Goal: Task Accomplishment & Management: Use online tool/utility

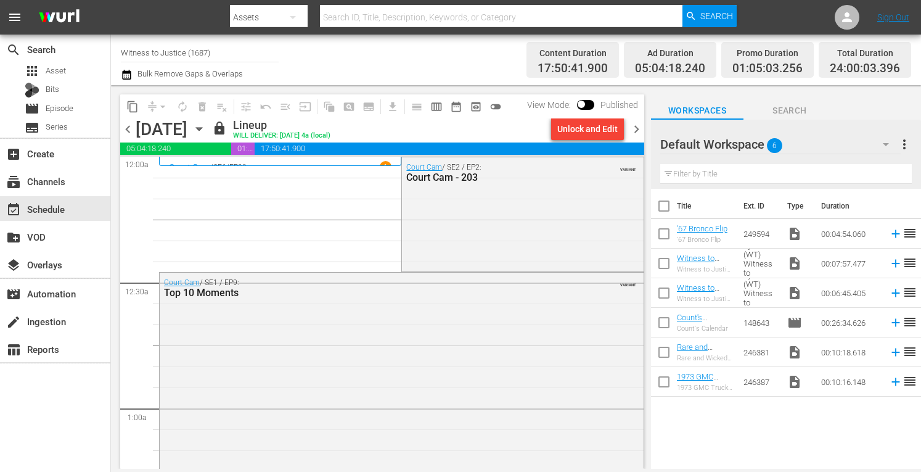
click at [640, 128] on span "chevron_right" at bounding box center [636, 128] width 15 height 15
click at [636, 128] on span "chevron_right" at bounding box center [636, 128] width 15 height 15
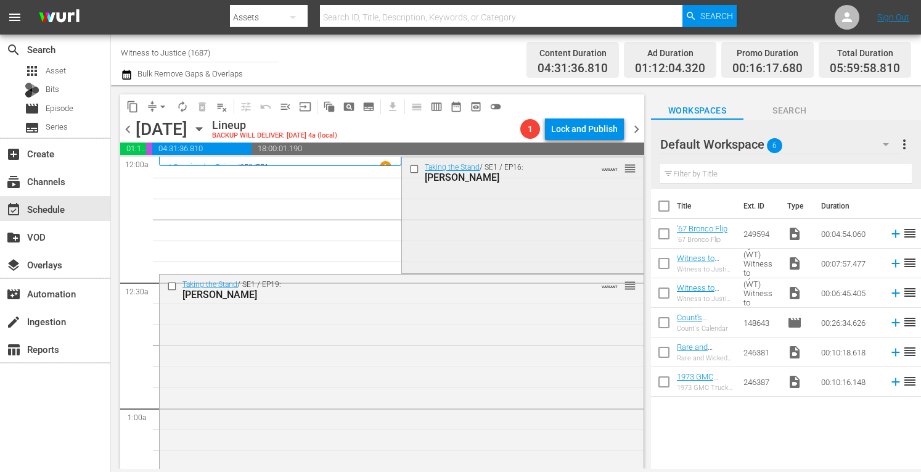
click at [488, 227] on div "Taking the Stand / SE1 / EP16: ROY OLIVER VARIANT reorder" at bounding box center [522, 213] width 241 height 113
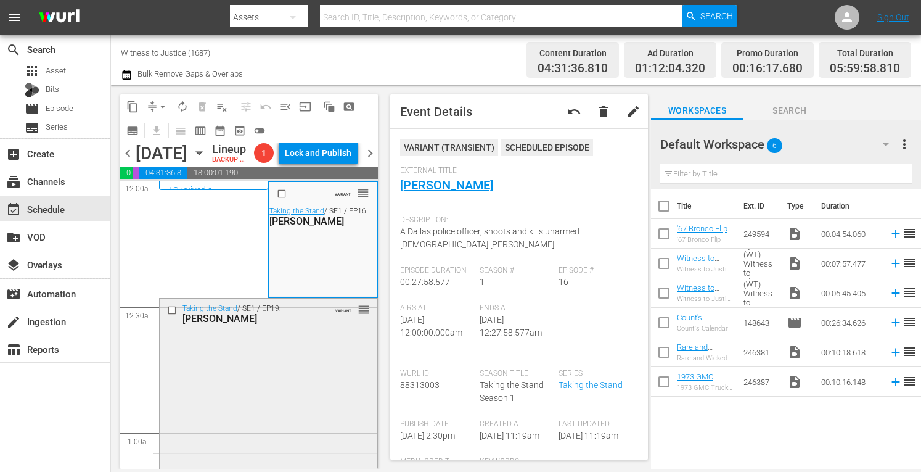
click at [266, 400] on div "Taking the Stand / SE1 / EP19: Henry Segura VARIANT reorder" at bounding box center [269, 411] width 218 height 227
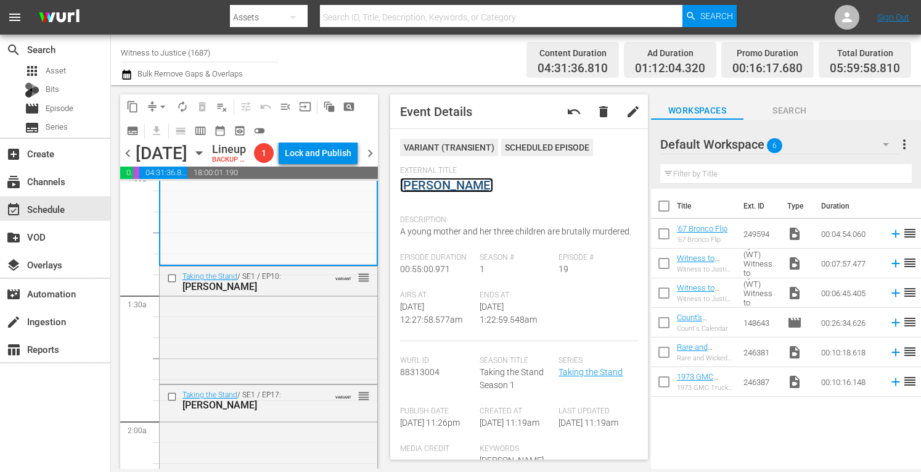
scroll to position [296, 0]
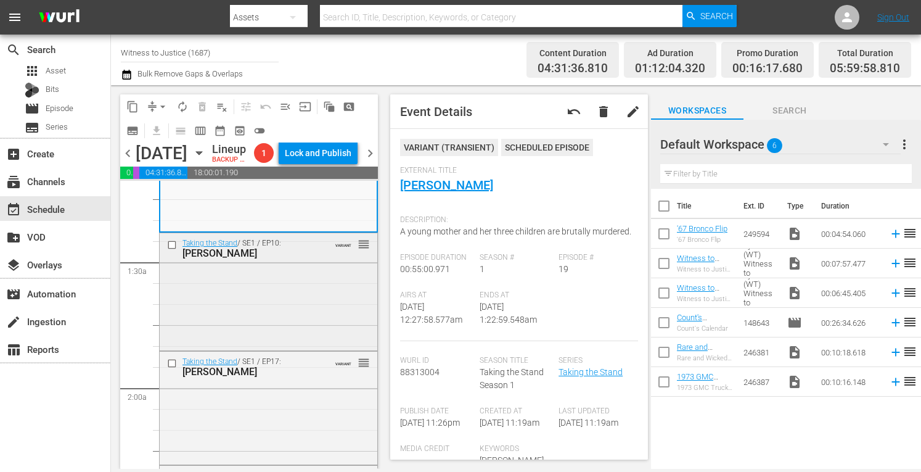
click at [280, 348] on div "Taking the Stand / SE1 / EP10: GEORGE BURCH VARIANT reorder" at bounding box center [269, 290] width 218 height 115
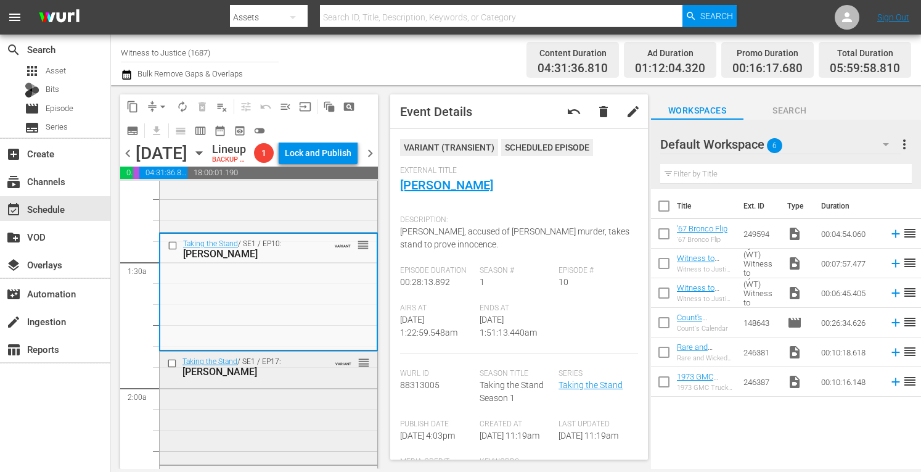
click at [279, 450] on div "Taking the Stand / SE1 / EP17: Jessica Groves VARIANT reorder" at bounding box center [269, 406] width 218 height 110
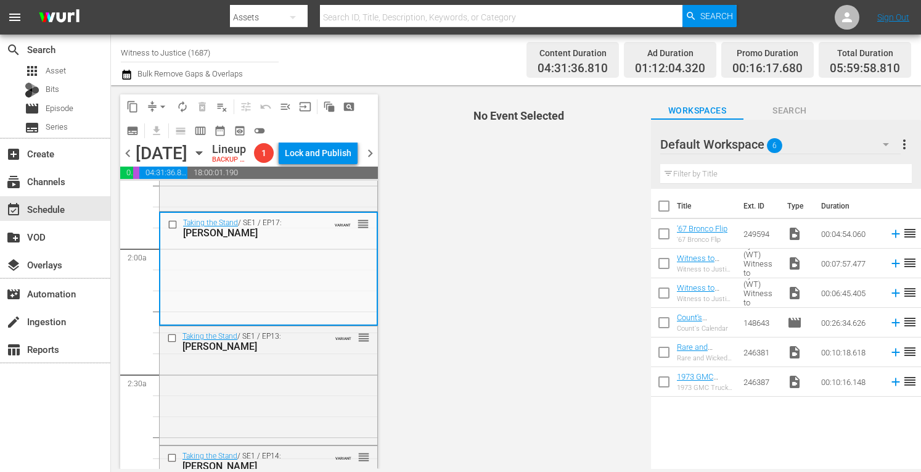
scroll to position [518, 0]
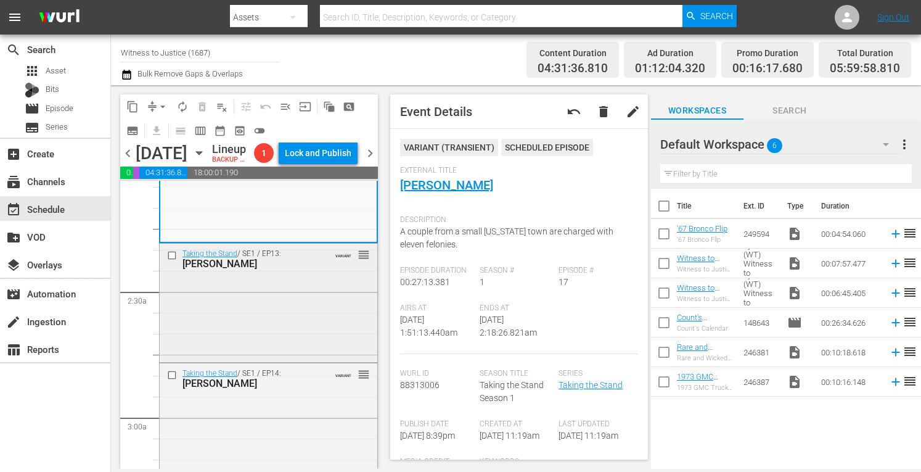
click at [284, 350] on div "Taking the Stand / SE1 / EP13: Claudia Hoerig VARIANT reorder" at bounding box center [269, 301] width 218 height 116
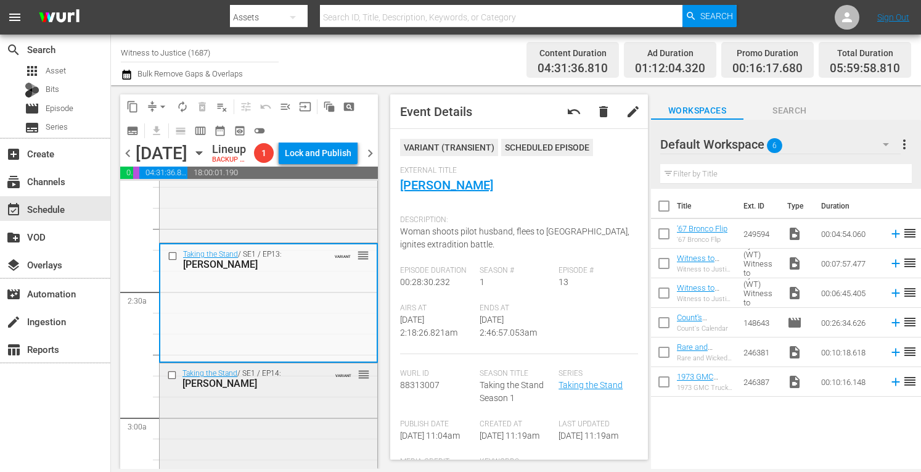
click at [305, 443] on div "Taking the Stand / SE1 / EP14: TODD KENDHAMMER VARIANT reorder" at bounding box center [269, 420] width 218 height 115
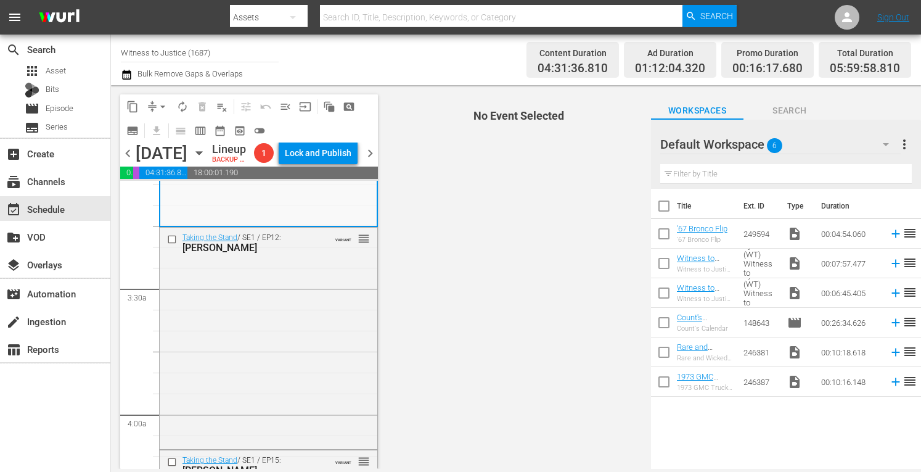
scroll to position [797, 0]
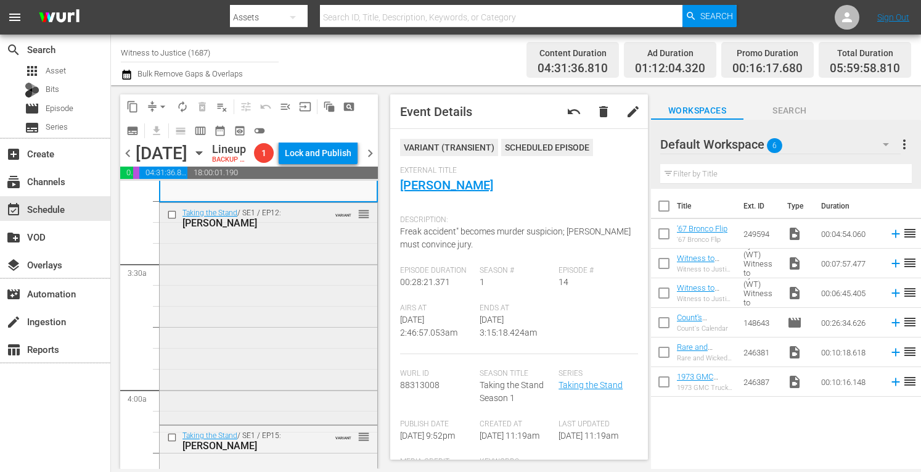
click at [256, 362] on div "Taking the Stand / SE1 / EP12: Katie Magbanua VARIANT reorder" at bounding box center [269, 312] width 218 height 219
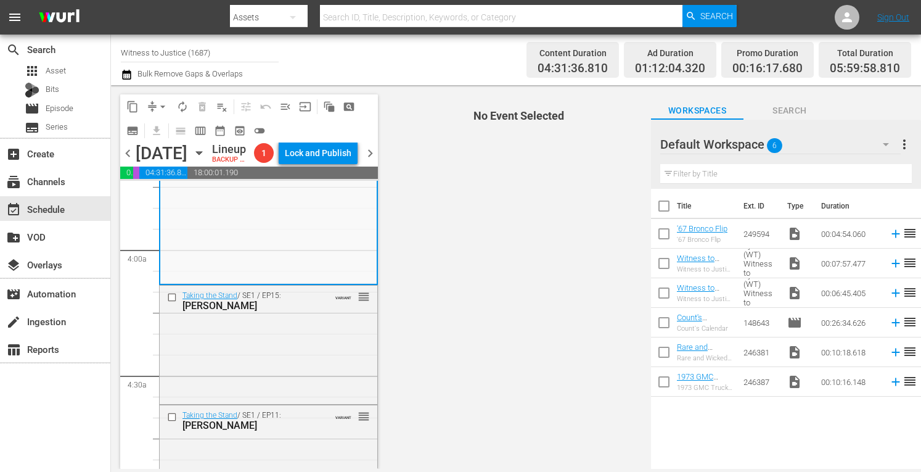
scroll to position [1027, 0]
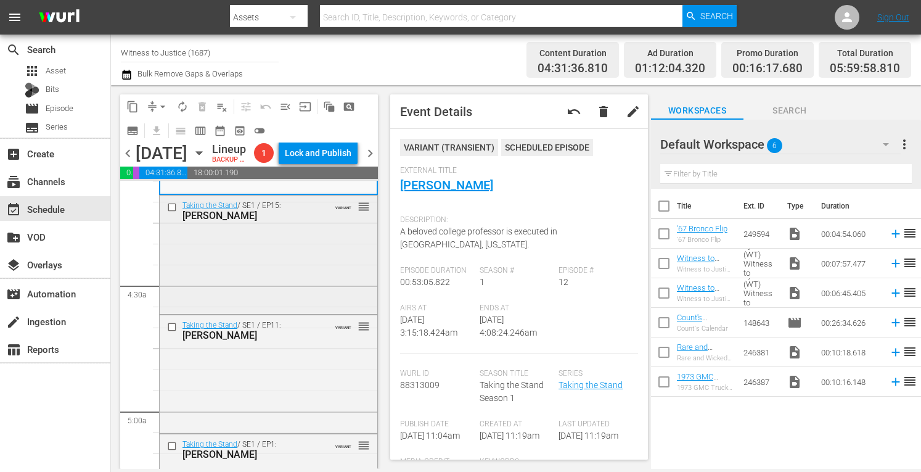
click at [311, 307] on div "Taking the Stand / SE1 / EP15: Lindsay Partin VARIANT reorder" at bounding box center [269, 253] width 218 height 116
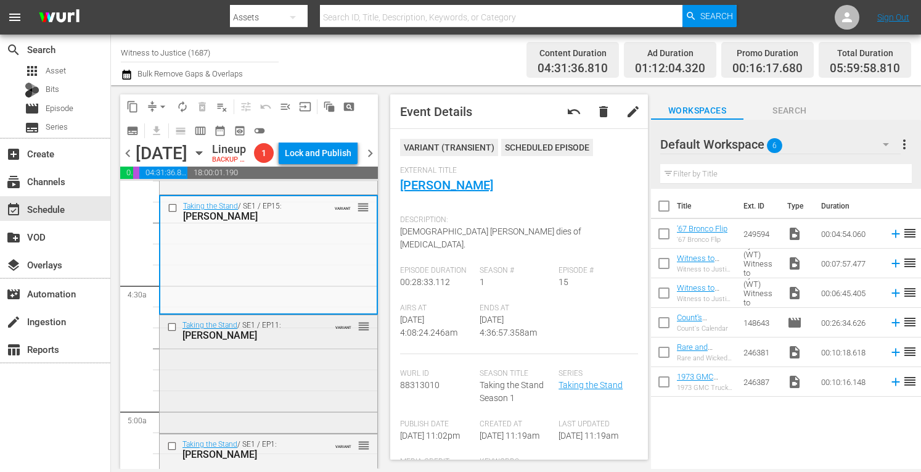
click at [302, 404] on div "Taking the Stand / SE1 / EP11: James Scandirito VARIANT reorder" at bounding box center [269, 372] width 218 height 115
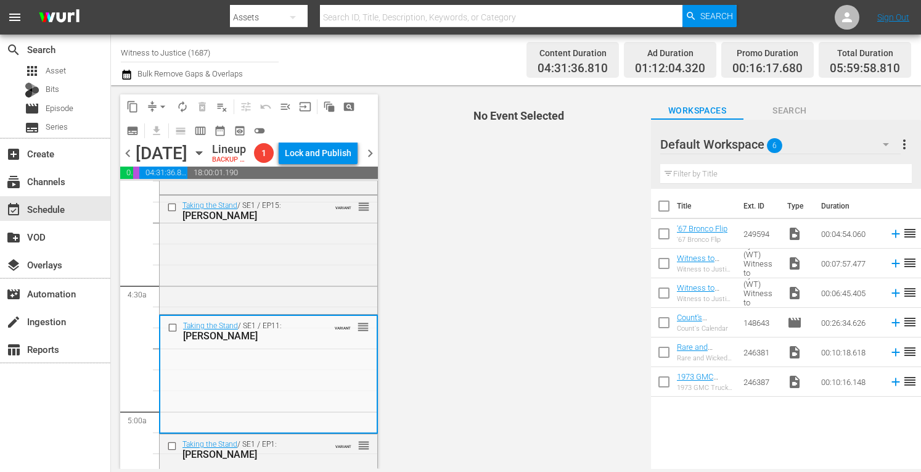
click at [302, 404] on div "Taking the Stand / SE1 / EP11: James Scandirito VARIANT reorder" at bounding box center [268, 373] width 216 height 115
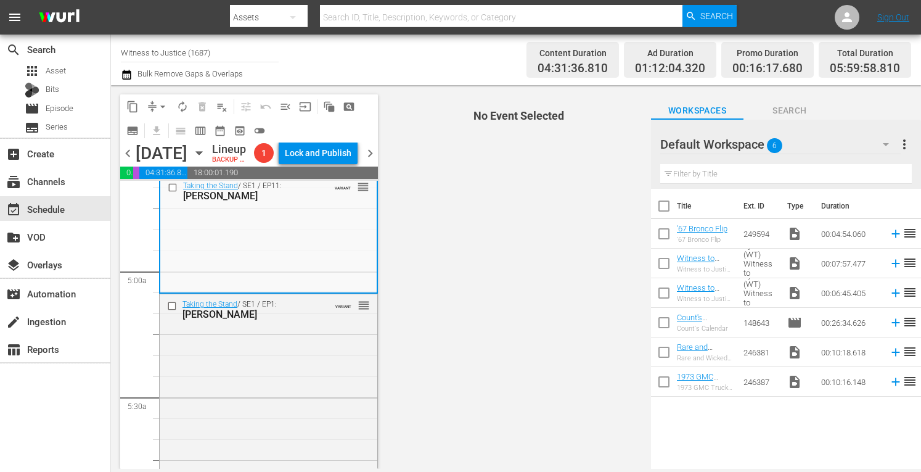
scroll to position [1224, 0]
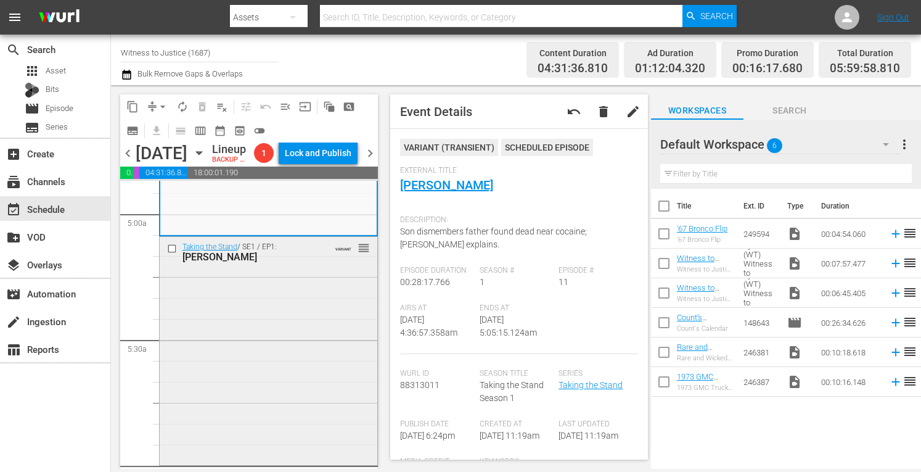
click at [251, 362] on div "Taking the Stand / SE1 / EP1: Jodi Arias VARIANT reorder" at bounding box center [269, 350] width 218 height 226
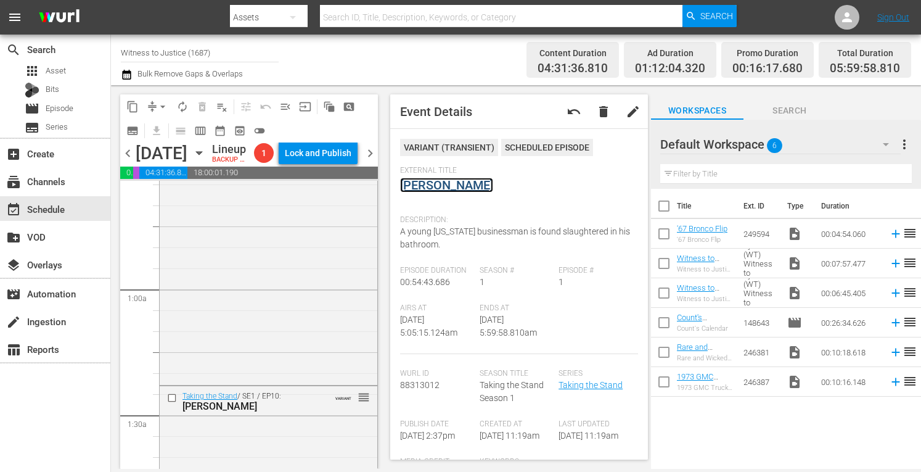
scroll to position [0, 0]
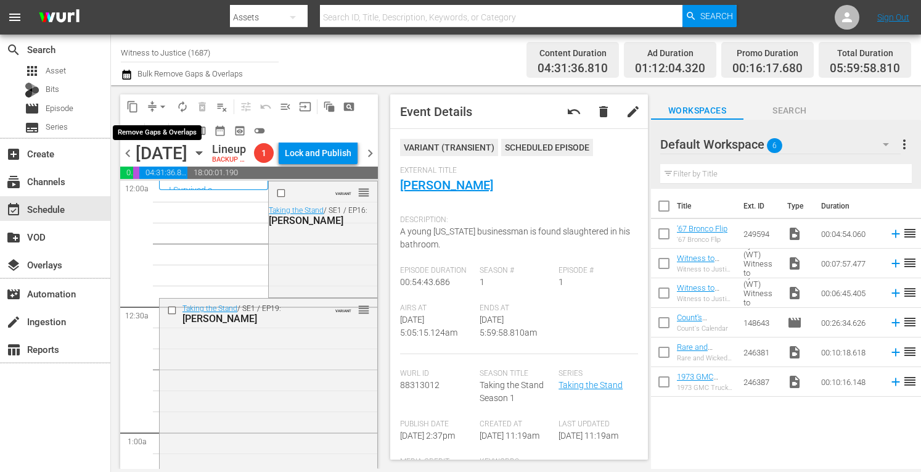
click at [161, 101] on span "arrow_drop_down" at bounding box center [163, 106] width 12 height 12
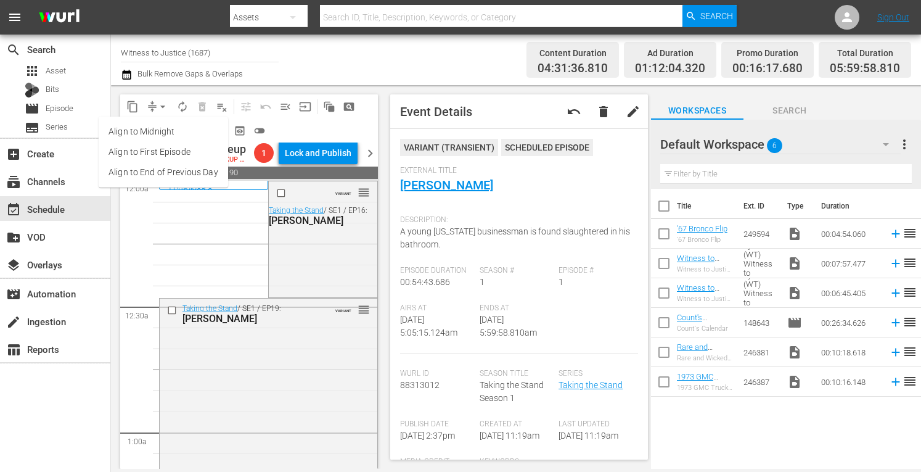
click at [156, 130] on li "Align to Midnight" at bounding box center [163, 131] width 129 height 20
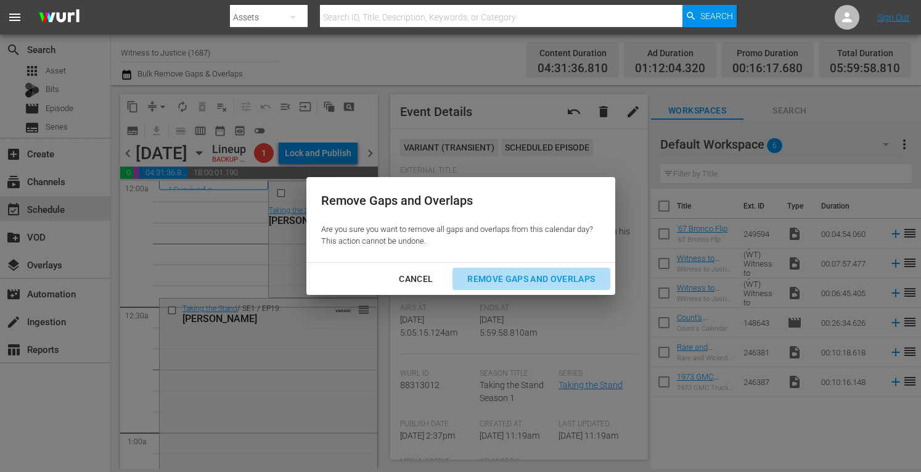
click at [504, 274] on div "Remove Gaps and Overlaps" at bounding box center [530, 278] width 147 height 15
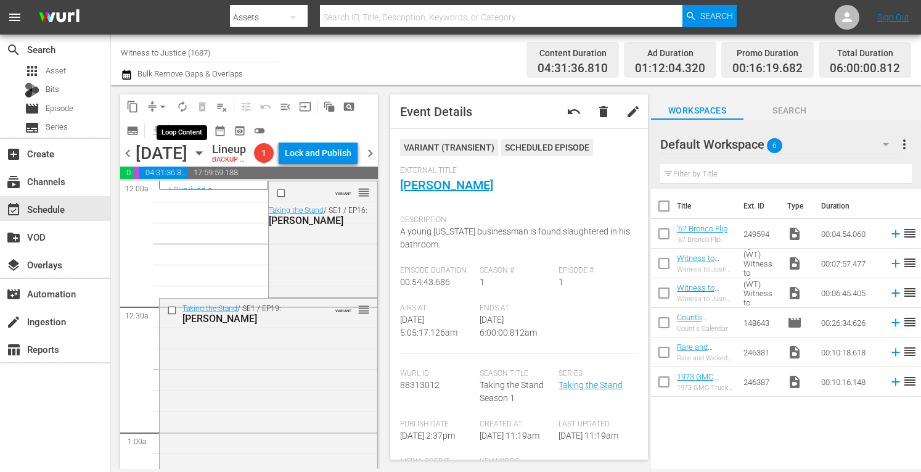
click at [182, 107] on span "autorenew_outlined" at bounding box center [182, 106] width 12 height 12
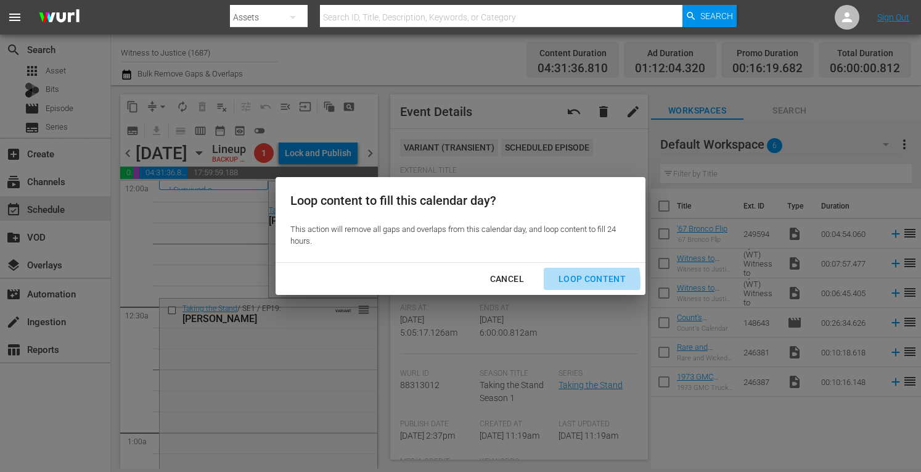
click at [567, 282] on div "Loop Content" at bounding box center [592, 278] width 87 height 15
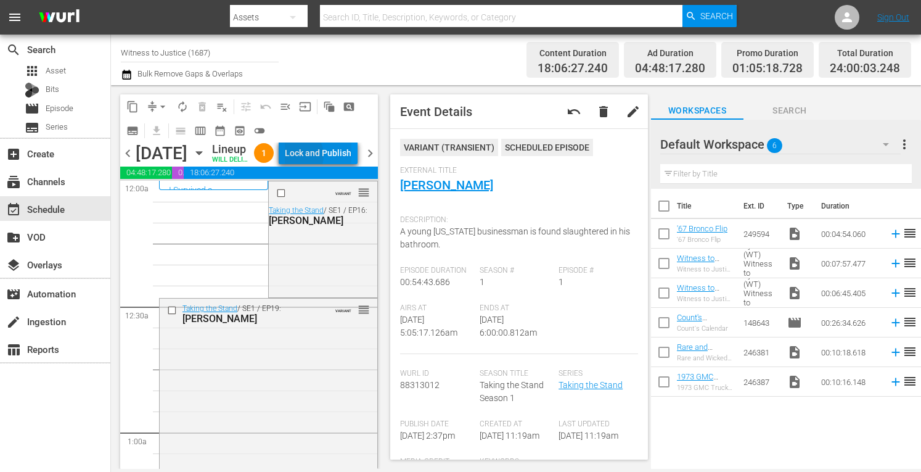
click at [323, 164] on div "Lock and Publish" at bounding box center [318, 153] width 67 height 22
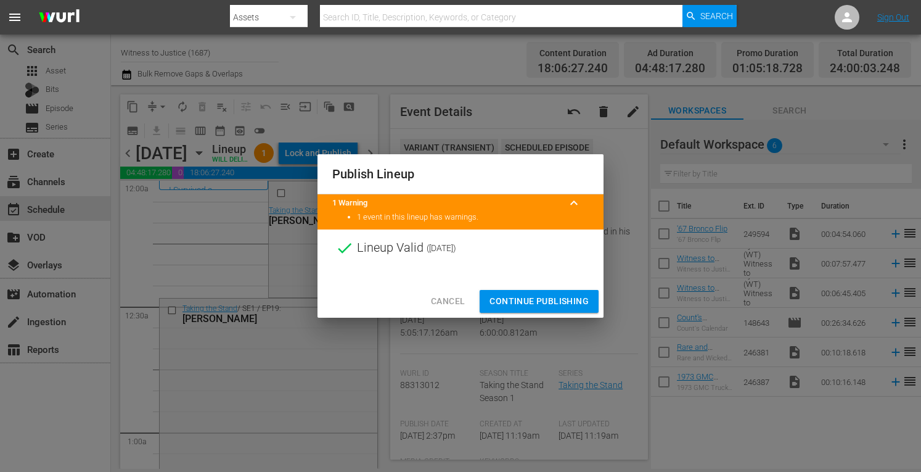
click at [519, 301] on span "Continue Publishing" at bounding box center [538, 300] width 99 height 15
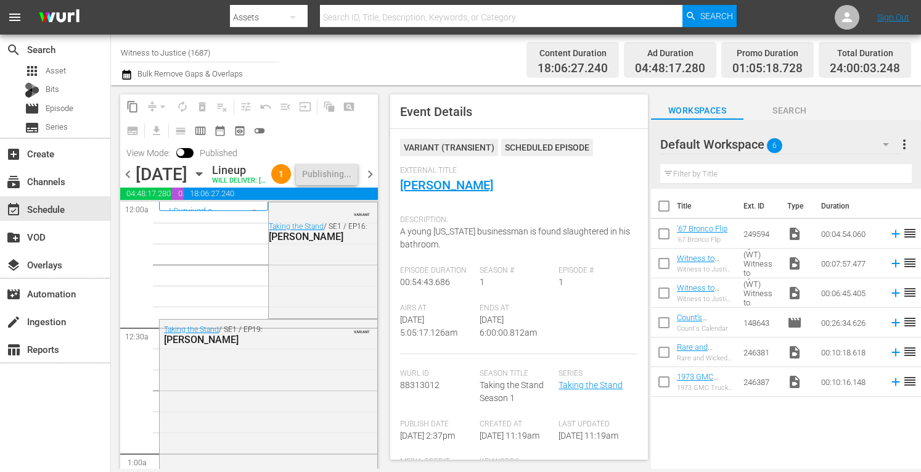
click at [372, 182] on span "chevron_right" at bounding box center [369, 173] width 15 height 15
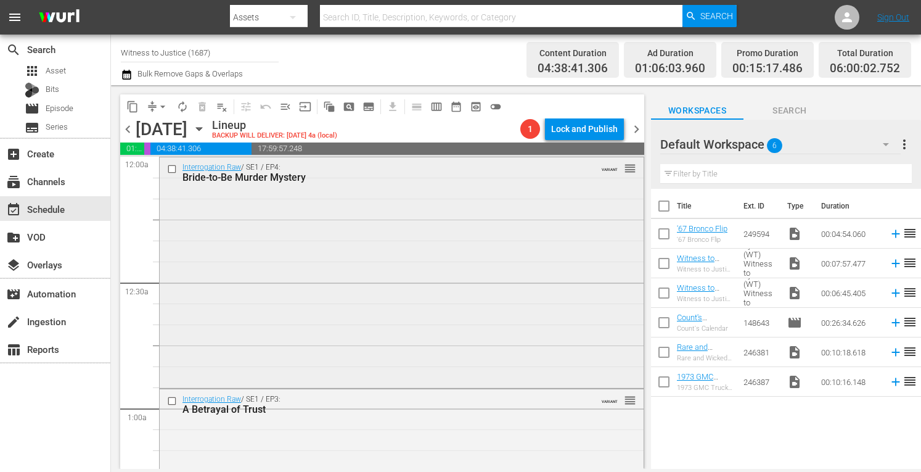
click at [330, 224] on div "Interrogation Raw / SE1 / EP4: Bride-to-Be Murder Mystery VARIANT reorder" at bounding box center [402, 271] width 484 height 228
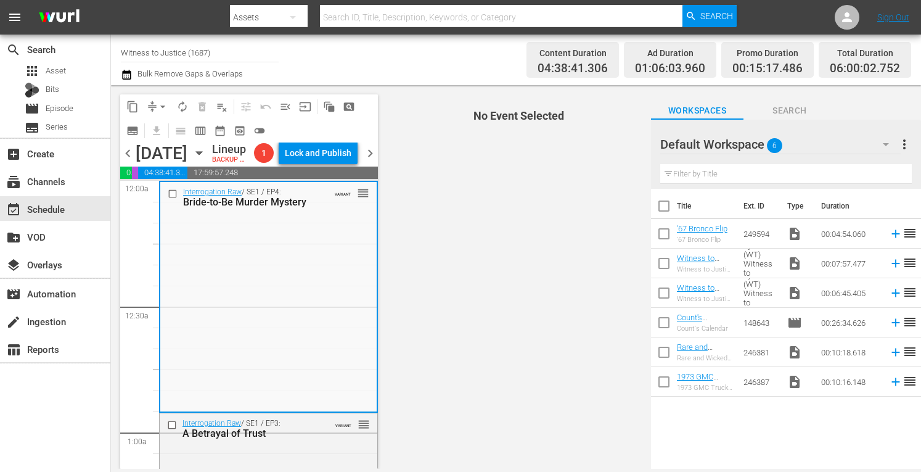
click at [366, 161] on span "chevron_right" at bounding box center [369, 152] width 15 height 15
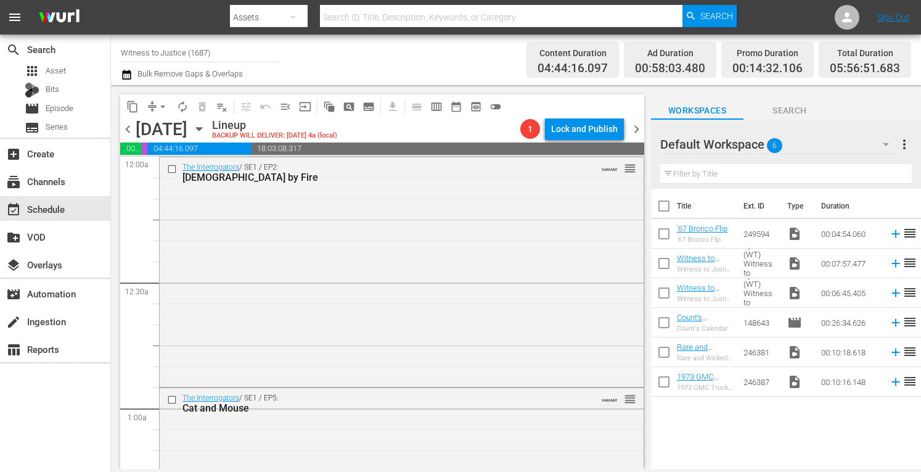
click at [637, 125] on span "chevron_right" at bounding box center [636, 128] width 15 height 15
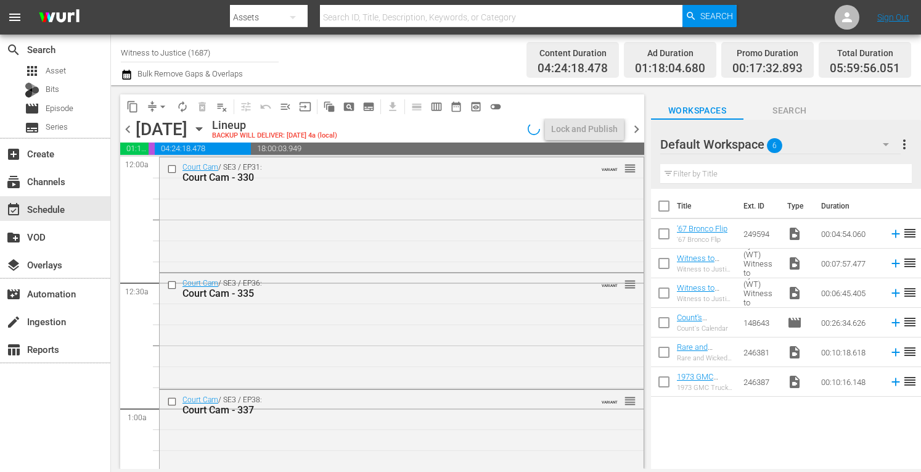
click at [125, 129] on span "chevron_left" at bounding box center [127, 128] width 15 height 15
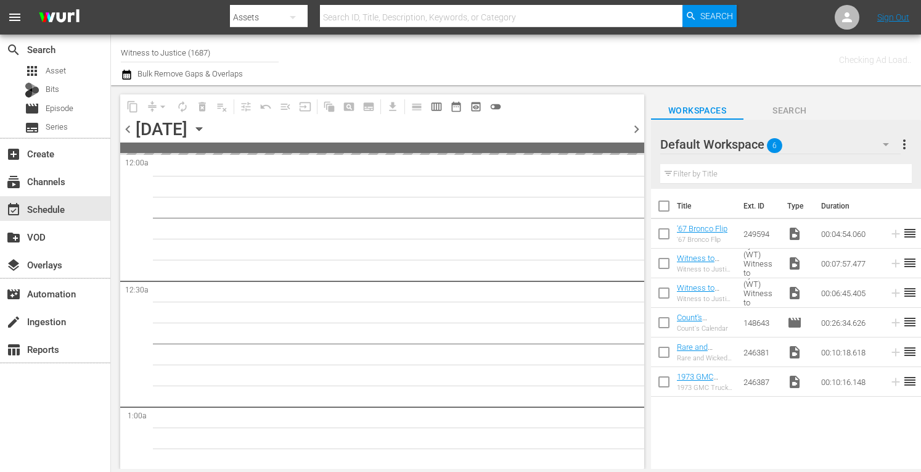
click at [125, 129] on span "chevron_left" at bounding box center [127, 128] width 15 height 15
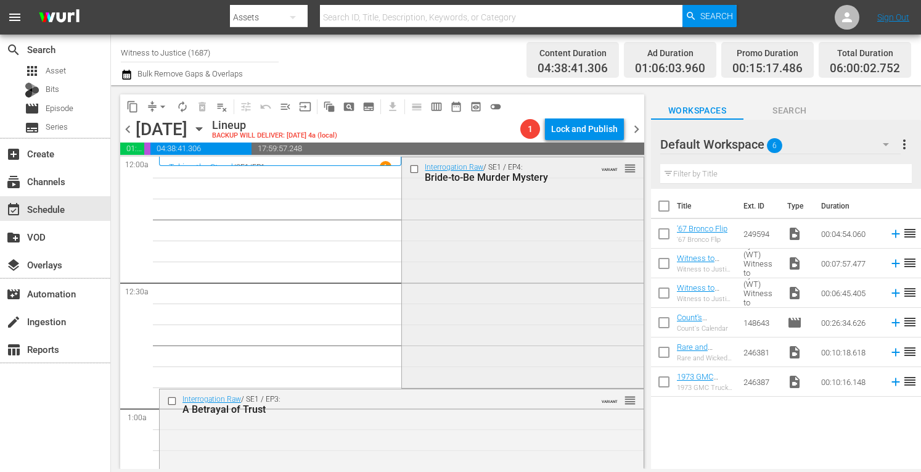
click at [499, 253] on div "Interrogation Raw / SE1 / EP4: Bride-to-Be Murder Mystery VARIANT reorder" at bounding box center [522, 271] width 241 height 228
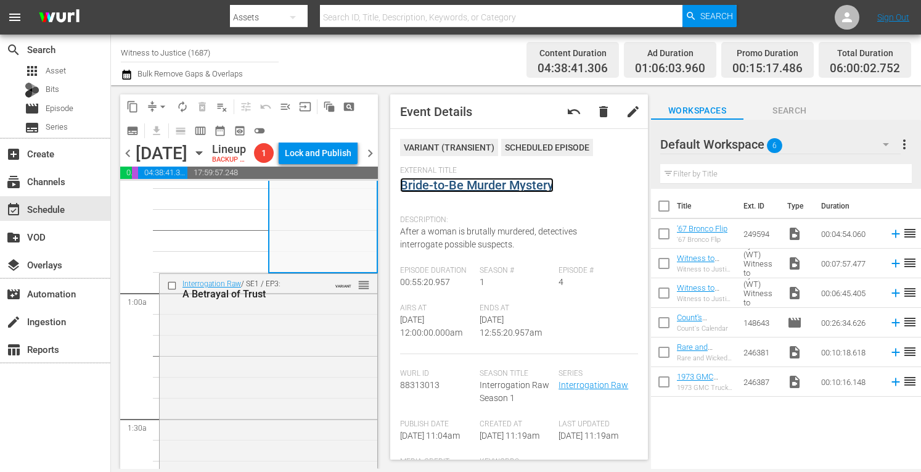
scroll to position [189, 0]
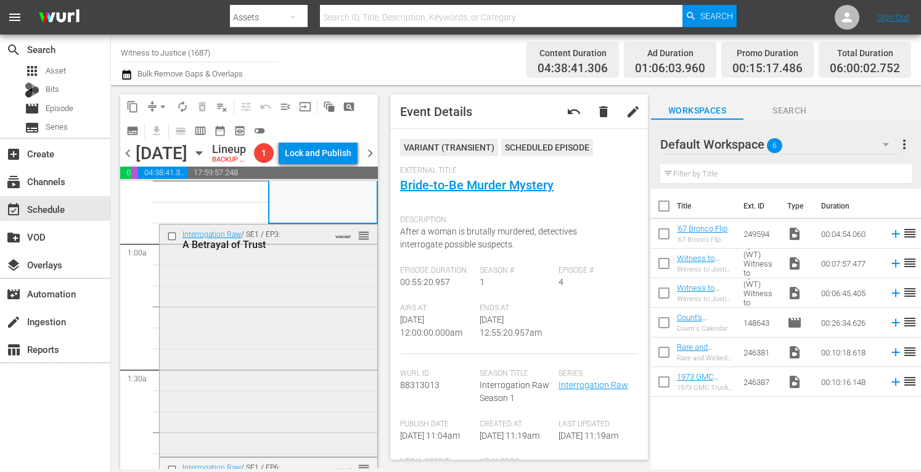
click at [309, 404] on div "Interrogation Raw / SE1 / EP3: A Betrayal of Trust VARIANT reorder" at bounding box center [269, 338] width 218 height 229
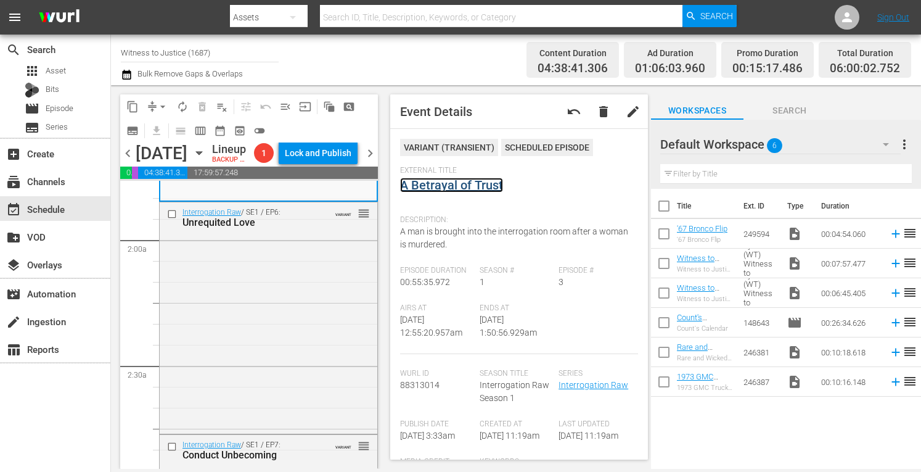
scroll to position [452, 0]
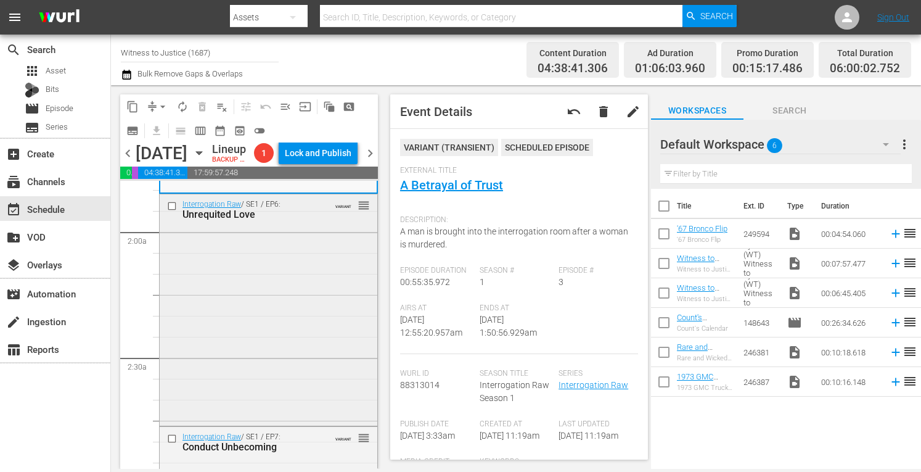
click at [305, 405] on div "Interrogation Raw / SE1 / EP6: Unrequited Love VARIANT reorder" at bounding box center [269, 308] width 218 height 228
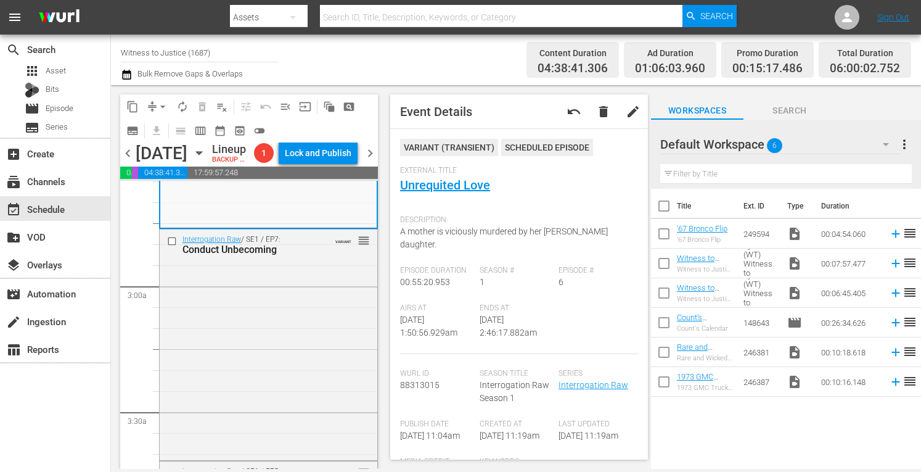
scroll to position [690, 0]
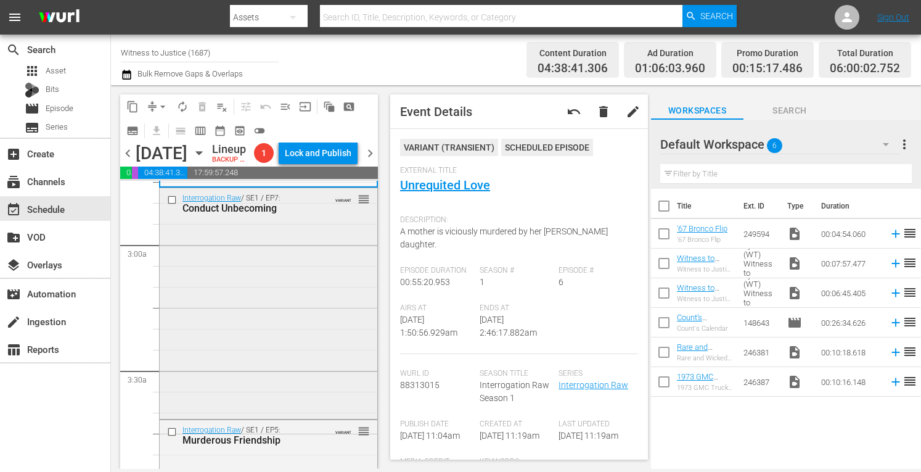
click at [314, 332] on div "Interrogation Raw / SE1 / EP7: Conduct Unbecoming VARIANT reorder" at bounding box center [269, 302] width 218 height 228
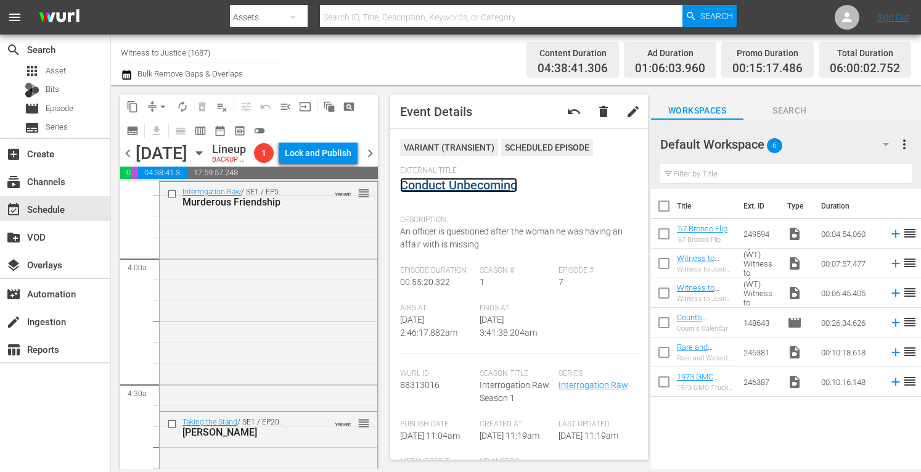
scroll to position [994, 0]
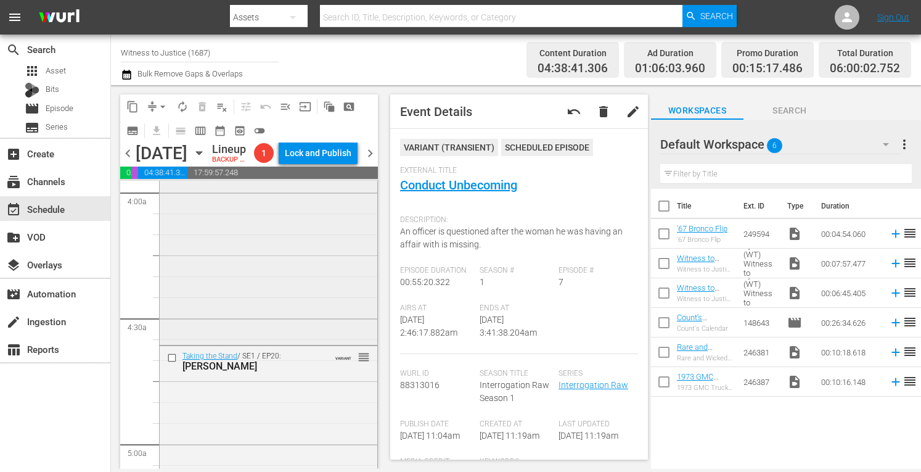
click at [282, 332] on div "Interrogation Raw / SE1 / EP5: Murderous Friendship VARIANT reorder" at bounding box center [269, 229] width 218 height 226
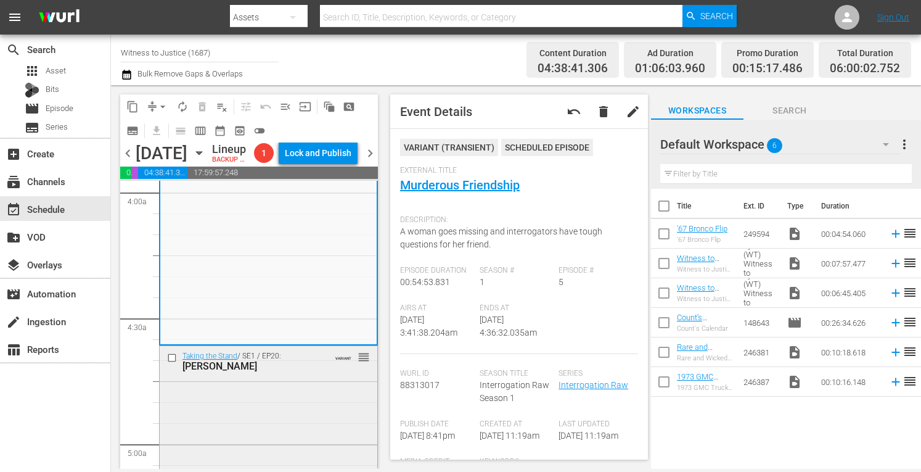
click at [321, 441] on div "Taking the Stand / SE1 / EP20: Tammy Moorer VARIANT reorder" at bounding box center [269, 459] width 218 height 227
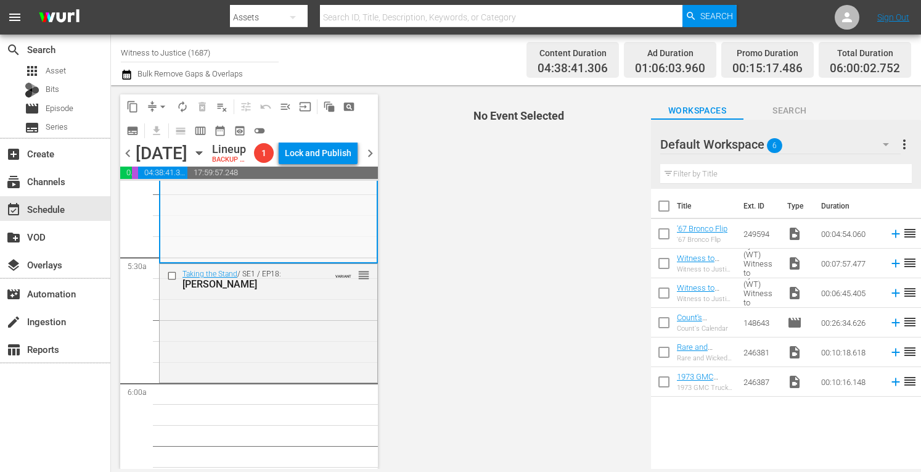
scroll to position [1364, 0]
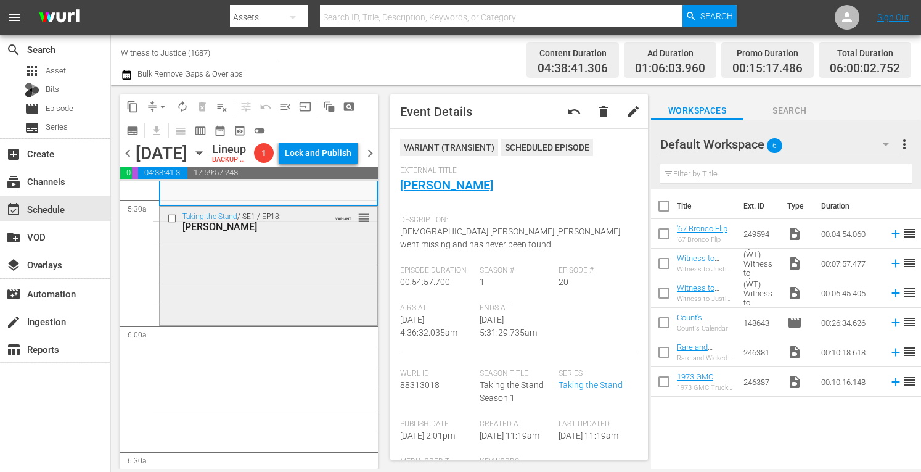
click at [321, 301] on div "Taking the Stand / SE1 / EP18: TODD MULLIS VARIANT reorder" at bounding box center [269, 264] width 218 height 116
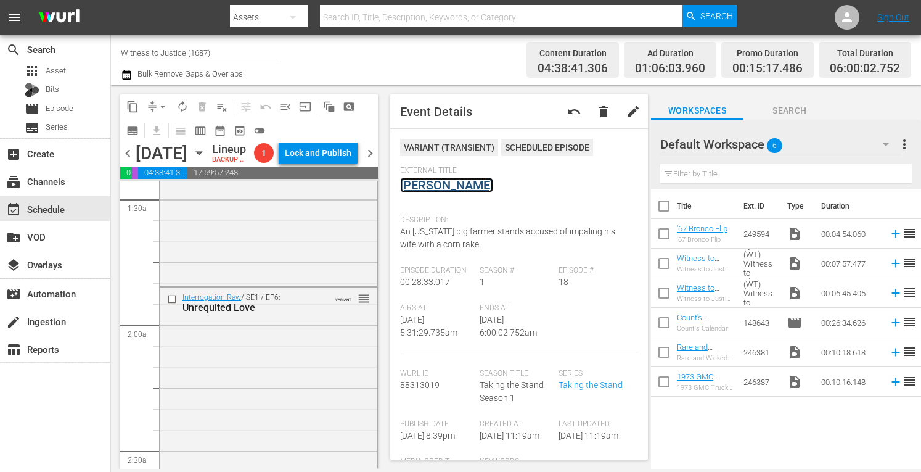
scroll to position [0, 0]
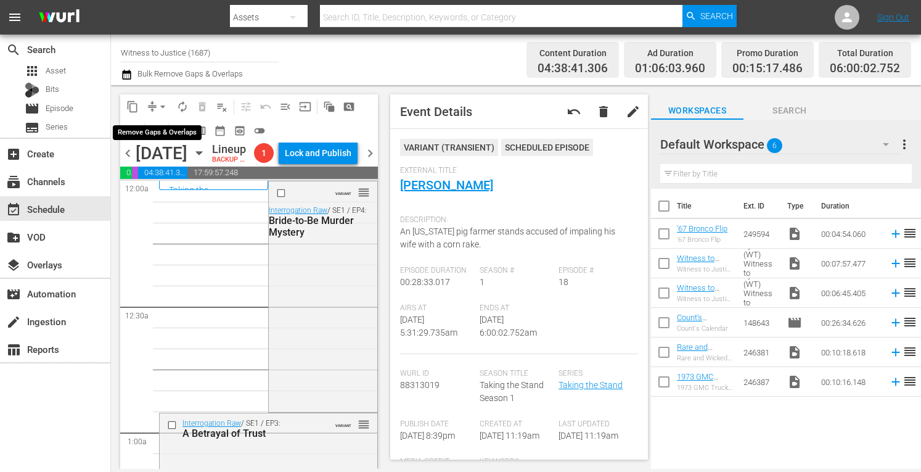
click at [163, 107] on span "arrow_drop_down" at bounding box center [163, 106] width 12 height 12
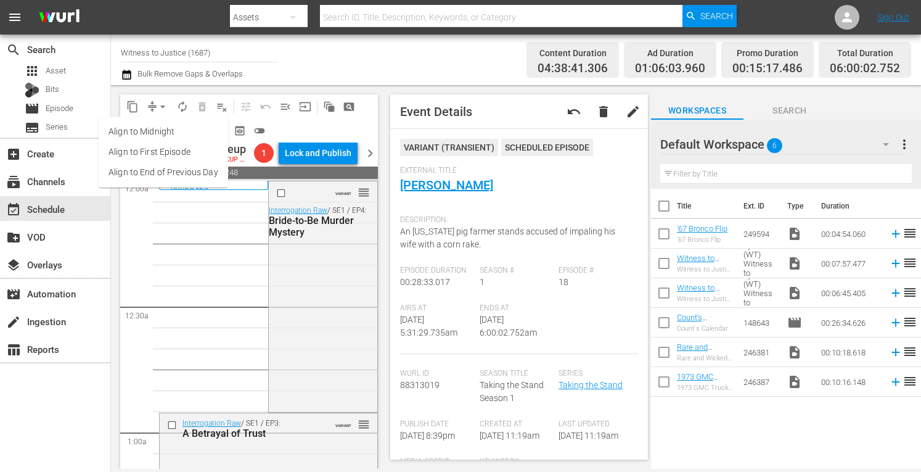
click at [159, 130] on li "Align to Midnight" at bounding box center [163, 131] width 129 height 20
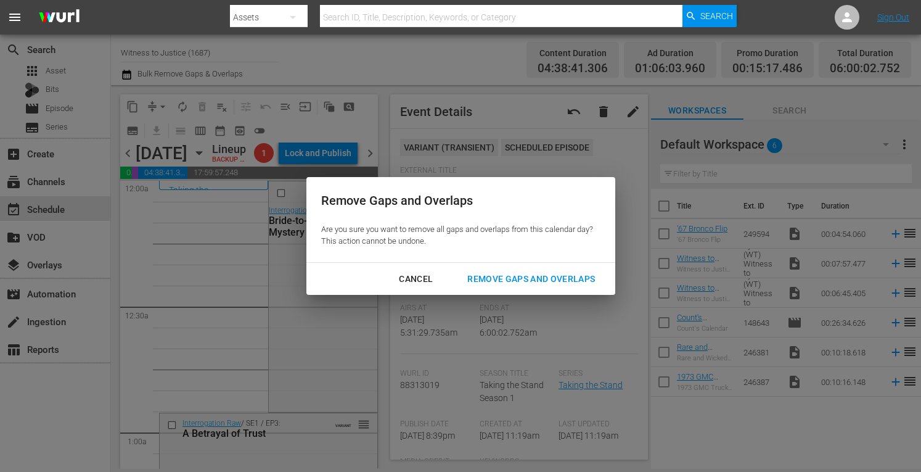
click at [484, 274] on div "Remove Gaps and Overlaps" at bounding box center [530, 278] width 147 height 15
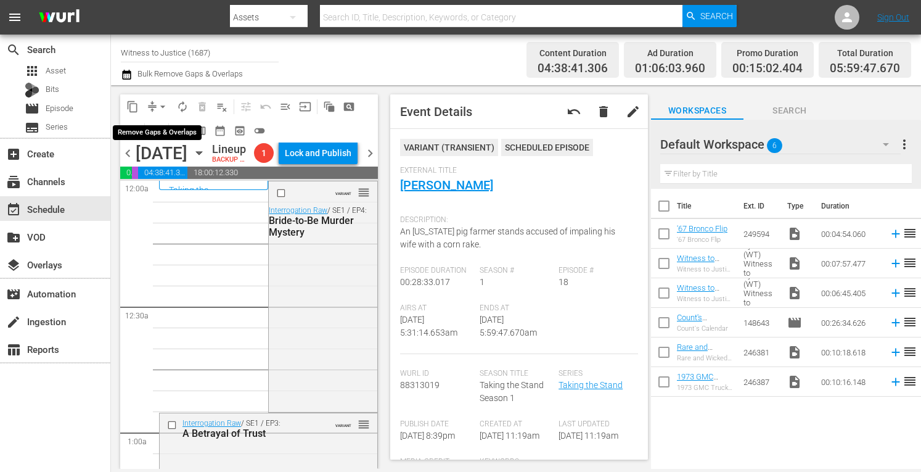
click at [160, 101] on span "arrow_drop_down" at bounding box center [163, 106] width 12 height 12
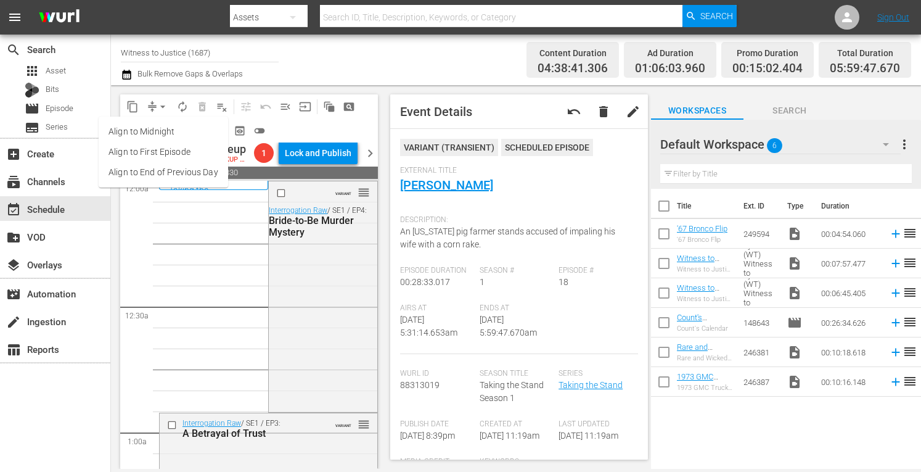
click at [154, 134] on li "Align to Midnight" at bounding box center [163, 131] width 129 height 20
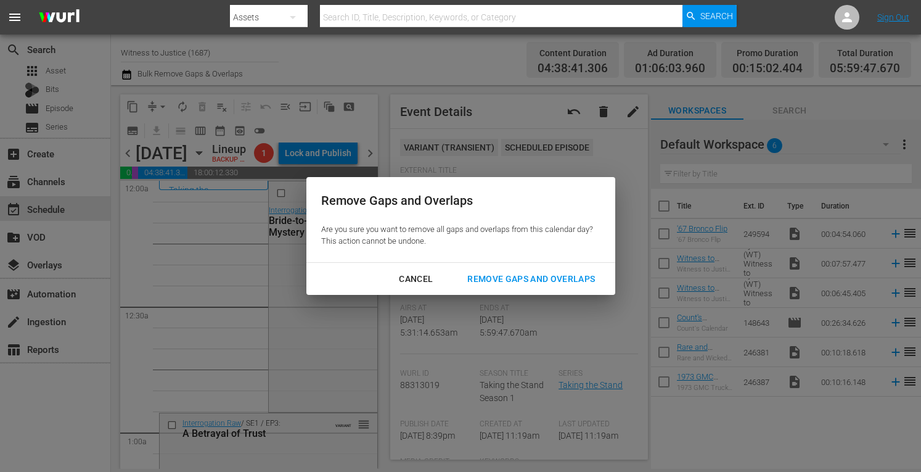
click at [513, 270] on button "Remove Gaps and Overlaps" at bounding box center [530, 279] width 157 height 23
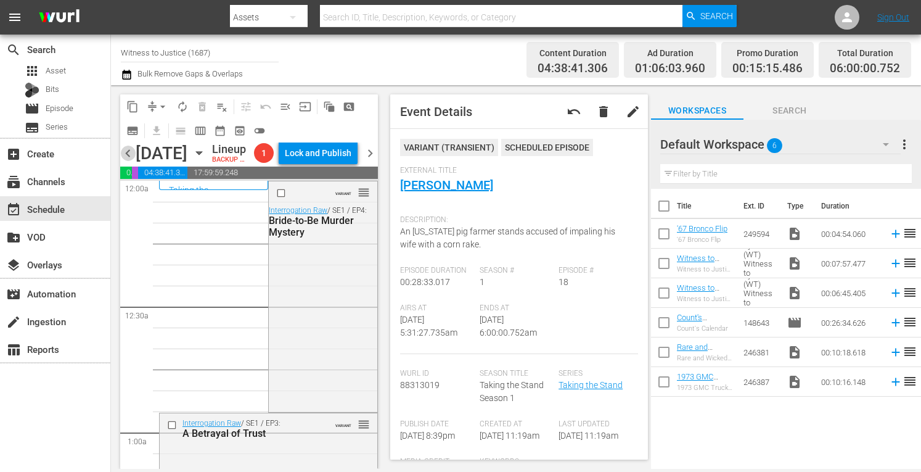
click at [125, 161] on span "chevron_left" at bounding box center [127, 152] width 15 height 15
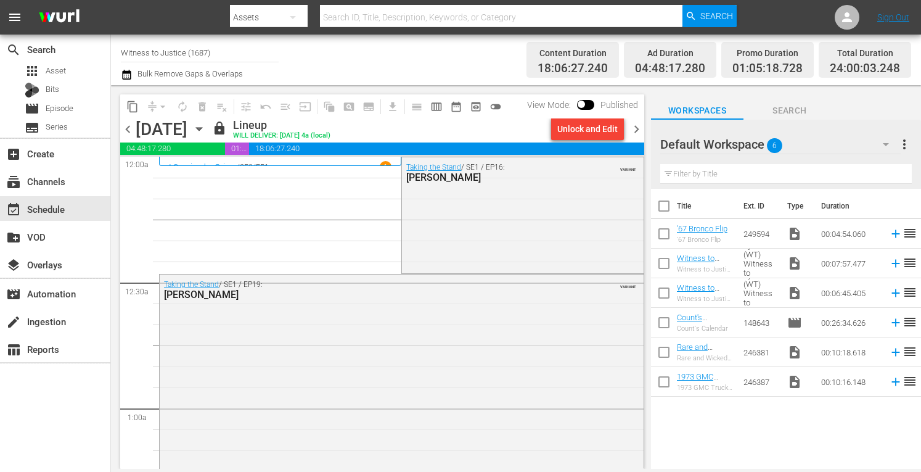
click at [640, 131] on span "chevron_right" at bounding box center [636, 128] width 15 height 15
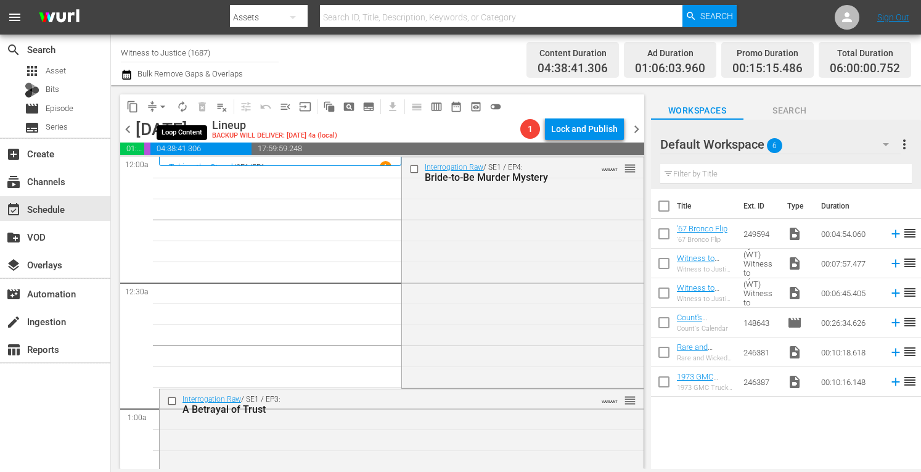
click at [182, 108] on span "autorenew_outlined" at bounding box center [182, 106] width 12 height 12
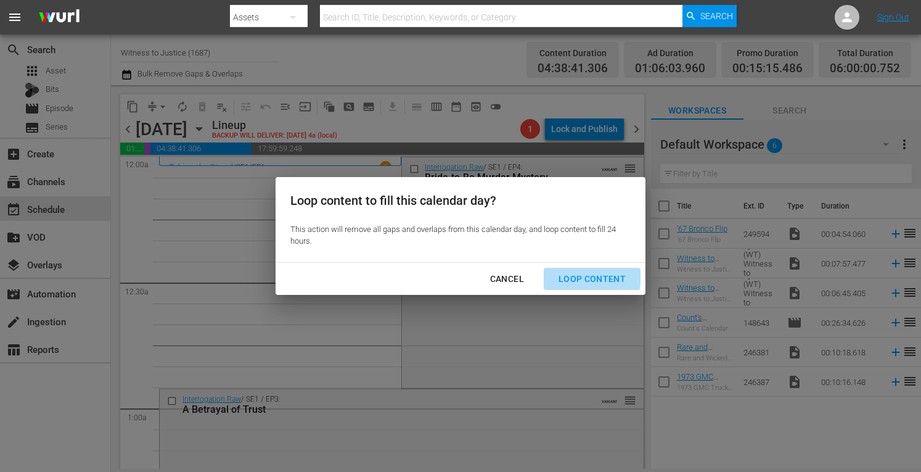
click at [574, 276] on div "Loop Content" at bounding box center [592, 278] width 87 height 15
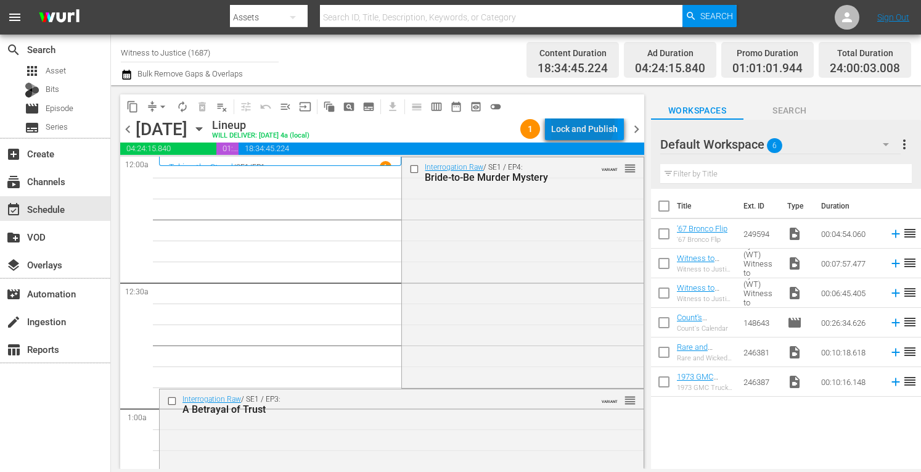
click at [584, 124] on div "Lock and Publish" at bounding box center [584, 129] width 67 height 22
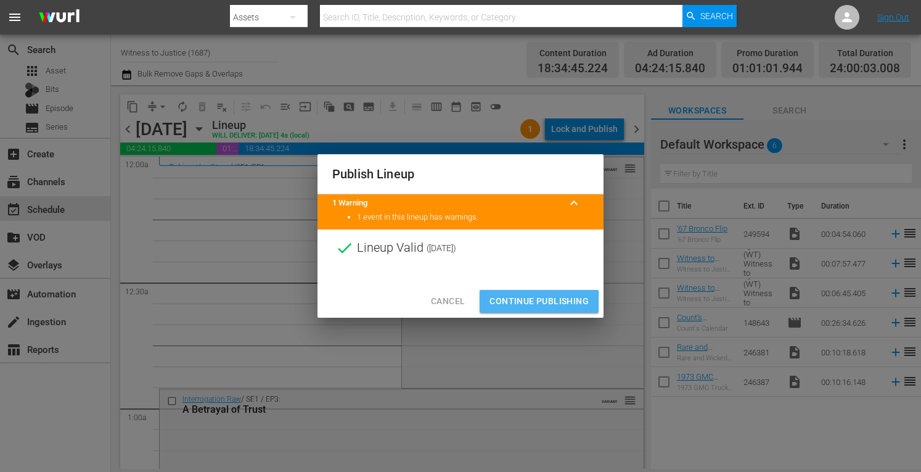
click at [546, 300] on span "Continue Publishing" at bounding box center [538, 300] width 99 height 15
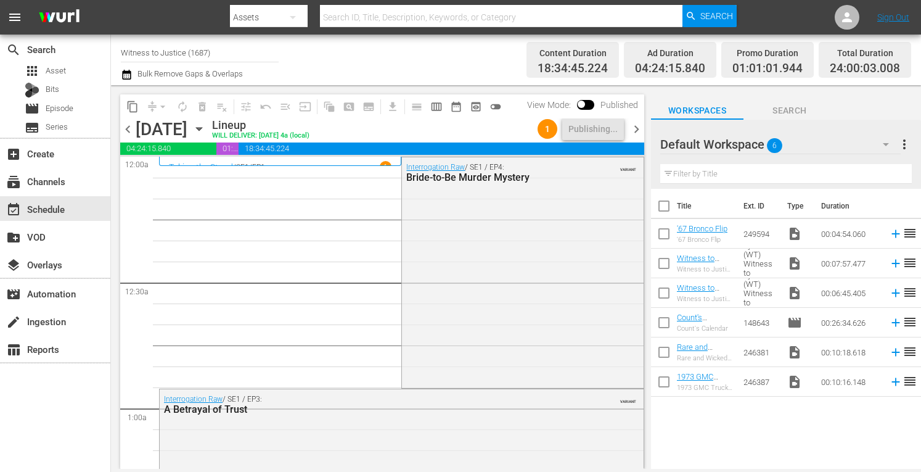
click at [634, 126] on span "chevron_right" at bounding box center [636, 128] width 15 height 15
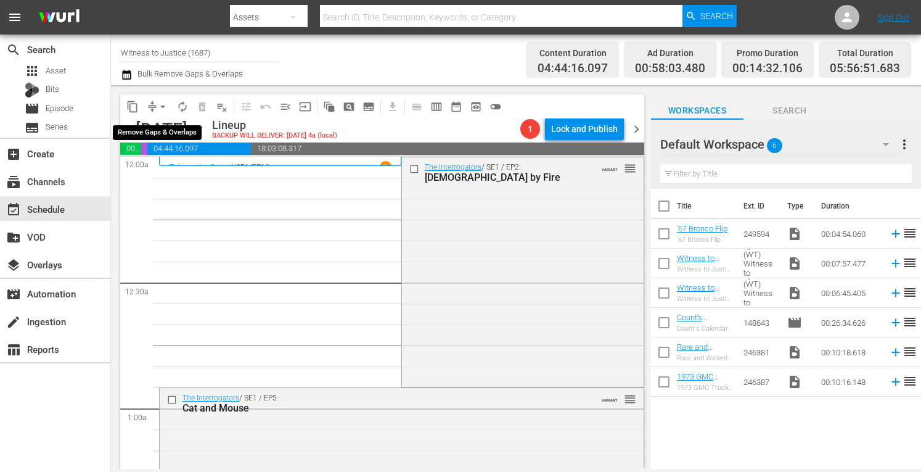
click at [163, 103] on span "arrow_drop_down" at bounding box center [163, 106] width 12 height 12
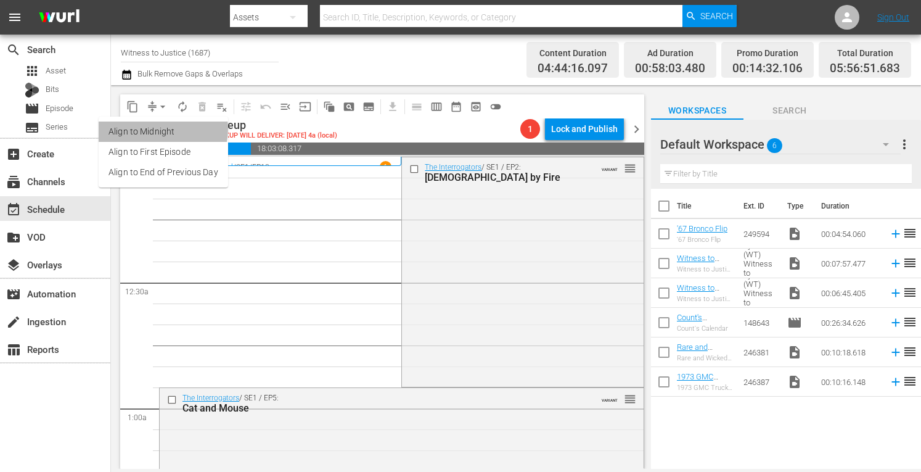
click at [158, 129] on li "Align to Midnight" at bounding box center [163, 131] width 129 height 20
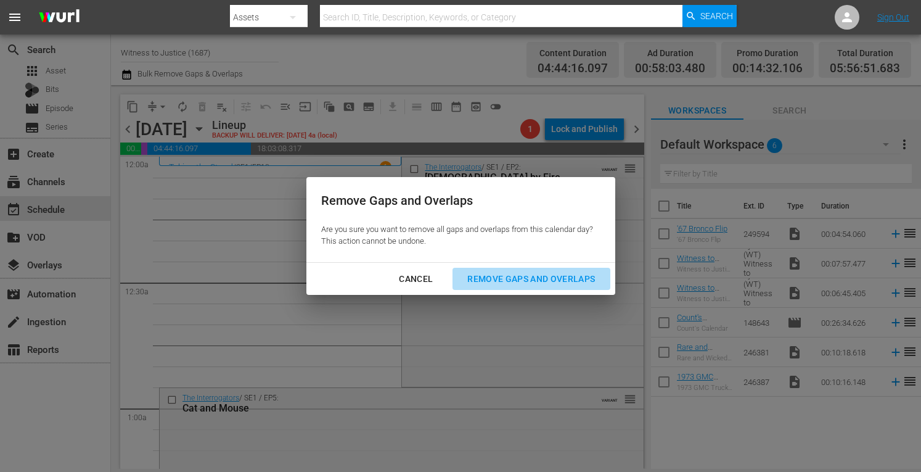
click at [519, 278] on div "Remove Gaps and Overlaps" at bounding box center [530, 278] width 147 height 15
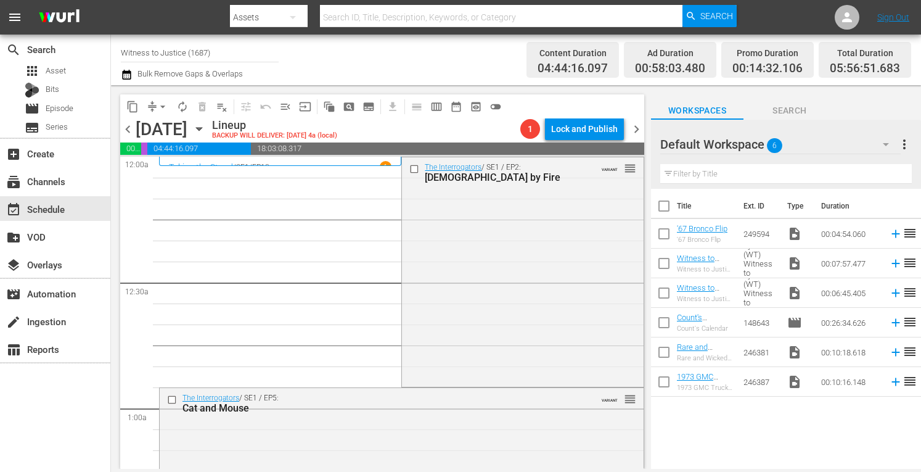
click at [519, 278] on div "The Interrogators / SE1 / EP2: Baptism by Fire VARIANT reorder" at bounding box center [522, 270] width 241 height 226
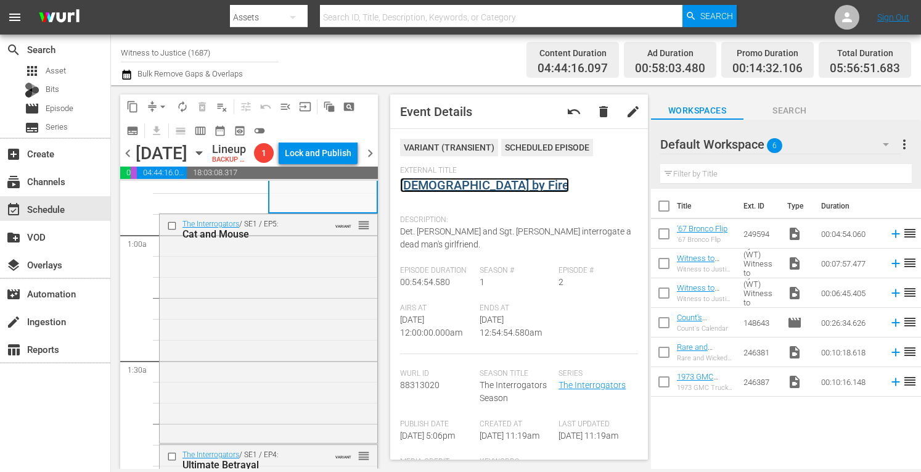
scroll to position [222, 0]
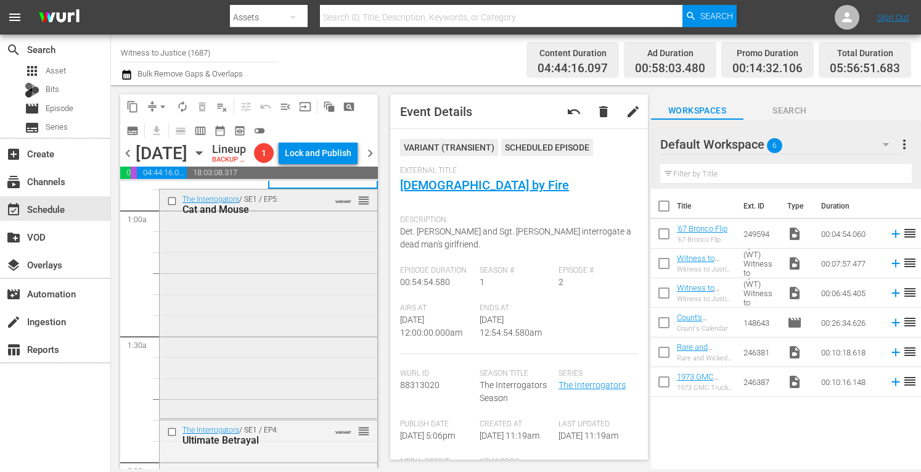
click at [301, 396] on div "The Interrogators / SE1 / EP5: Cat and Mouse VARIANT reorder" at bounding box center [269, 302] width 218 height 226
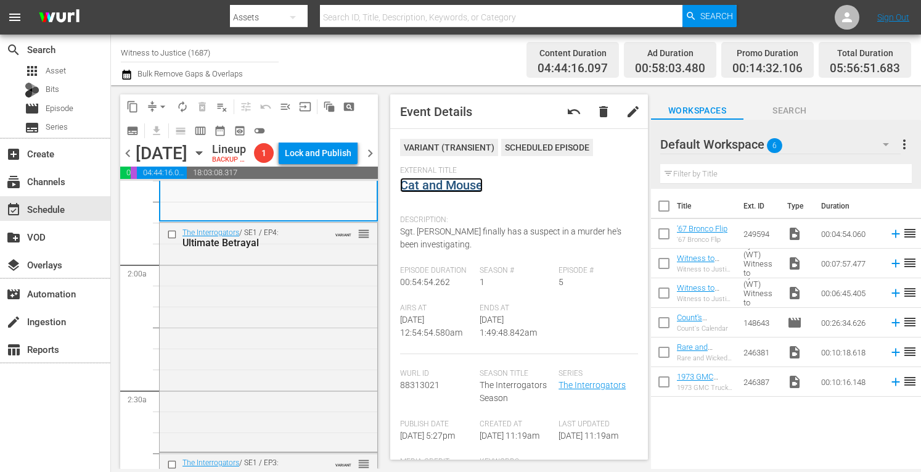
scroll to position [476, 0]
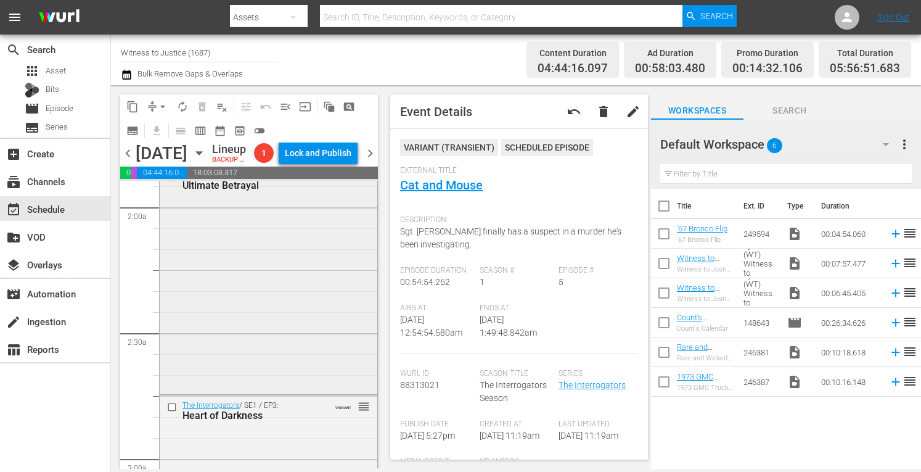
click at [290, 388] on div "The Interrogators / SE1 / EP4: Ultimate Betrayal VARIANT reorder" at bounding box center [269, 278] width 218 height 226
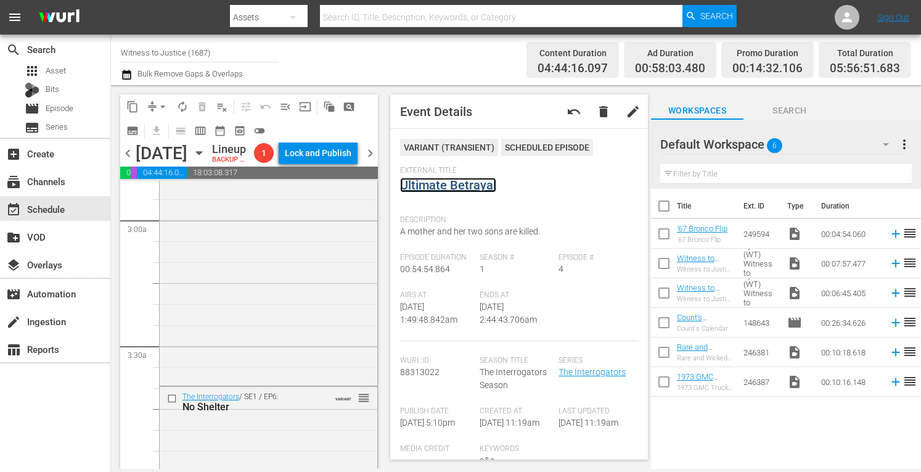
scroll to position [756, 0]
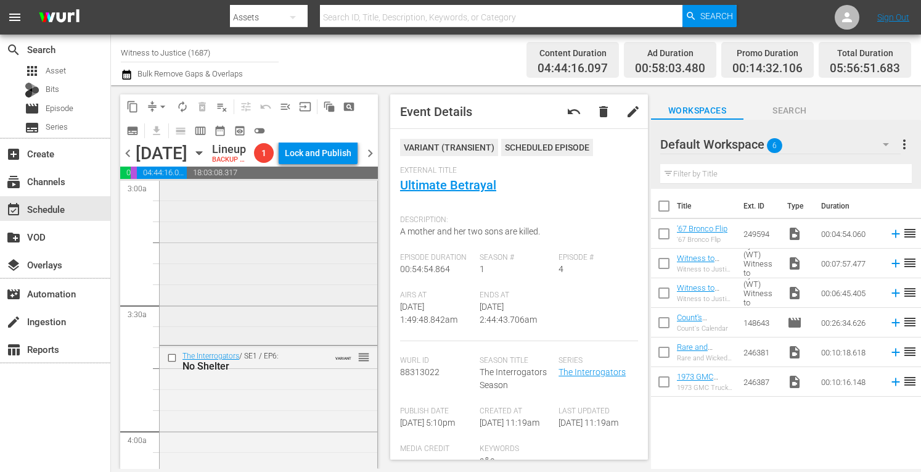
click at [254, 342] on div "The Interrogators / SE1 / EP3: Heart of Darkness VARIANT reorder" at bounding box center [269, 229] width 218 height 226
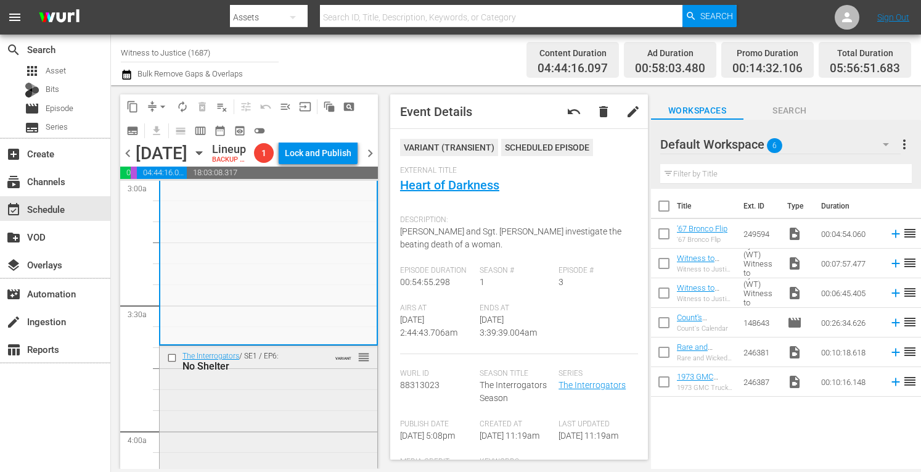
click at [296, 427] on div "The Interrogators / SE1 / EP6: No Shelter VARIANT reorder" at bounding box center [269, 459] width 218 height 227
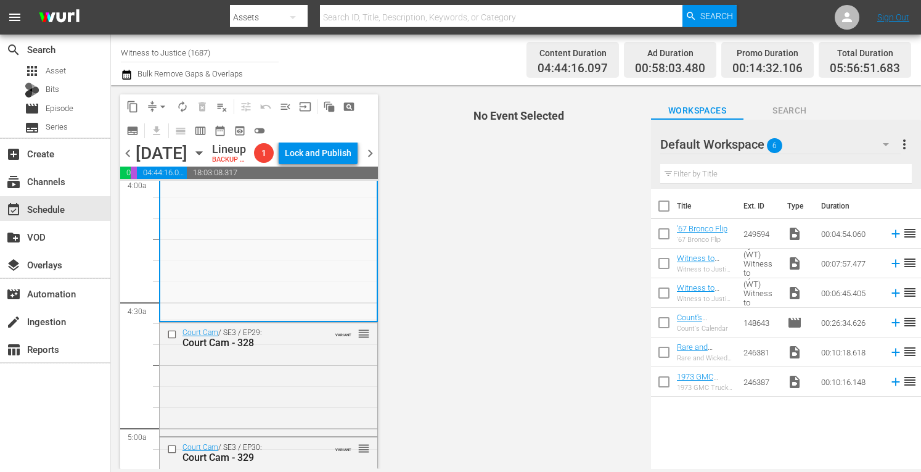
scroll to position [1068, 0]
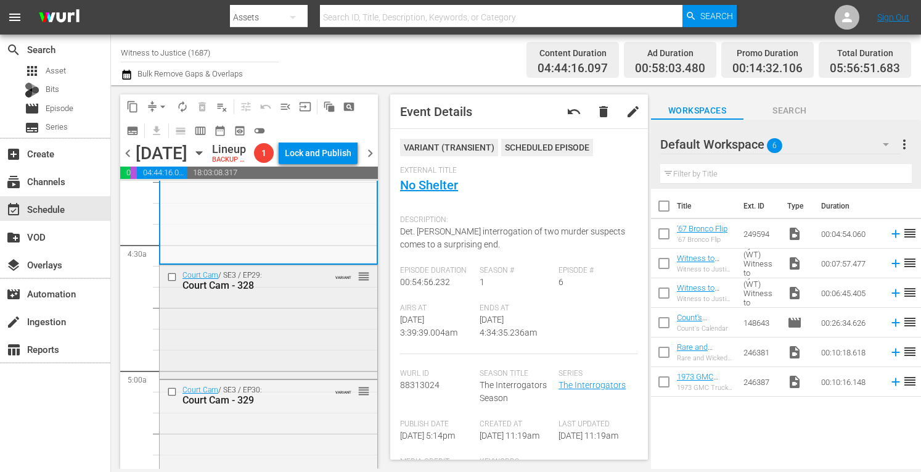
click at [313, 346] on div "Court Cam / SE3 / EP29: Court Cam - 328 VARIANT reorder" at bounding box center [269, 321] width 218 height 112
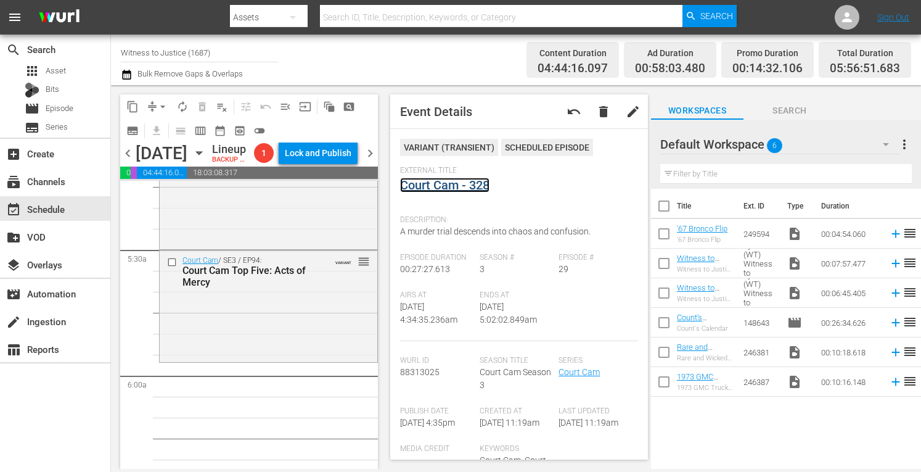
scroll to position [1331, 0]
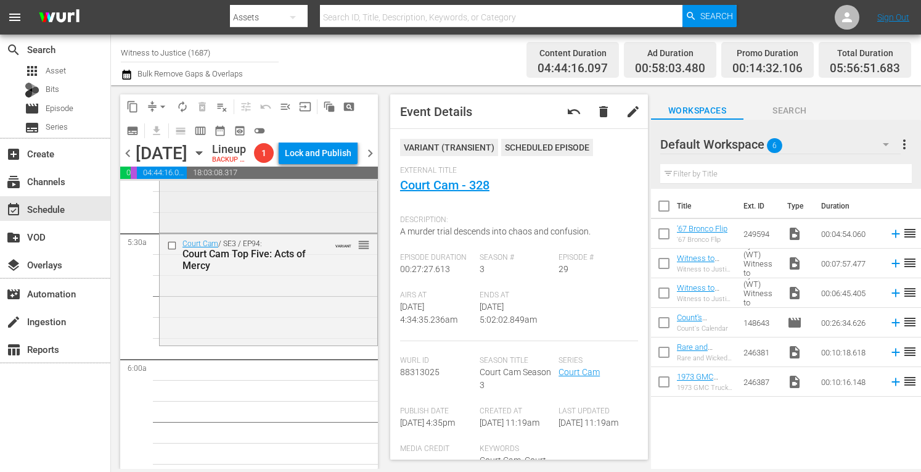
click at [289, 230] on div "Court Cam / SE3 / EP30: Court Cam - 329 VARIANT reorder" at bounding box center [269, 173] width 218 height 113
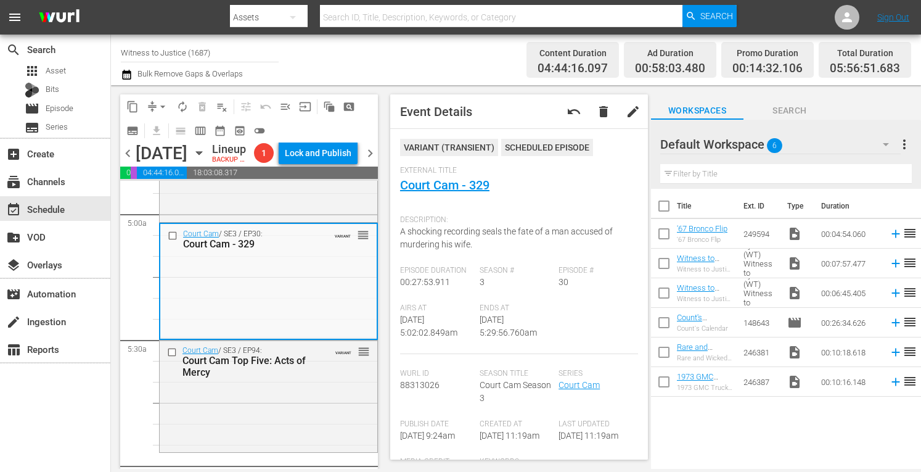
scroll to position [1339, 0]
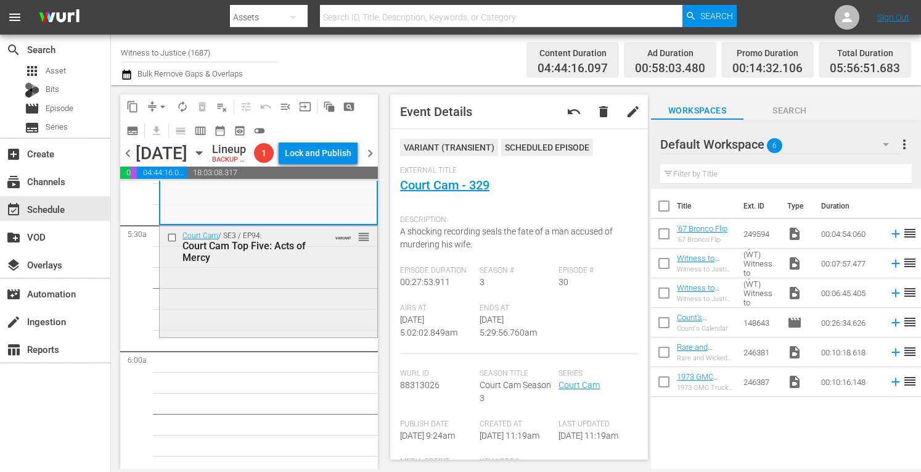
click at [335, 328] on div "Court Cam / SE3 / EP94: Court Cam Top Five: Acts of Mercy VARIANT reorder" at bounding box center [269, 280] width 218 height 109
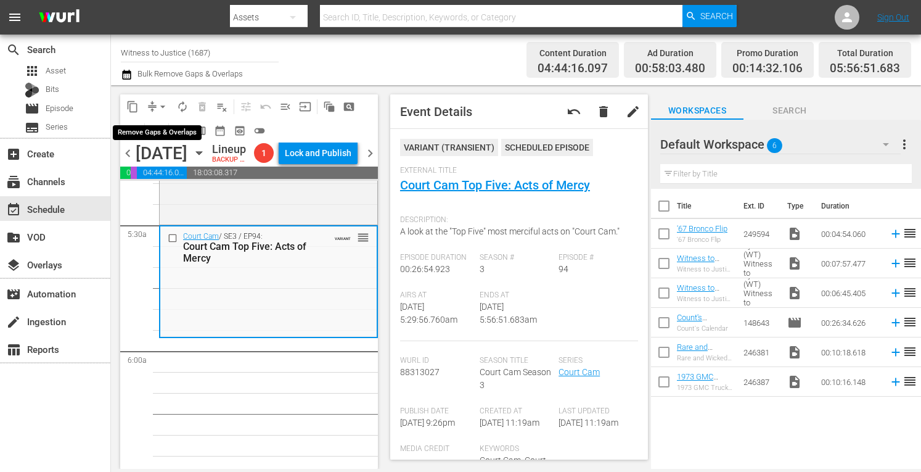
click at [163, 103] on span "arrow_drop_down" at bounding box center [163, 106] width 12 height 12
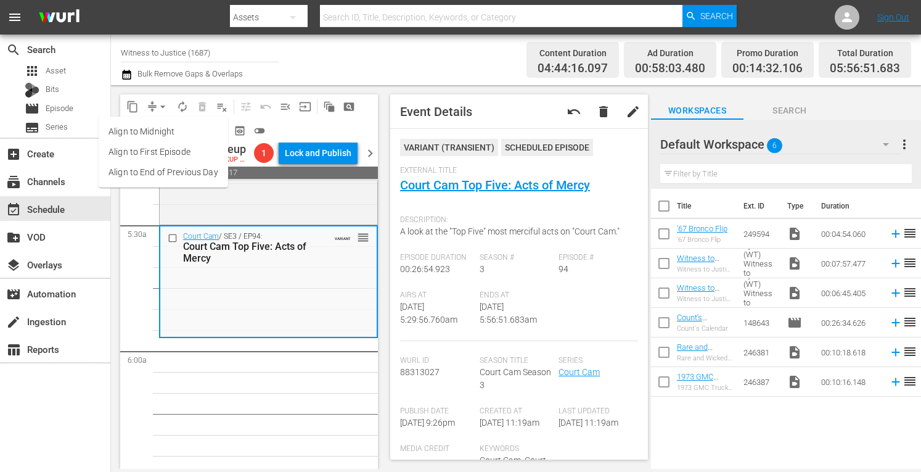
click at [159, 132] on li "Align to Midnight" at bounding box center [163, 131] width 129 height 20
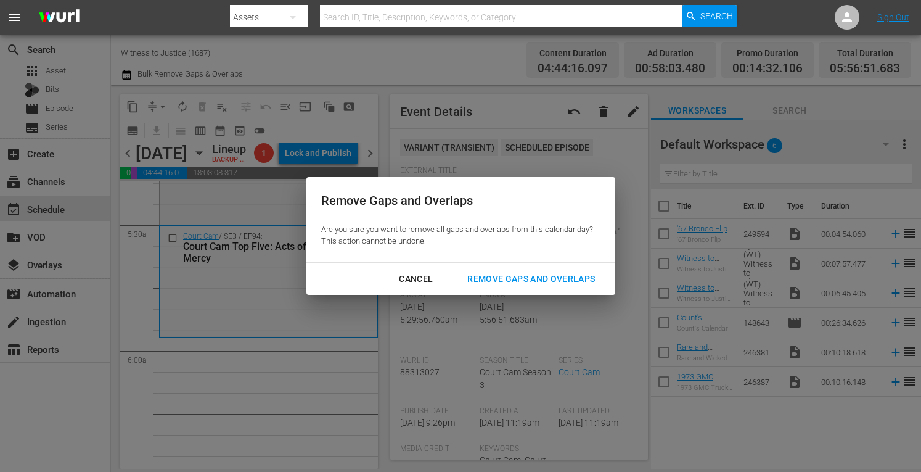
click at [518, 277] on div "Remove Gaps and Overlaps" at bounding box center [530, 278] width 147 height 15
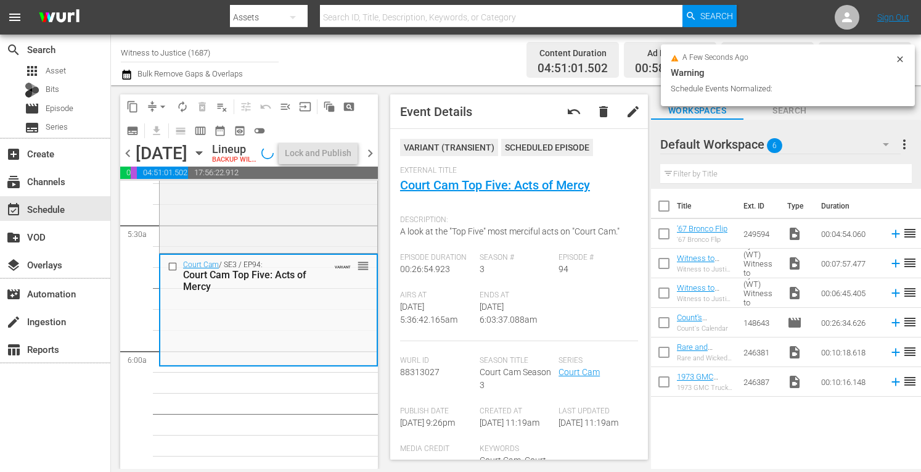
scroll to position [1255, 0]
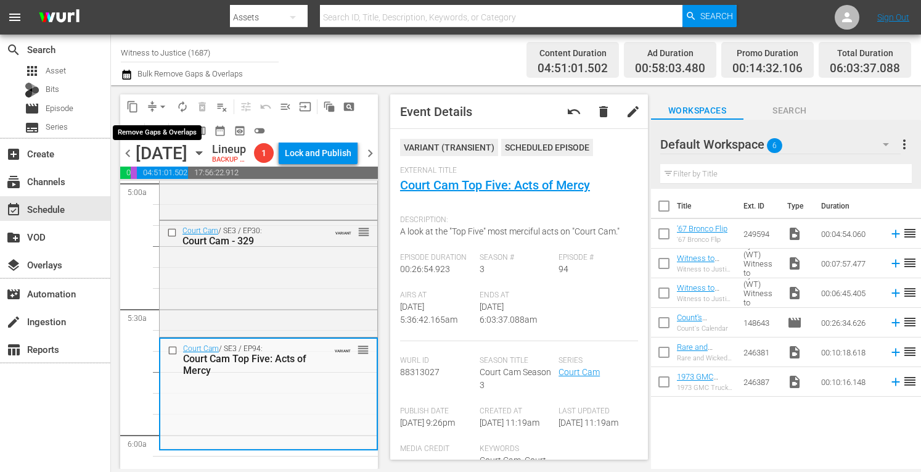
click at [163, 102] on span "arrow_drop_down" at bounding box center [163, 106] width 12 height 12
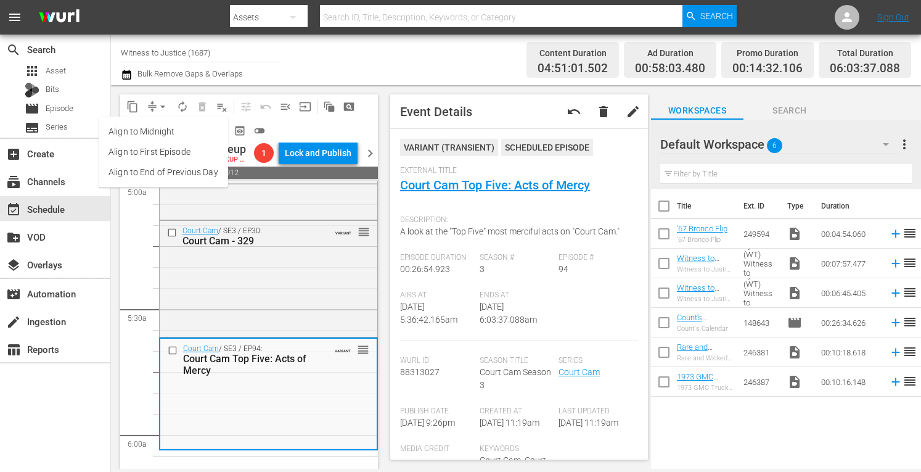
click at [155, 131] on li "Align to Midnight" at bounding box center [163, 131] width 129 height 20
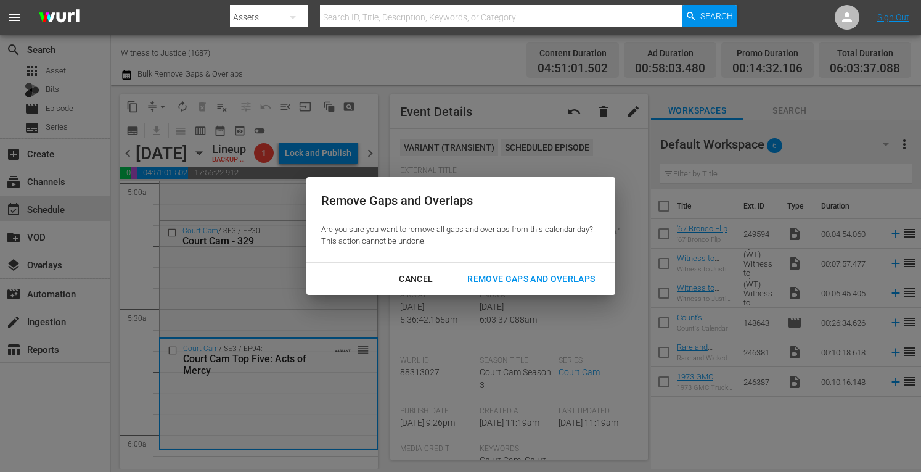
click at [491, 280] on div "Remove Gaps and Overlaps" at bounding box center [530, 278] width 147 height 15
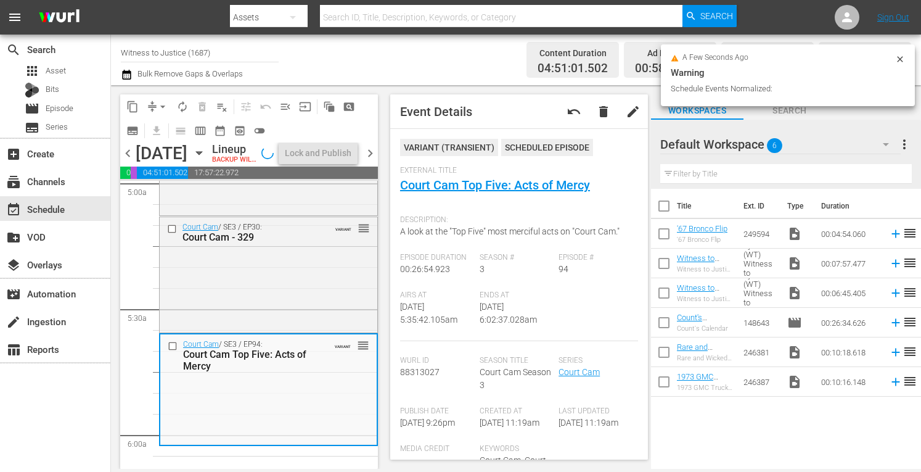
scroll to position [1318, 0]
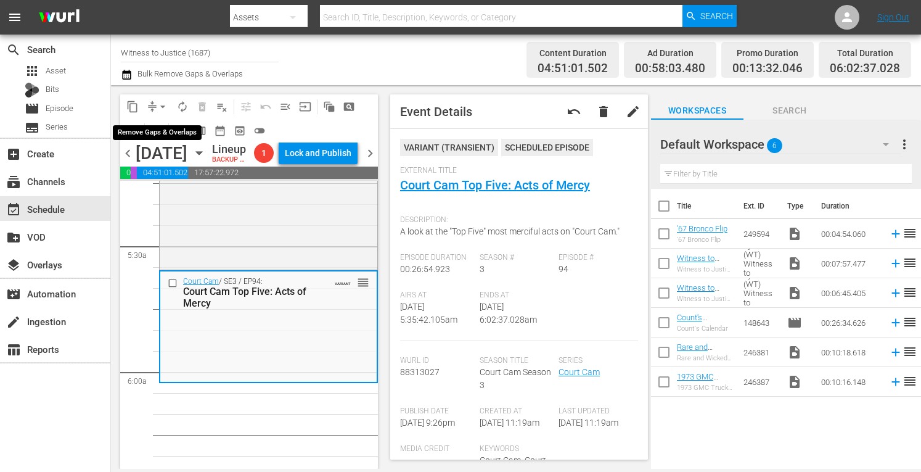
click at [164, 104] on span "arrow_drop_down" at bounding box center [163, 106] width 12 height 12
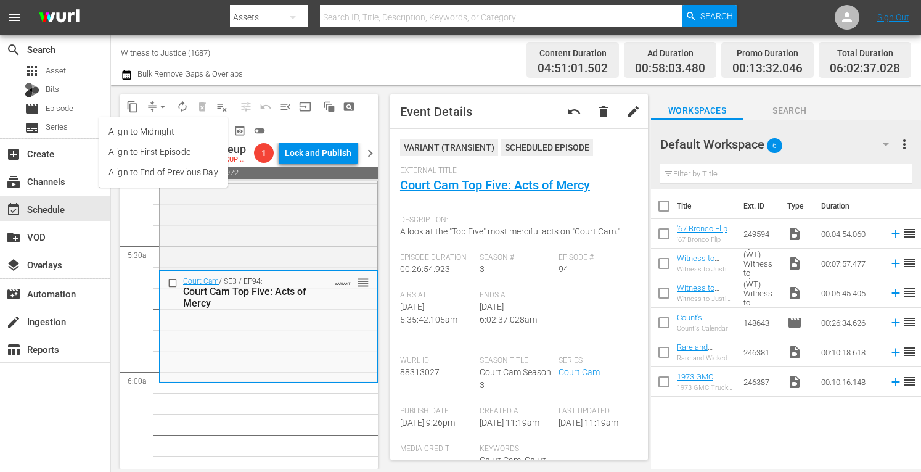
click at [163, 129] on li "Align to Midnight" at bounding box center [163, 131] width 129 height 20
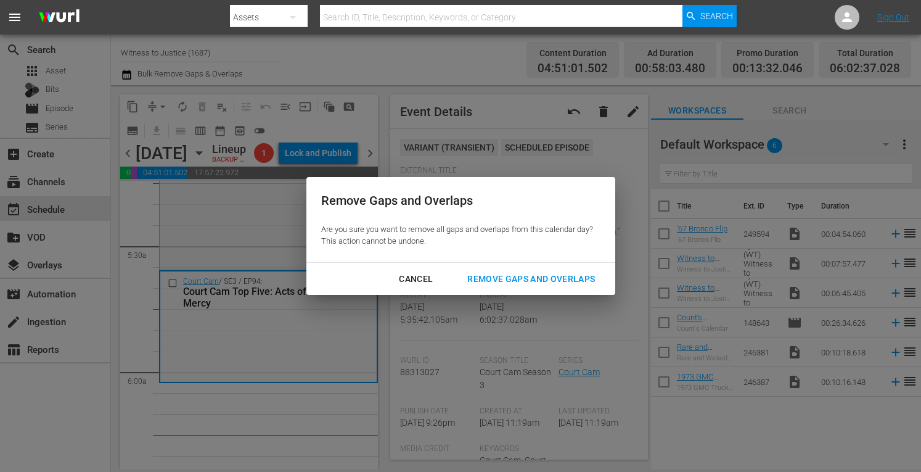
click at [521, 287] on button "Remove Gaps and Overlaps" at bounding box center [530, 279] width 157 height 23
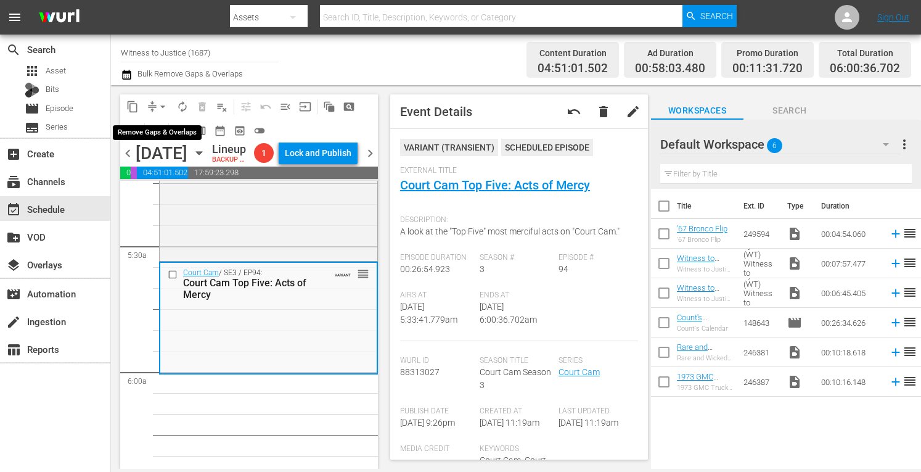
click at [166, 102] on span "arrow_drop_down" at bounding box center [163, 106] width 12 height 12
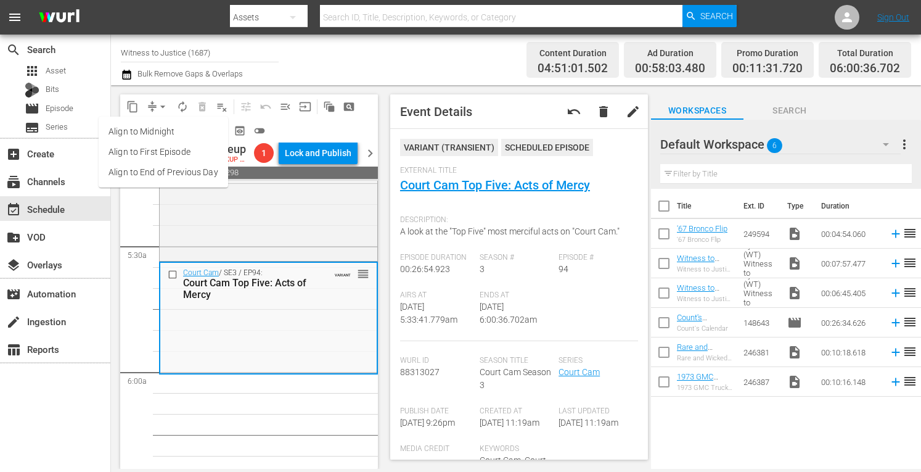
click at [165, 128] on li "Align to Midnight" at bounding box center [163, 131] width 129 height 20
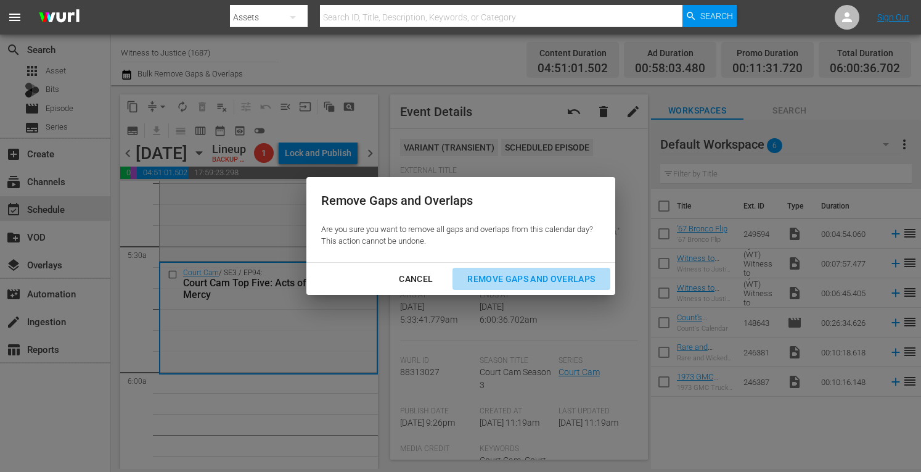
click at [510, 279] on div "Remove Gaps and Overlaps" at bounding box center [530, 278] width 147 height 15
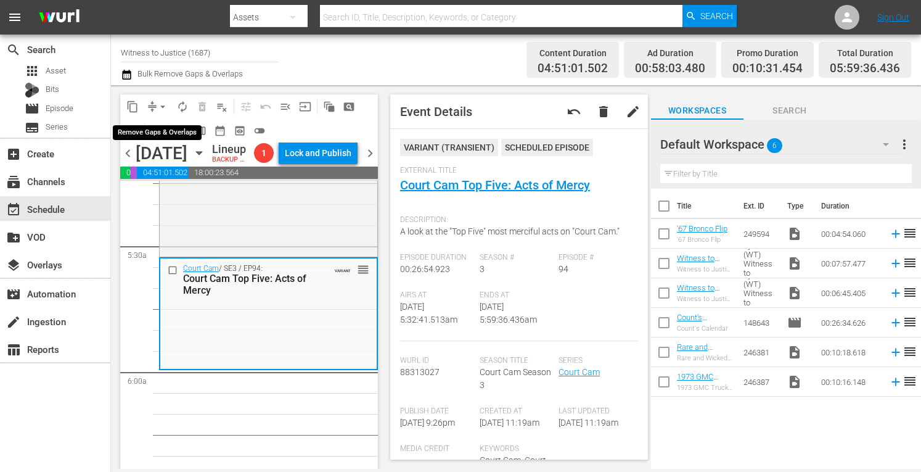
click at [160, 102] on span "arrow_drop_down" at bounding box center [163, 106] width 12 height 12
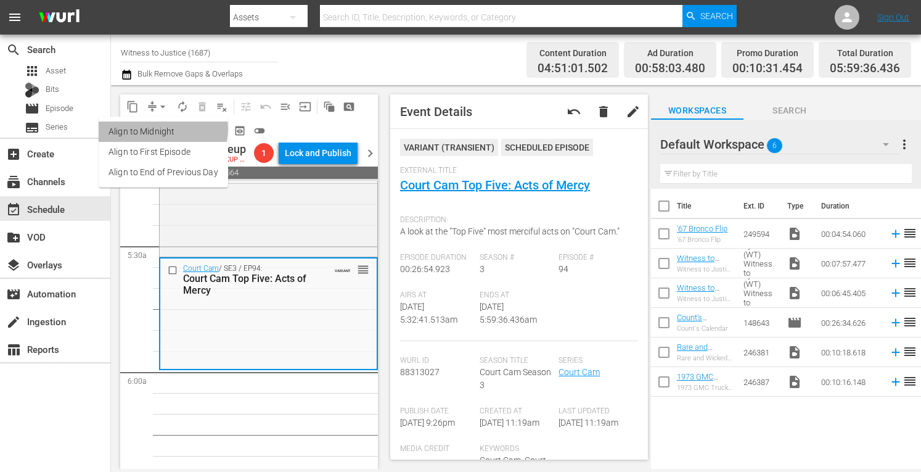
click at [158, 129] on li "Align to Midnight" at bounding box center [163, 131] width 129 height 20
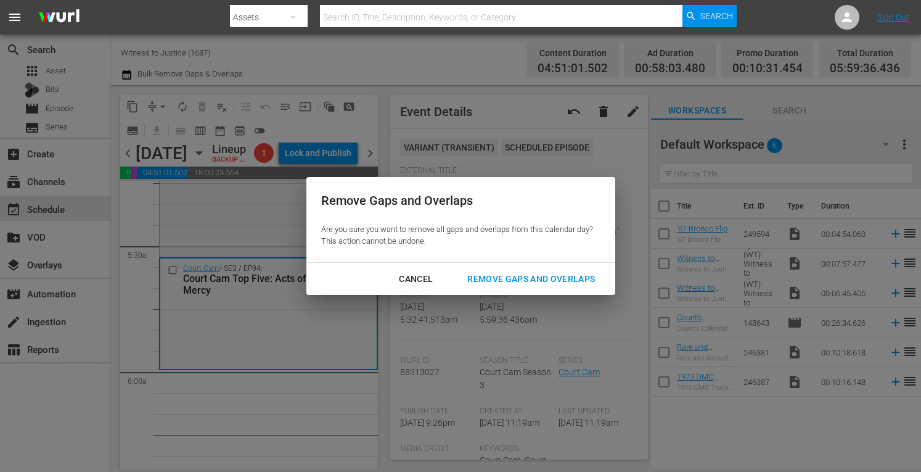
click at [521, 280] on div "Remove Gaps and Overlaps" at bounding box center [530, 278] width 147 height 15
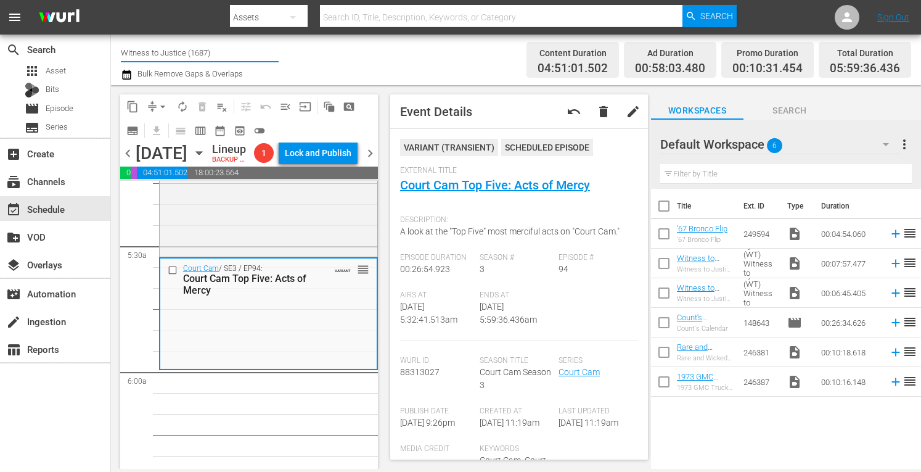
click at [245, 57] on input "Witness to Justice (1687)" at bounding box center [200, 53] width 158 height 30
click at [165, 104] on span "arrow_drop_down" at bounding box center [163, 106] width 12 height 12
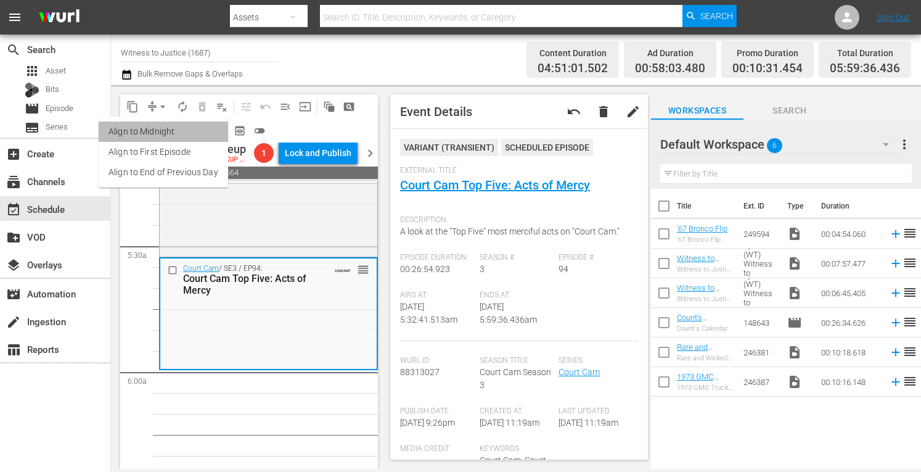
click at [166, 129] on li "Align to Midnight" at bounding box center [163, 131] width 129 height 20
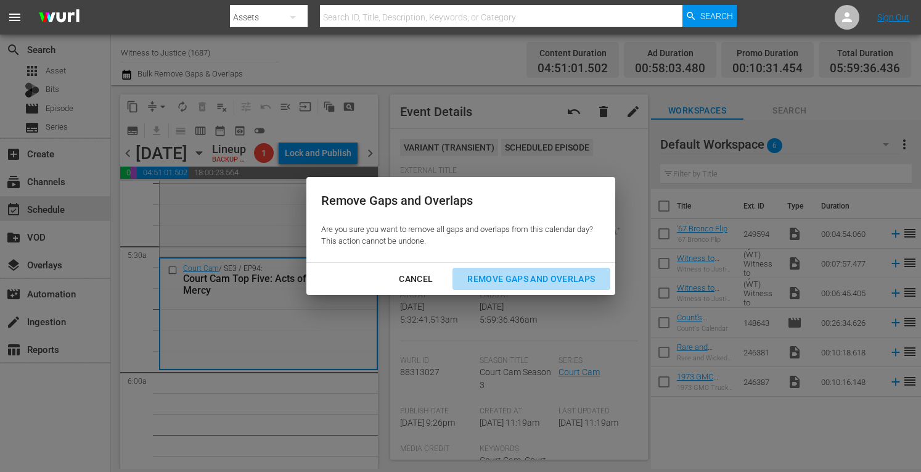
click at [582, 274] on div "Remove Gaps and Overlaps" at bounding box center [530, 278] width 147 height 15
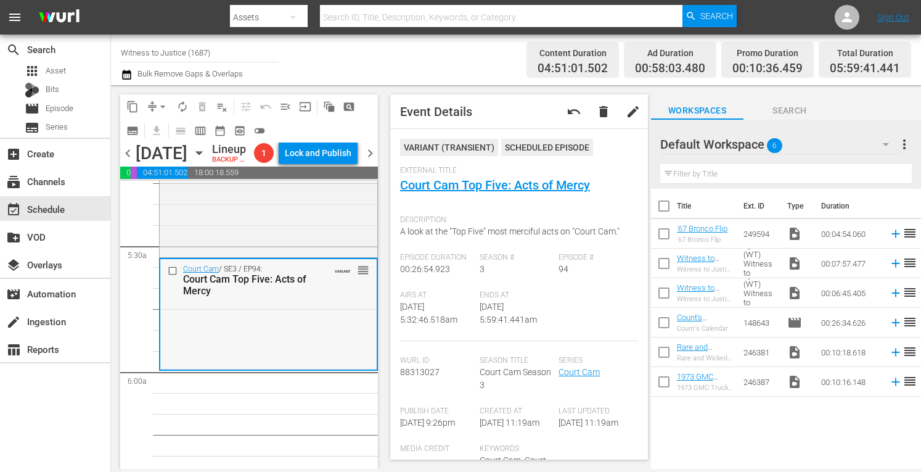
click at [220, 368] on div "Court Cam / SE3 / EP94: Court Cam Top Five: Acts of Mercy VARIANT reorder" at bounding box center [268, 313] width 216 height 109
click at [161, 103] on span "arrow_drop_down" at bounding box center [163, 106] width 12 height 12
click at [160, 129] on li "Align to Midnight" at bounding box center [163, 131] width 129 height 20
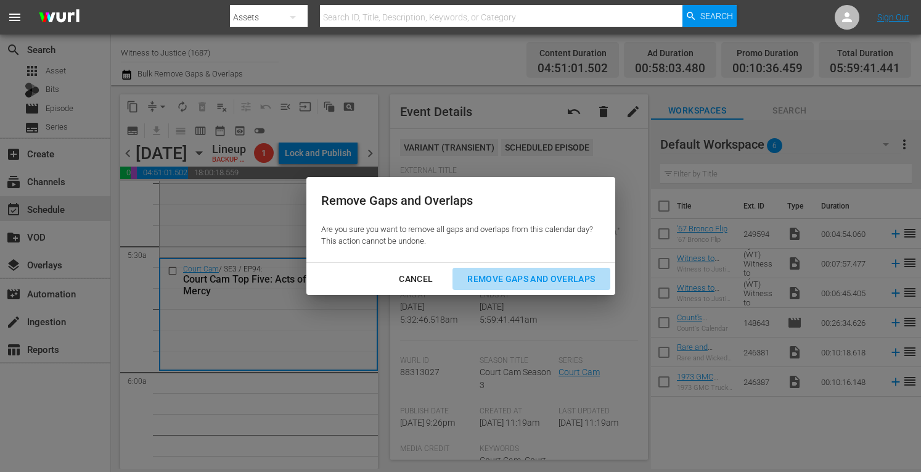
click at [493, 280] on div "Remove Gaps and Overlaps" at bounding box center [530, 278] width 147 height 15
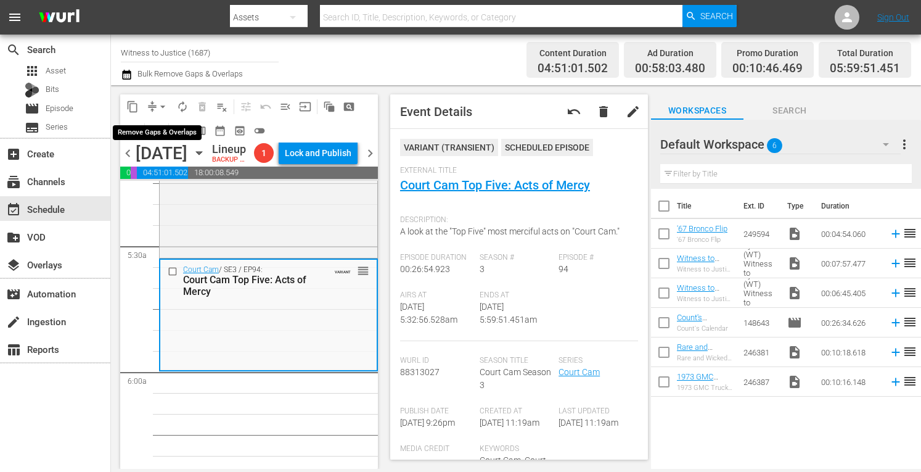
click at [162, 105] on span "arrow_drop_down" at bounding box center [163, 106] width 12 height 12
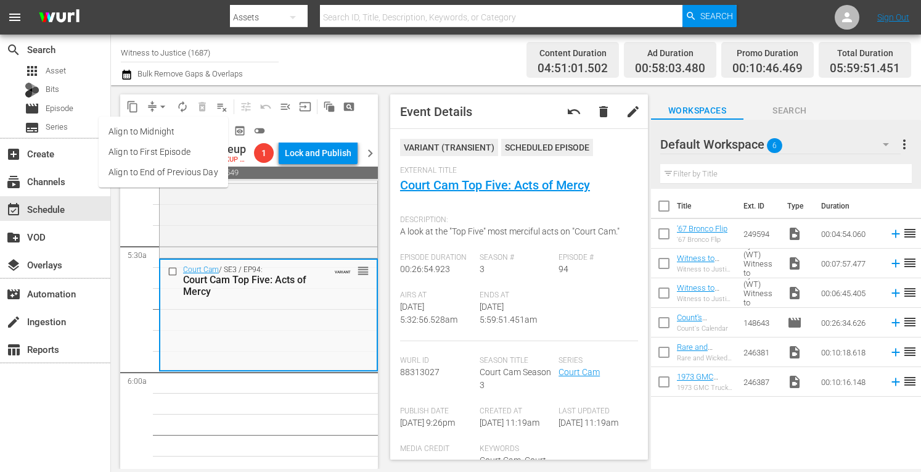
click at [153, 135] on li "Align to Midnight" at bounding box center [163, 131] width 129 height 20
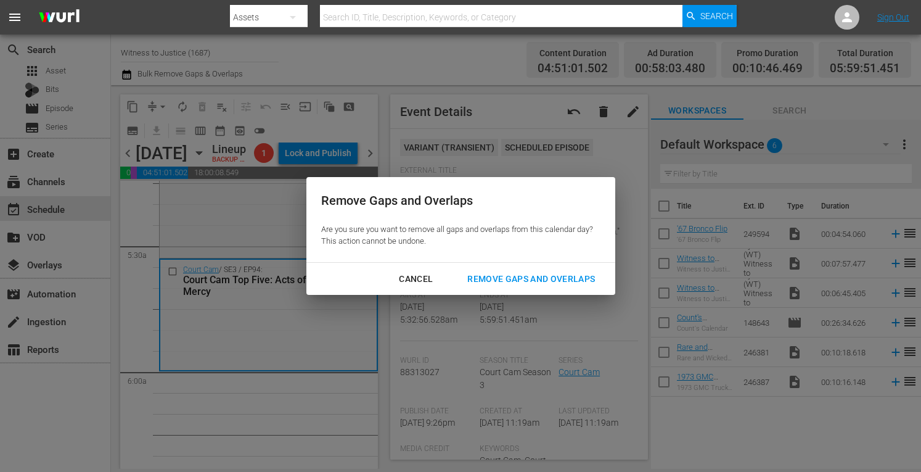
click at [481, 276] on div "Remove Gaps and Overlaps" at bounding box center [530, 278] width 147 height 15
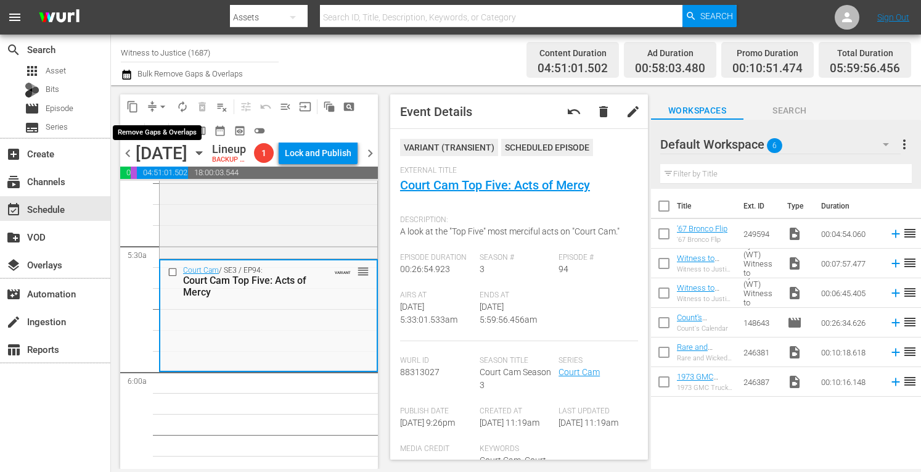
click at [162, 105] on span "arrow_drop_down" at bounding box center [163, 106] width 12 height 12
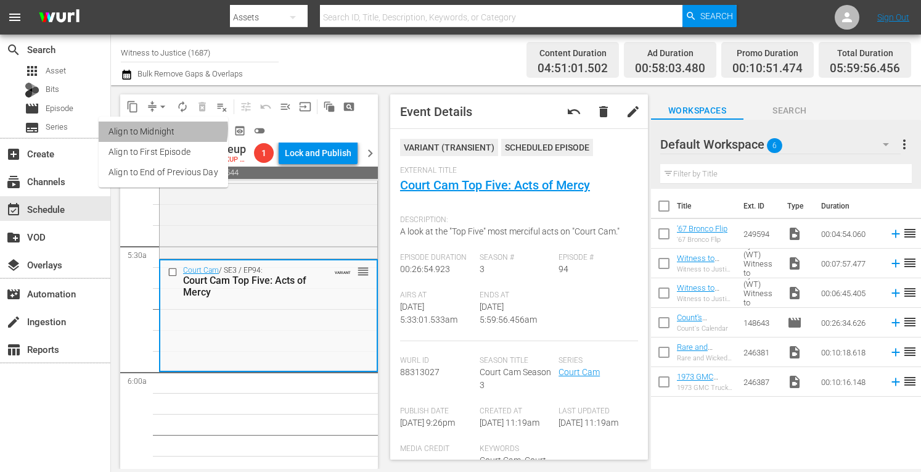
click at [161, 129] on li "Align to Midnight" at bounding box center [163, 131] width 129 height 20
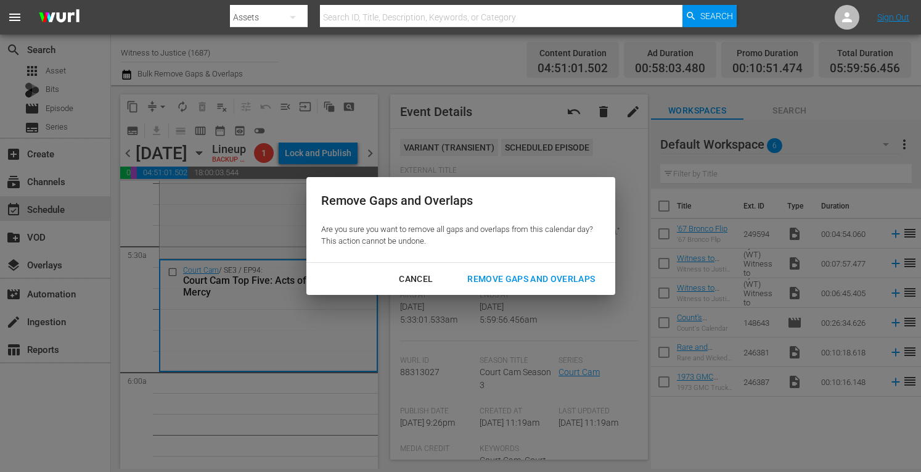
click at [488, 280] on div "Remove Gaps and Overlaps" at bounding box center [530, 278] width 147 height 15
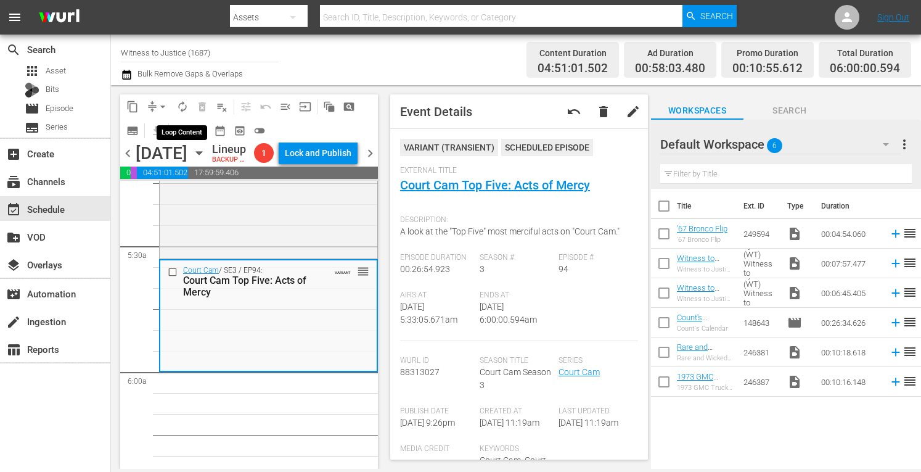
click at [181, 105] on span "autorenew_outlined" at bounding box center [182, 106] width 12 height 12
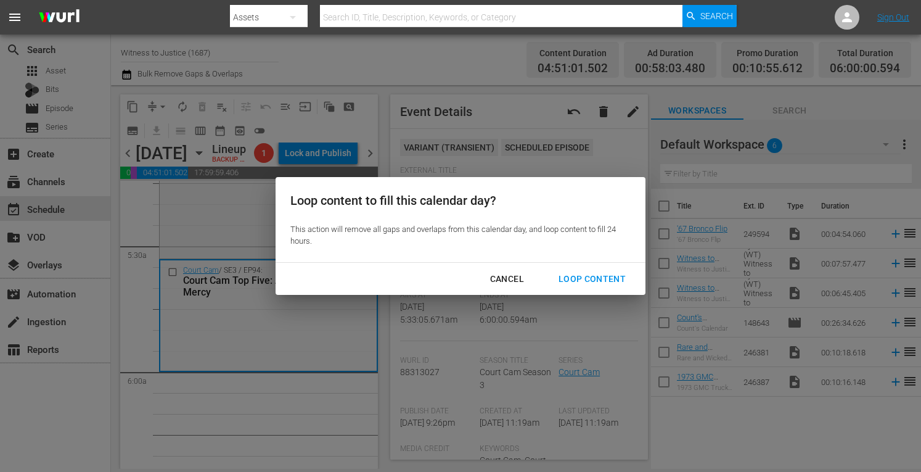
click at [605, 276] on div "Loop Content" at bounding box center [592, 278] width 87 height 15
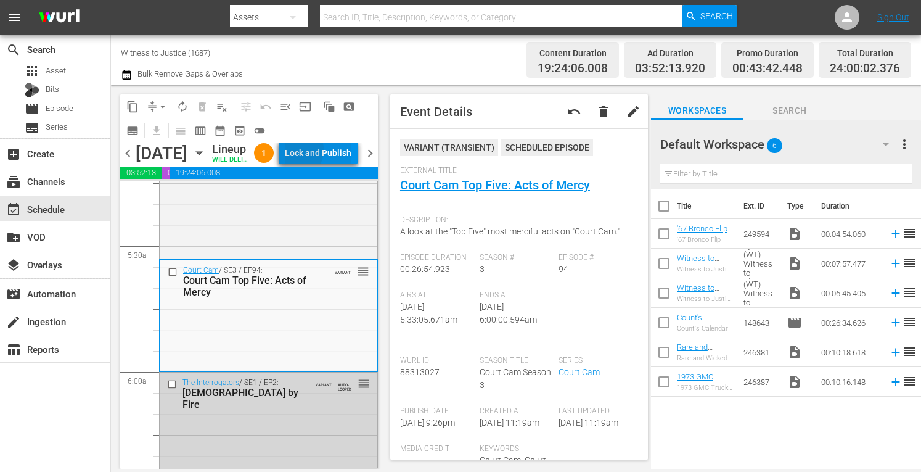
click at [323, 163] on div "Lock and Publish" at bounding box center [318, 153] width 67 height 22
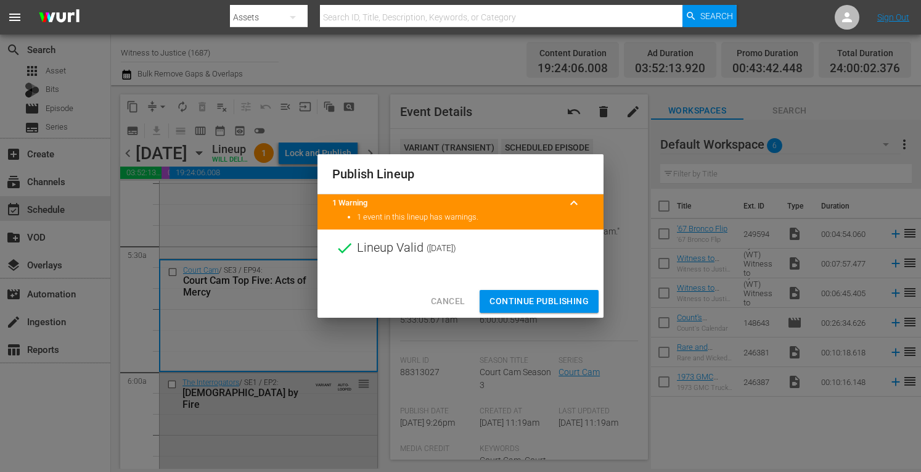
click at [522, 310] on button "Continue Publishing" at bounding box center [539, 301] width 119 height 23
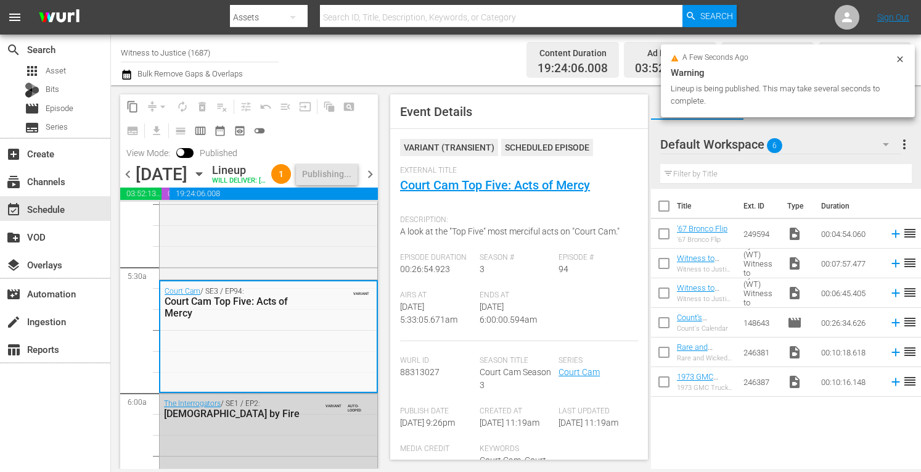
click at [372, 182] on span "chevron_right" at bounding box center [369, 173] width 15 height 15
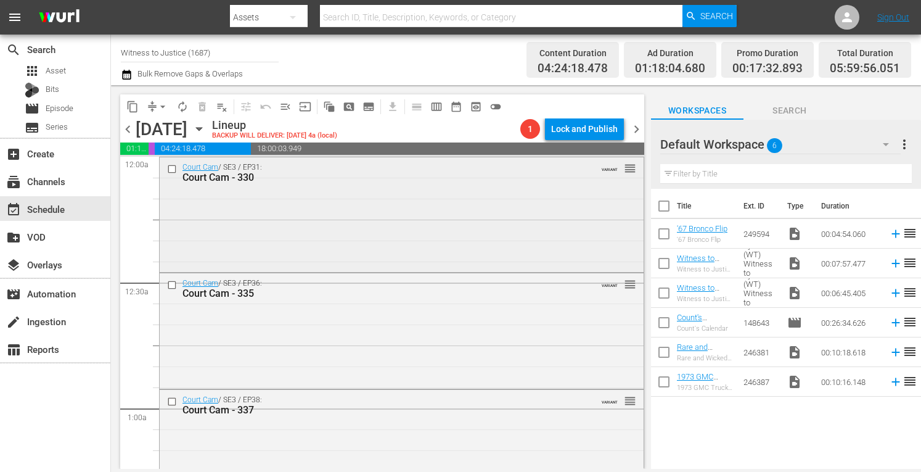
click at [494, 218] on div "Court Cam / SE3 / EP31: Court Cam - 330 VARIANT reorder" at bounding box center [402, 213] width 484 height 112
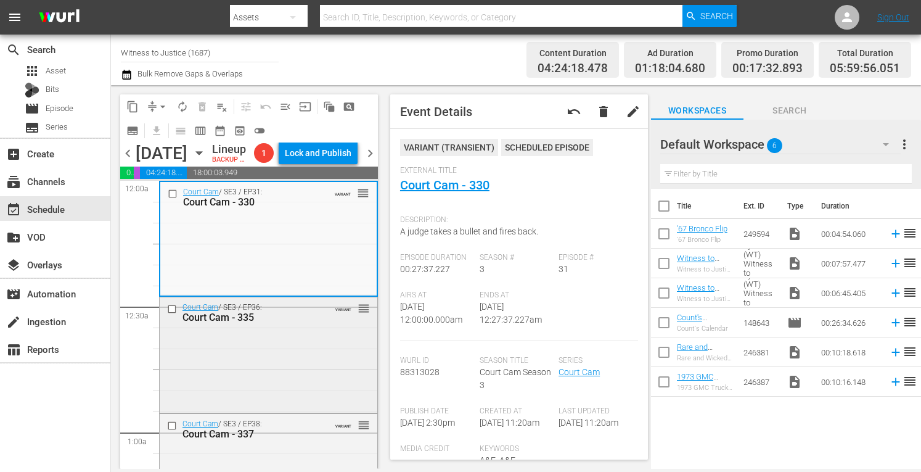
click at [269, 411] on div "Court Cam / SE3 / EP36: Court Cam - 335 VARIANT reorder" at bounding box center [269, 353] width 218 height 113
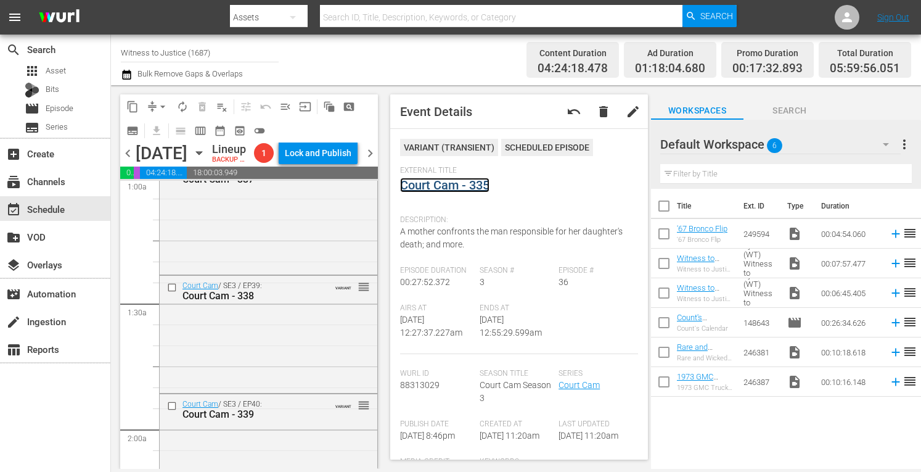
scroll to position [287, 0]
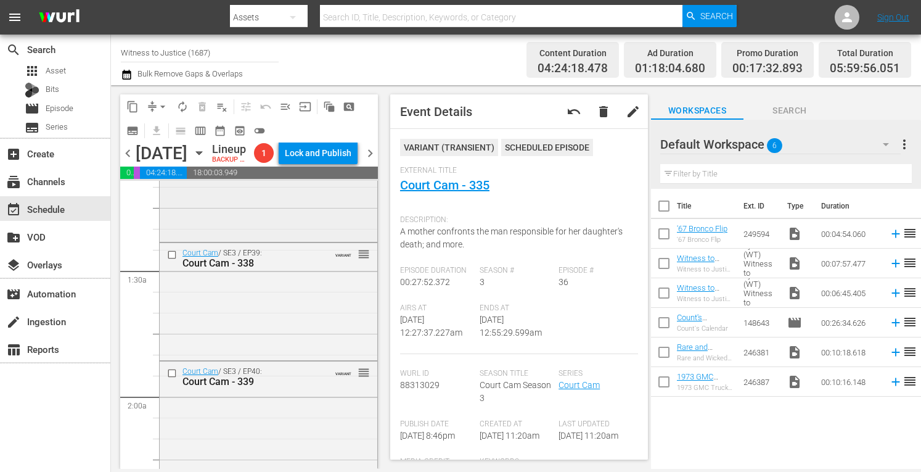
click at [298, 239] on div "Court Cam / SE3 / EP38: Court Cam - 337 VARIANT reorder" at bounding box center [269, 182] width 218 height 113
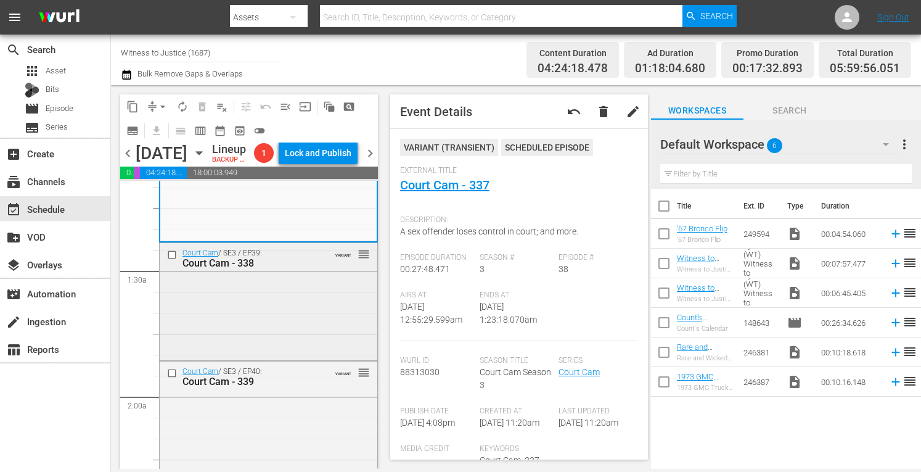
click at [332, 338] on div "Court Cam / SE3 / EP39: Court Cam - 338 VARIANT reorder" at bounding box center [269, 300] width 218 height 114
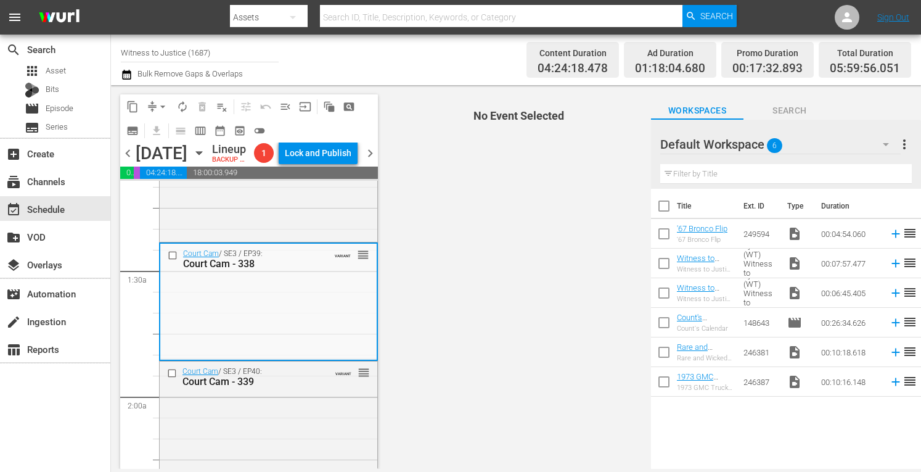
click at [546, 247] on span "No Event Selected" at bounding box center [516, 276] width 270 height 383
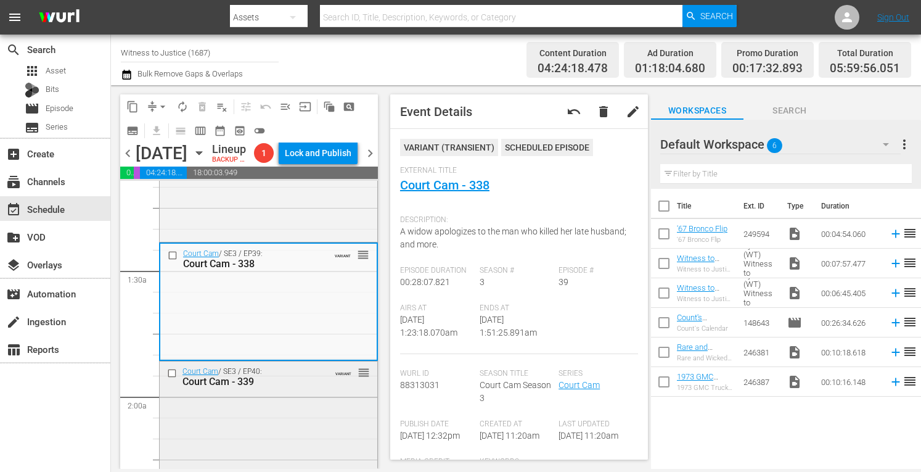
click at [343, 434] on div "Court Cam / SE3 / EP40: Court Cam - 339 VARIANT reorder" at bounding box center [269, 417] width 218 height 113
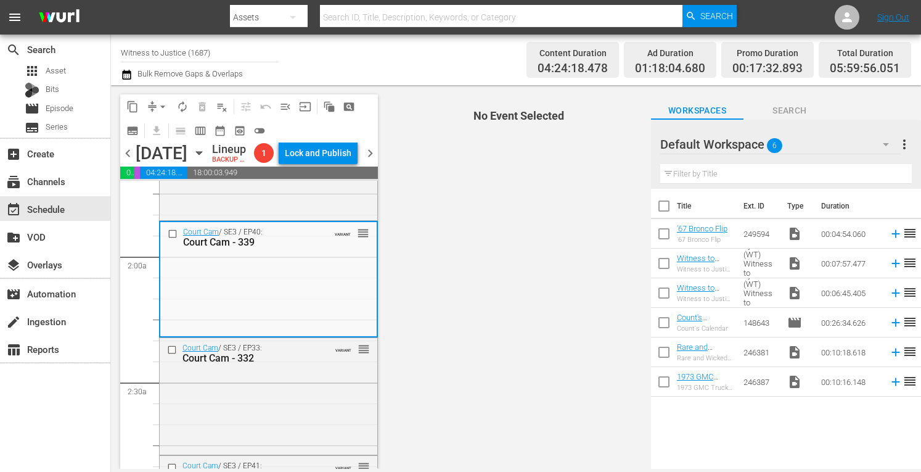
scroll to position [526, 0]
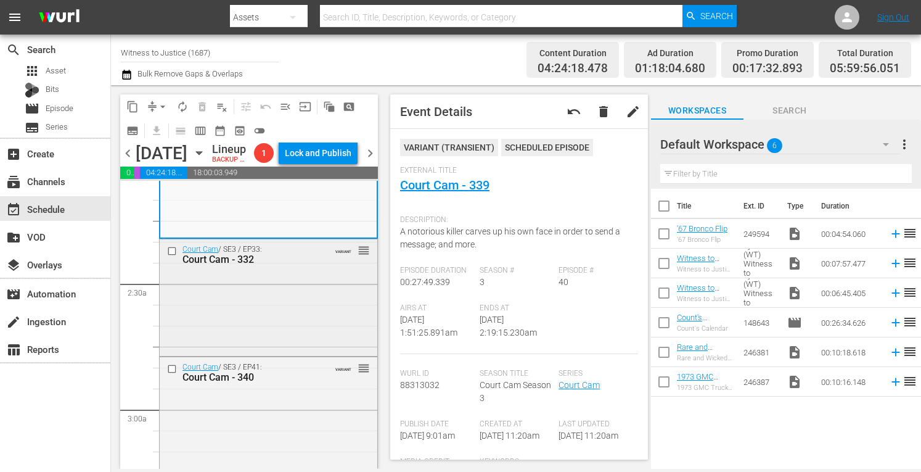
click at [287, 335] on div "Court Cam / SE3 / EP33: Court Cam - 332 VARIANT reorder" at bounding box center [269, 296] width 218 height 114
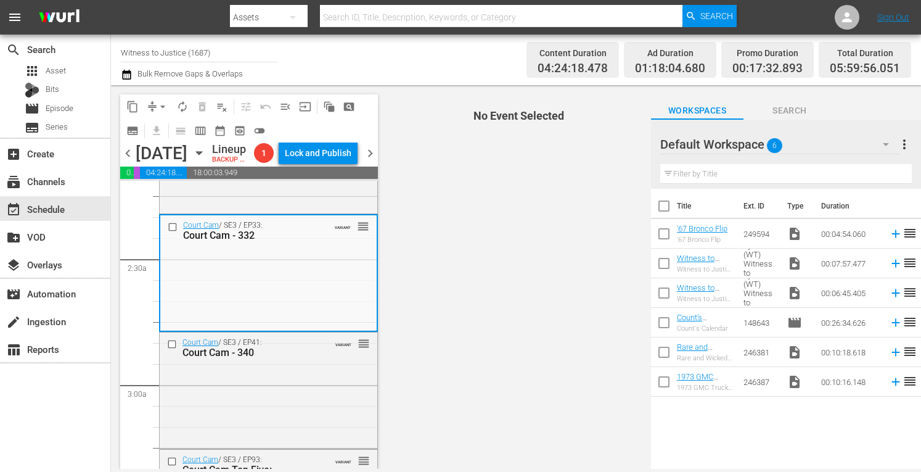
scroll to position [641, 0]
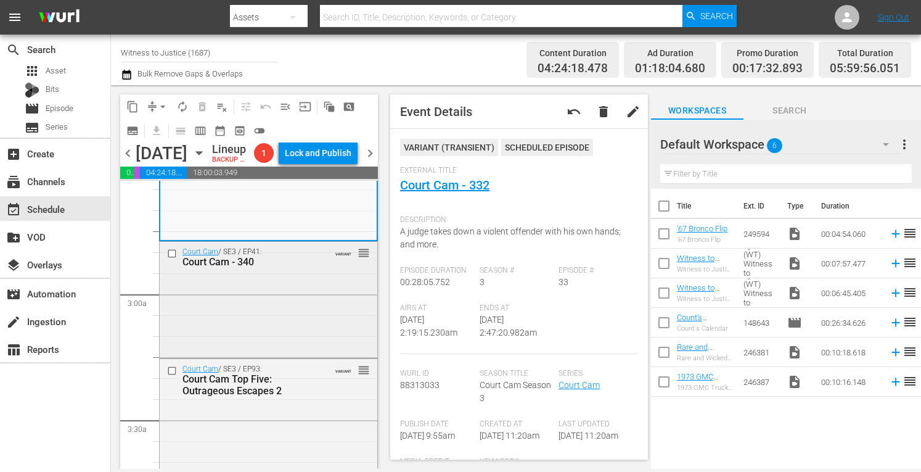
click at [322, 317] on div "Court Cam / SE3 / EP41: Court Cam - 340 VARIANT reorder" at bounding box center [269, 298] width 218 height 113
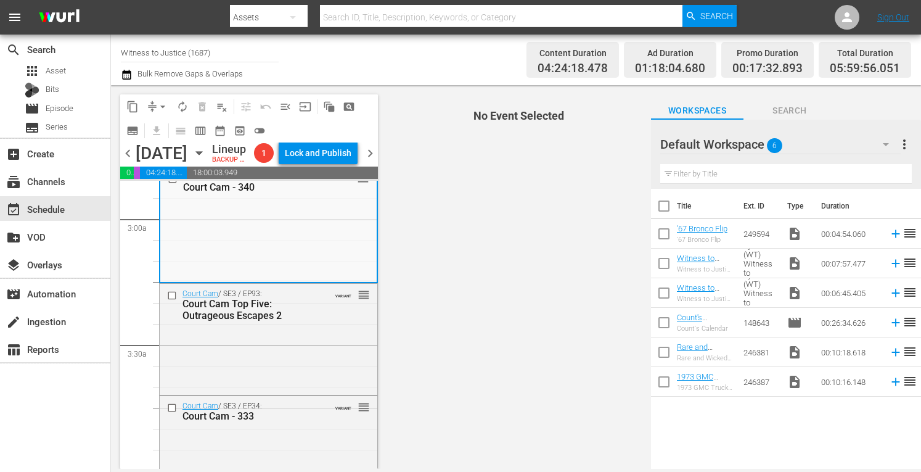
scroll to position [740, 0]
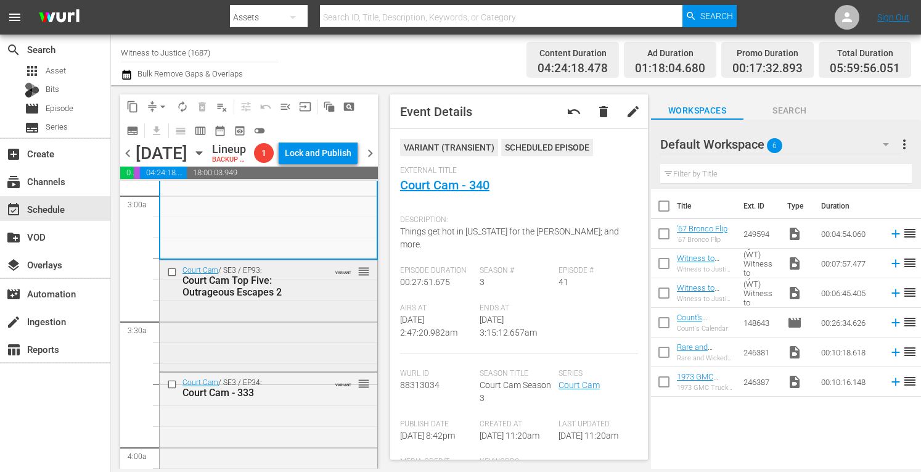
click at [321, 354] on div "Court Cam / SE3 / EP93: Court Cam Top Five: Outrageous Escapes 2 VARIANT reorder" at bounding box center [269, 314] width 218 height 109
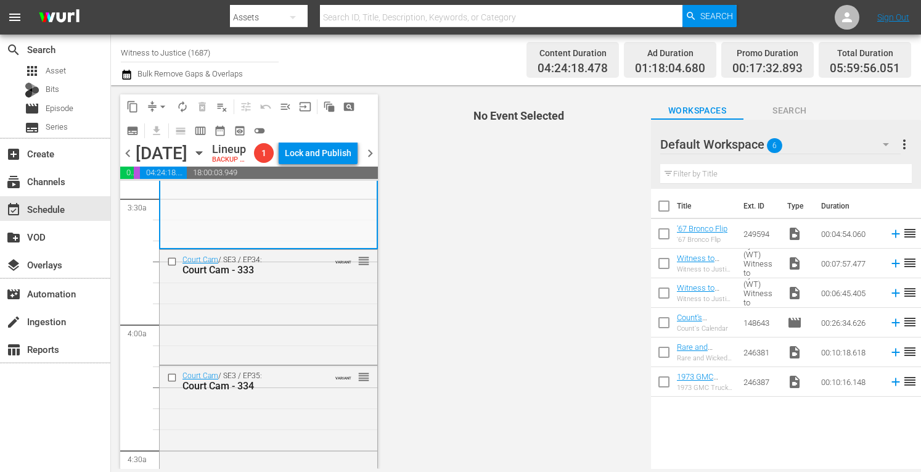
scroll to position [863, 0]
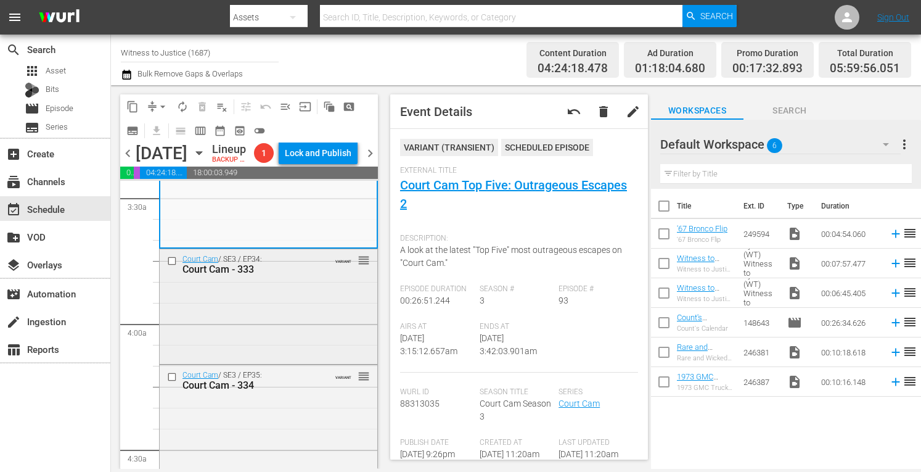
click at [337, 329] on div "Court Cam / SE3 / EP34: Court Cam - 333 VARIANT reorder" at bounding box center [269, 305] width 218 height 112
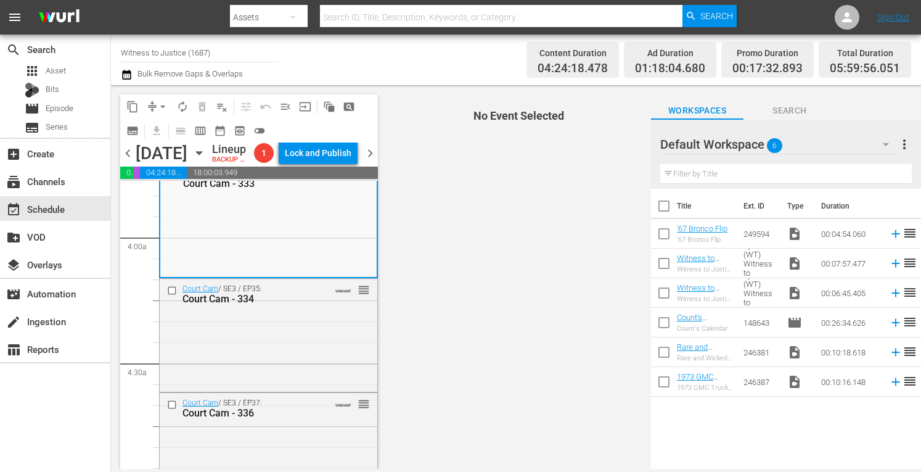
scroll to position [962, 0]
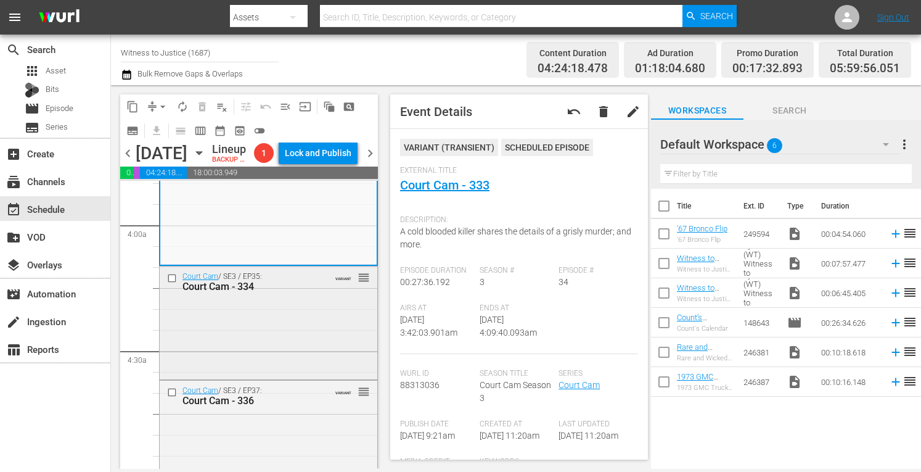
click at [303, 365] on div "Court Cam / SE3 / EP35: Court Cam - 334 VARIANT reorder" at bounding box center [269, 321] width 218 height 110
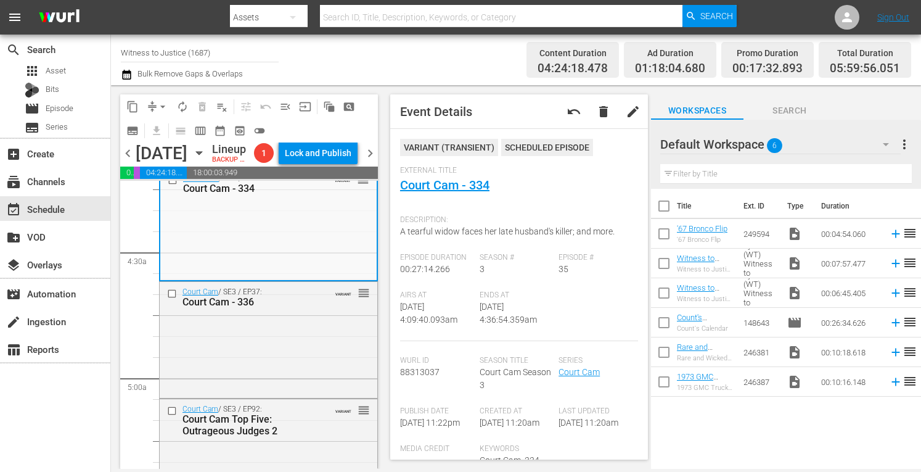
scroll to position [1085, 0]
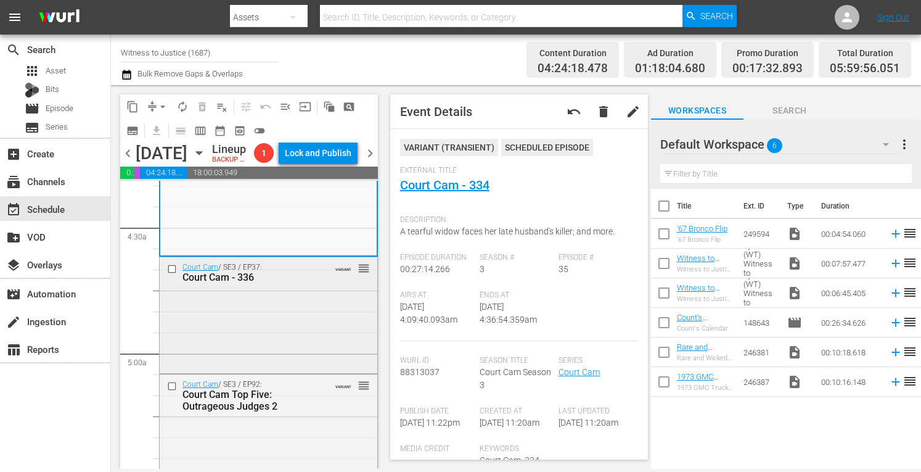
click at [324, 342] on div "Court Cam / SE3 / EP37: Court Cam - 336 VARIANT reorder" at bounding box center [269, 313] width 218 height 113
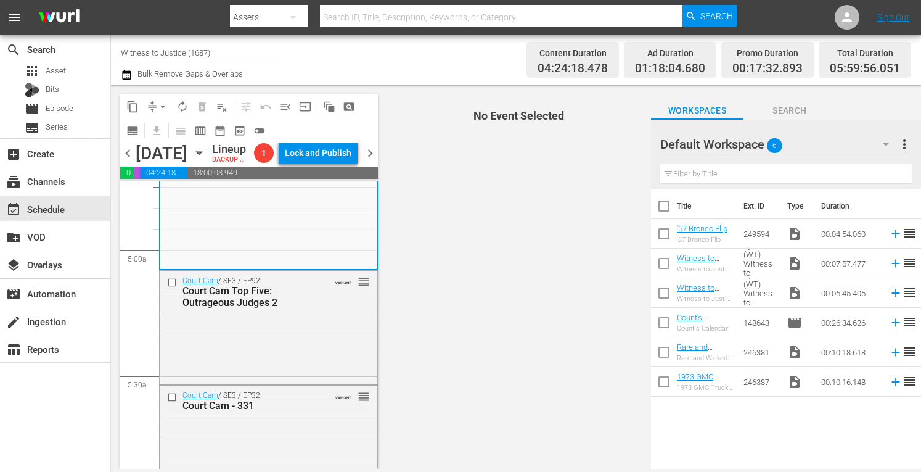
scroll to position [1208, 0]
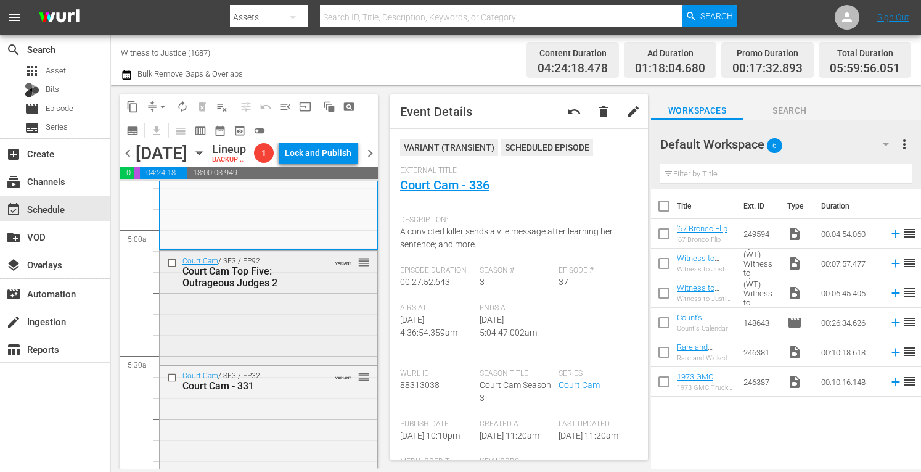
click at [314, 293] on div "Court Cam / SE3 / EP92: Court Cam Top Five: Outrageous Judges 2 VARIANT reorder" at bounding box center [269, 272] width 218 height 42
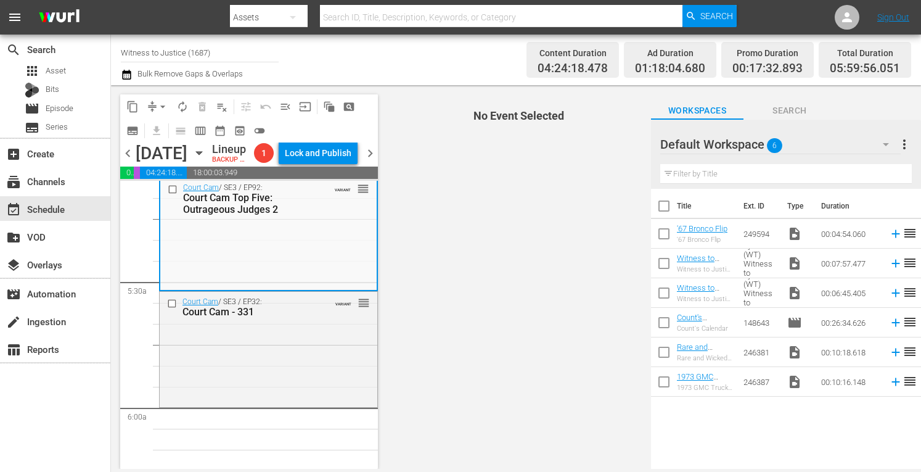
scroll to position [1307, 0]
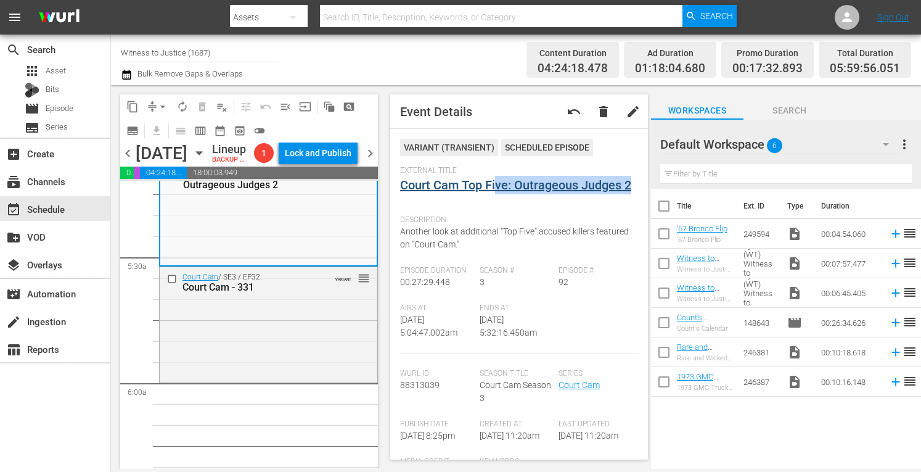
drag, startPoint x: 493, startPoint y: 227, endPoint x: 495, endPoint y: 186, distance: 41.4
click at [495, 186] on div "VARIANT ( TRANSIENT ) Scheduled Episode External Title Court Cam Top Five: Outr…" at bounding box center [519, 439] width 238 height 600
click at [332, 378] on div "Court Cam / SE3 / EP32: Court Cam - 331 VARIANT reorder" at bounding box center [269, 323] width 218 height 112
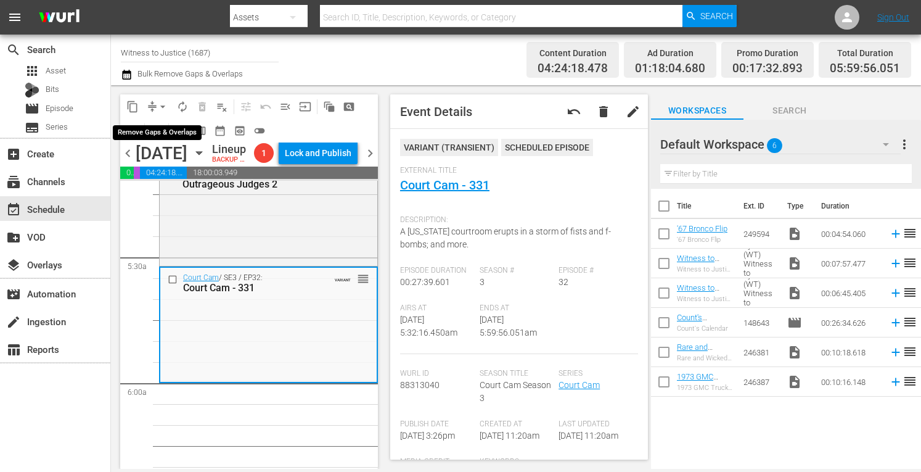
click at [164, 101] on span "arrow_drop_down" at bounding box center [163, 106] width 12 height 12
click at [163, 131] on li "Align to Midnight" at bounding box center [163, 131] width 102 height 20
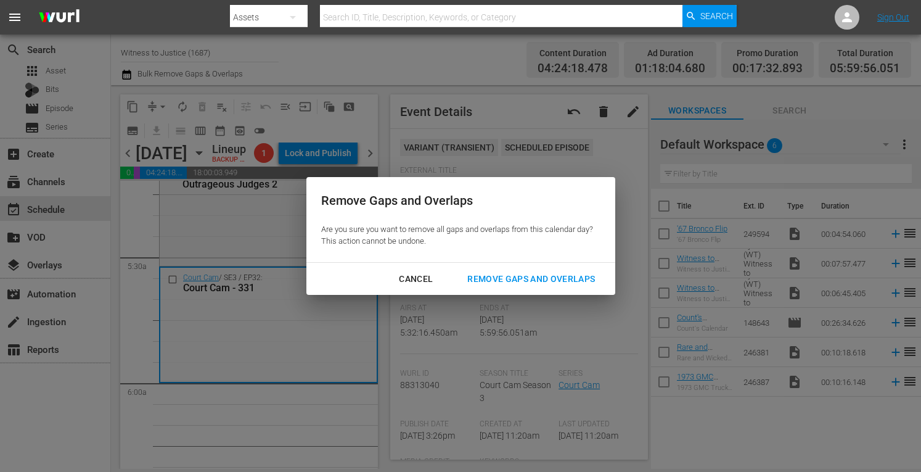
click at [498, 277] on div "Remove Gaps and Overlaps" at bounding box center [530, 278] width 147 height 15
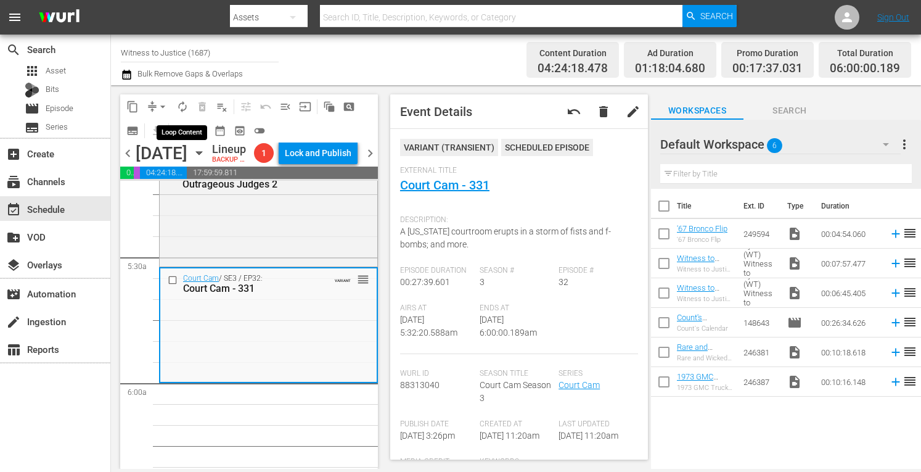
click at [178, 107] on span "autorenew_outlined" at bounding box center [182, 106] width 12 height 12
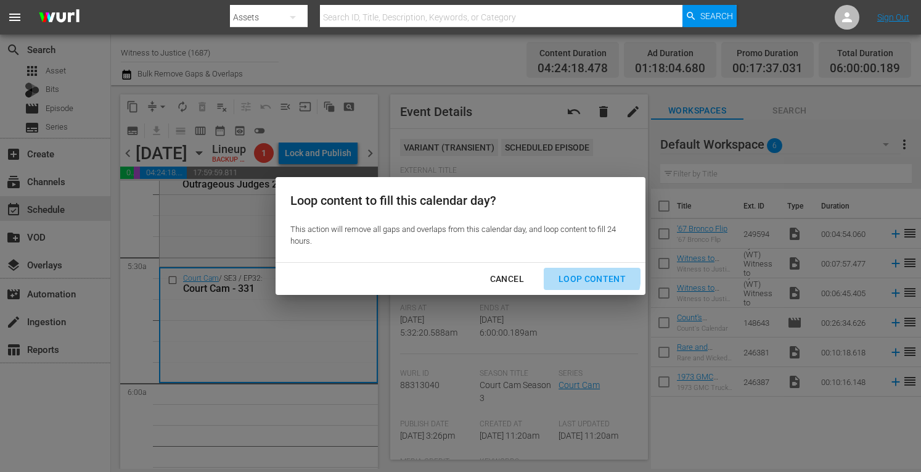
click at [575, 274] on div "Loop Content" at bounding box center [592, 278] width 87 height 15
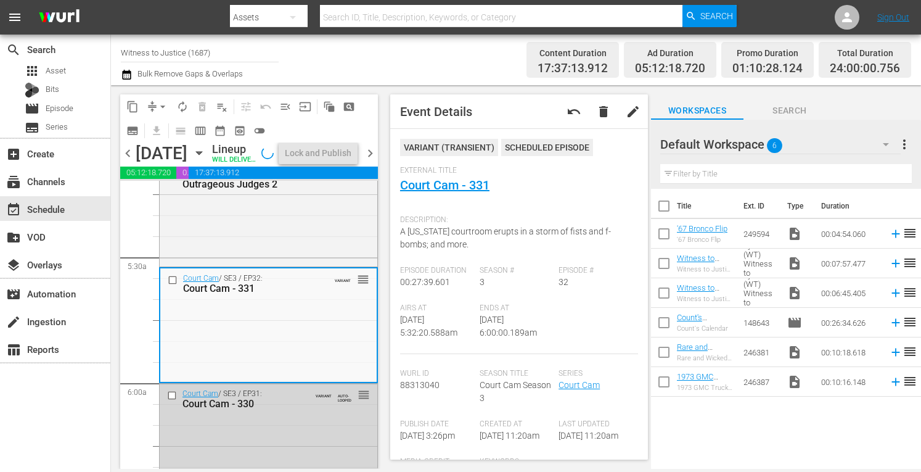
click at [370, 160] on span "chevron_right" at bounding box center [369, 152] width 15 height 15
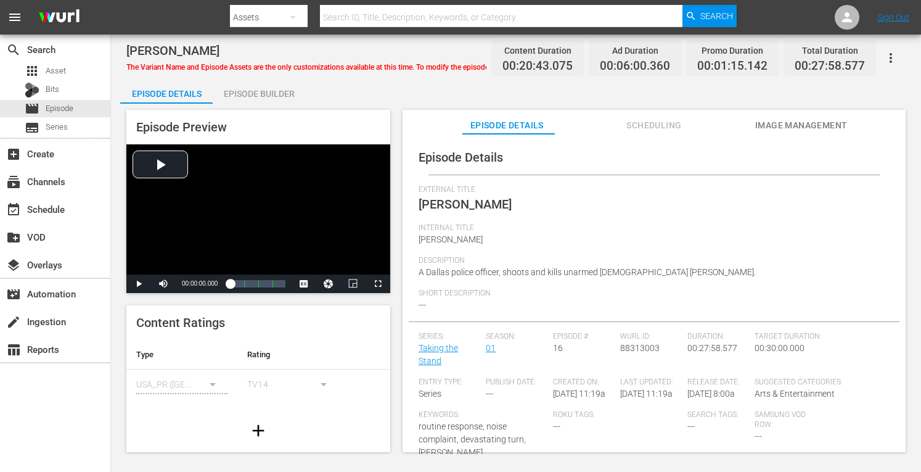
click at [261, 96] on div "Episode Builder" at bounding box center [259, 94] width 92 height 30
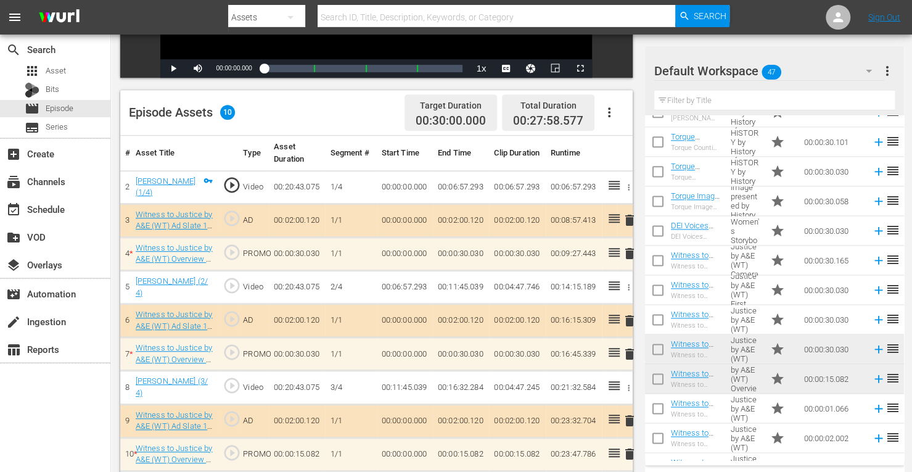
scroll to position [1040, 0]
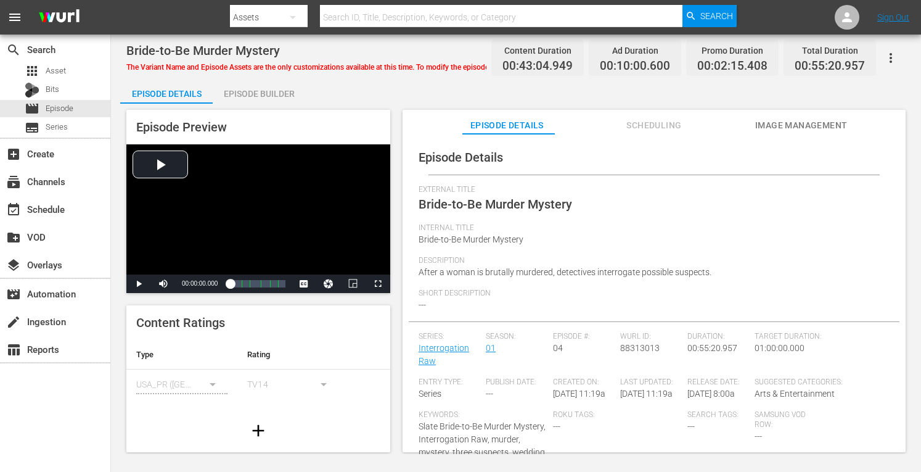
click at [266, 86] on div "Episode Builder" at bounding box center [259, 94] width 92 height 30
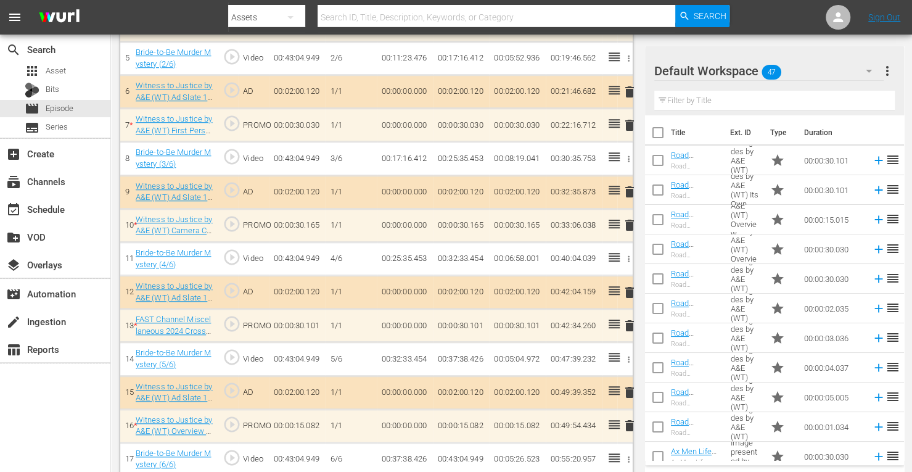
scroll to position [507, 0]
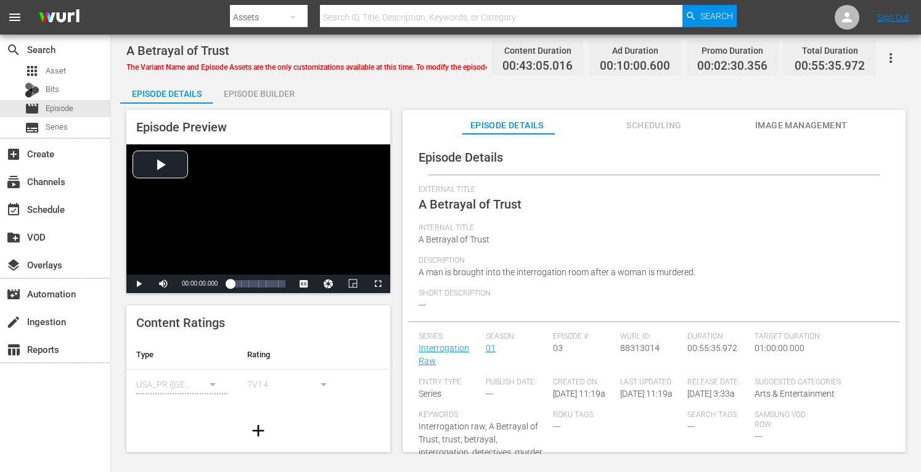
click at [261, 92] on div "Episode Builder" at bounding box center [259, 94] width 92 height 30
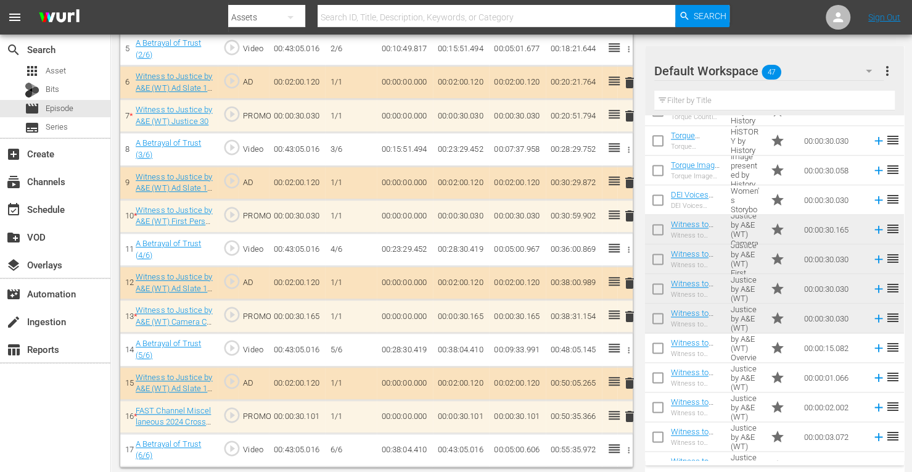
scroll to position [1004, 0]
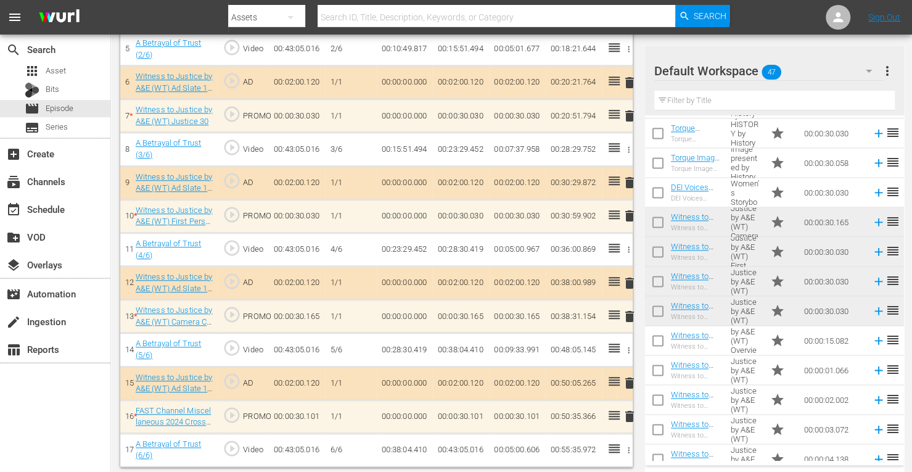
click at [886, 412] on td "reorder" at bounding box center [894, 400] width 18 height 30
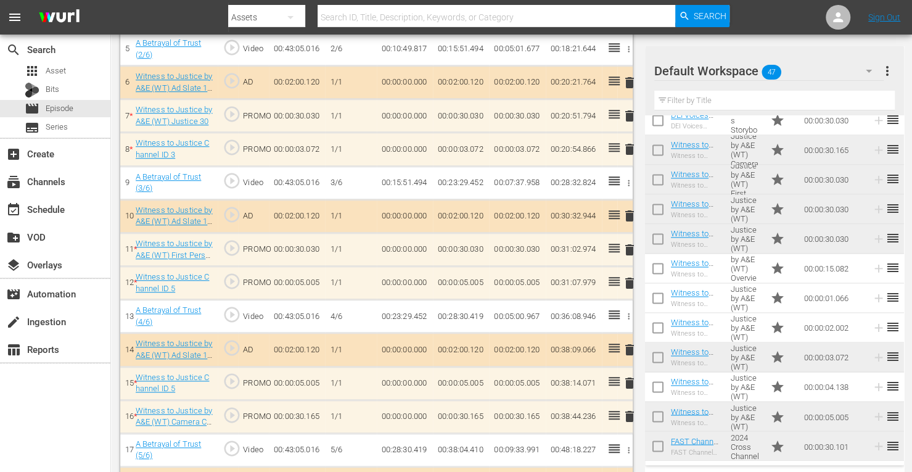
scroll to position [507, 0]
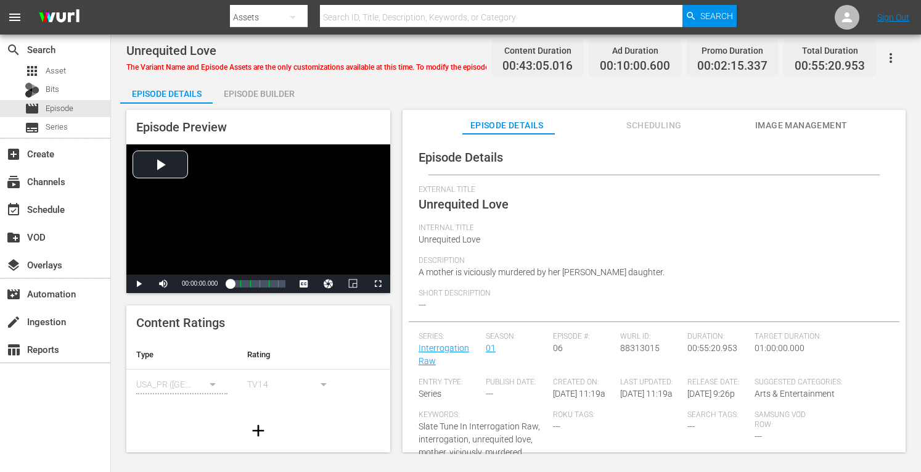
click at [265, 84] on div "Episode Builder" at bounding box center [259, 94] width 92 height 30
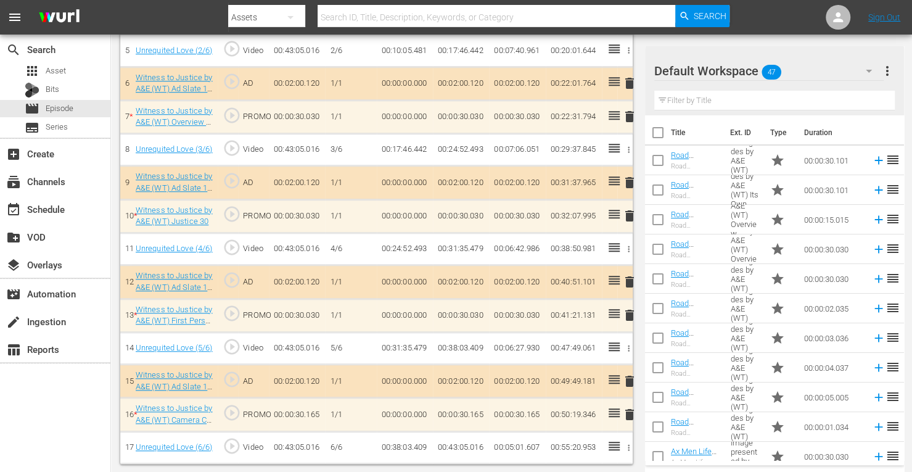
scroll to position [507, 0]
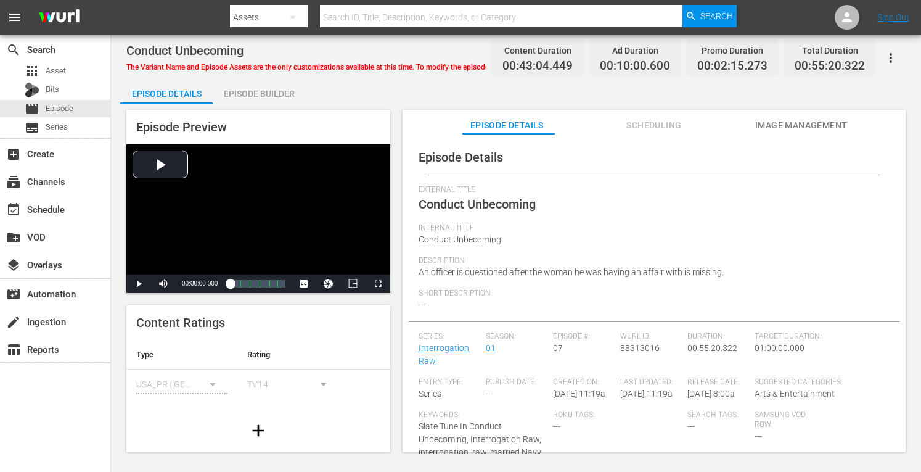
click at [272, 92] on div "Episode Builder" at bounding box center [259, 94] width 92 height 30
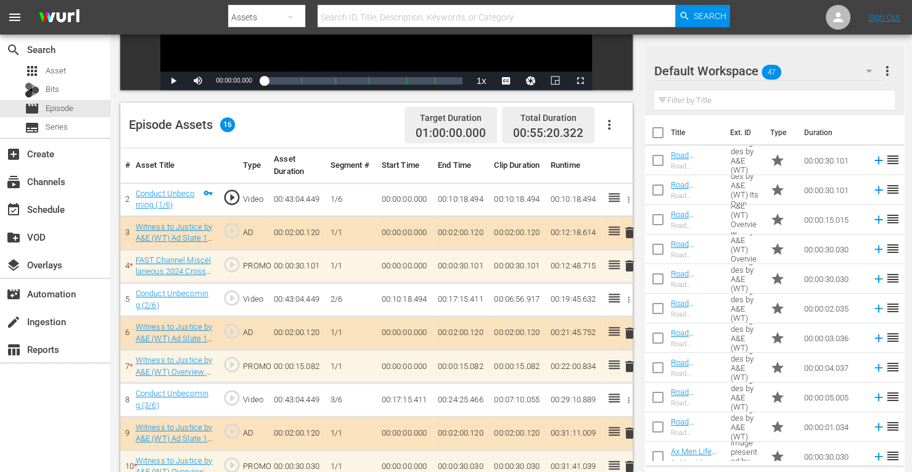
scroll to position [253, 0]
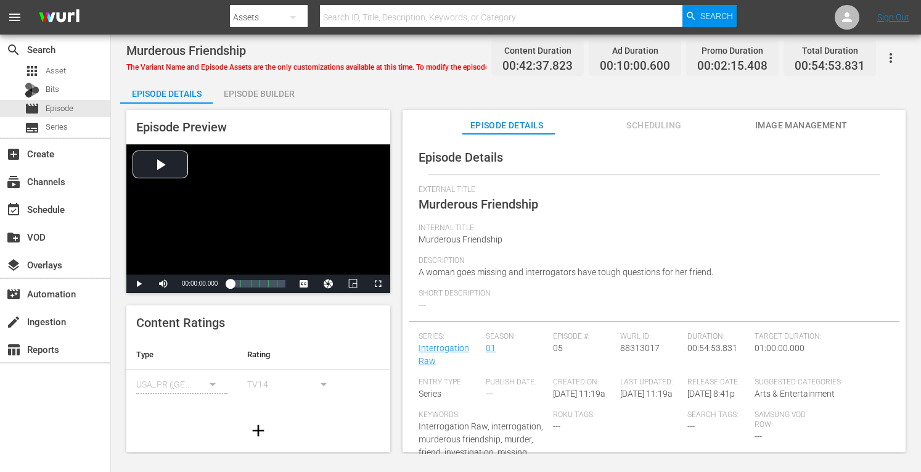
click at [277, 93] on div "Episode Builder" at bounding box center [259, 94] width 92 height 30
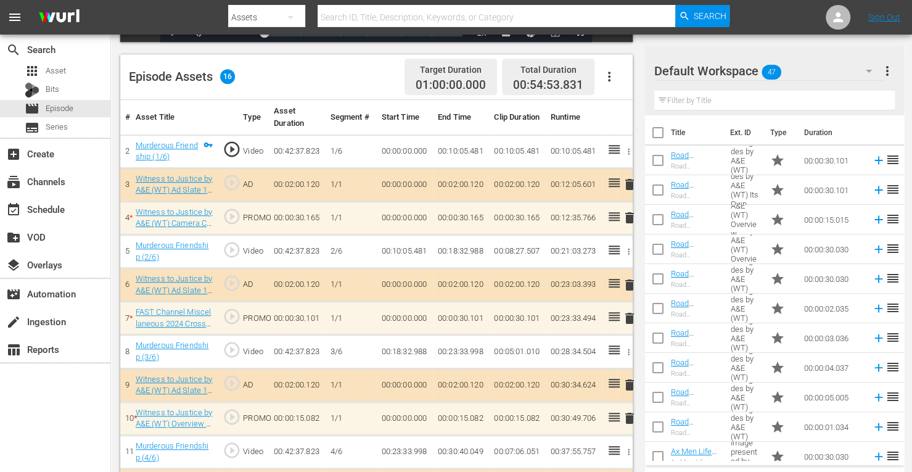
scroll to position [307, 0]
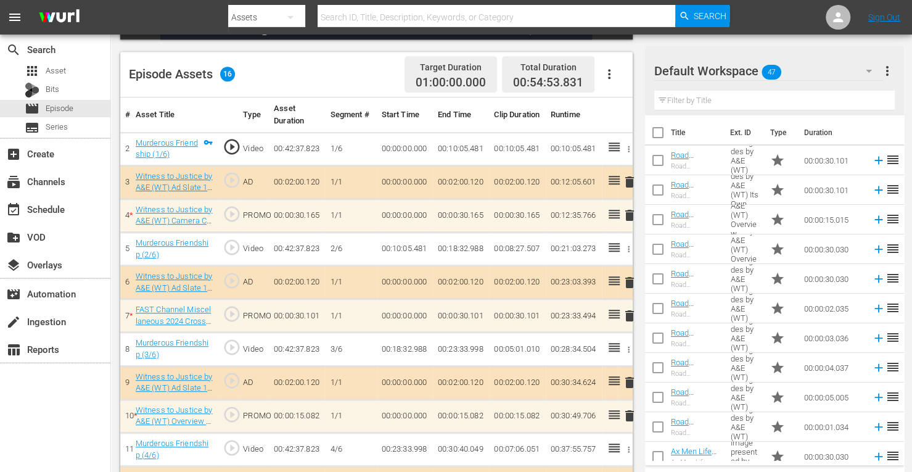
click at [631, 411] on span "delete" at bounding box center [629, 415] width 15 height 15
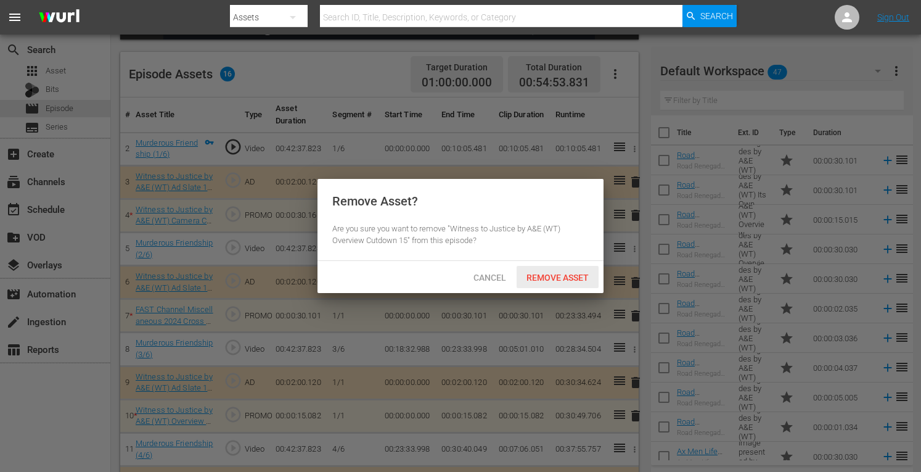
click at [563, 271] on div "Remove Asset" at bounding box center [558, 277] width 82 height 23
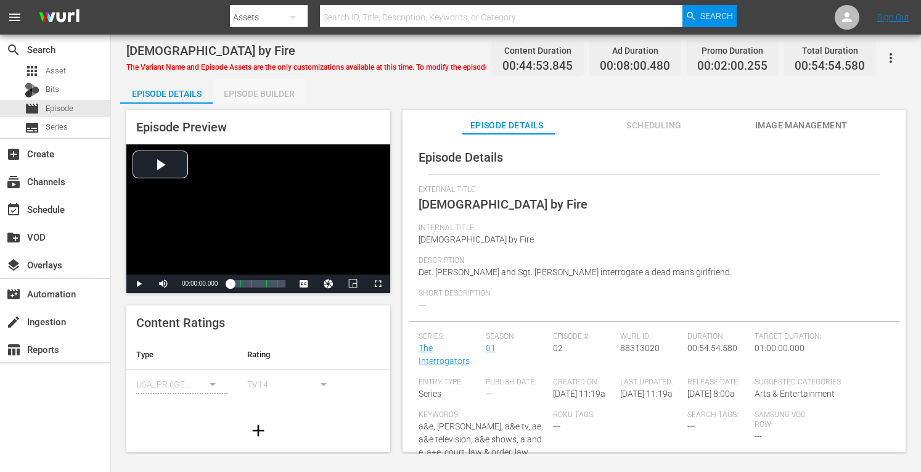
click at [260, 94] on div "Episode Builder" at bounding box center [259, 94] width 92 height 30
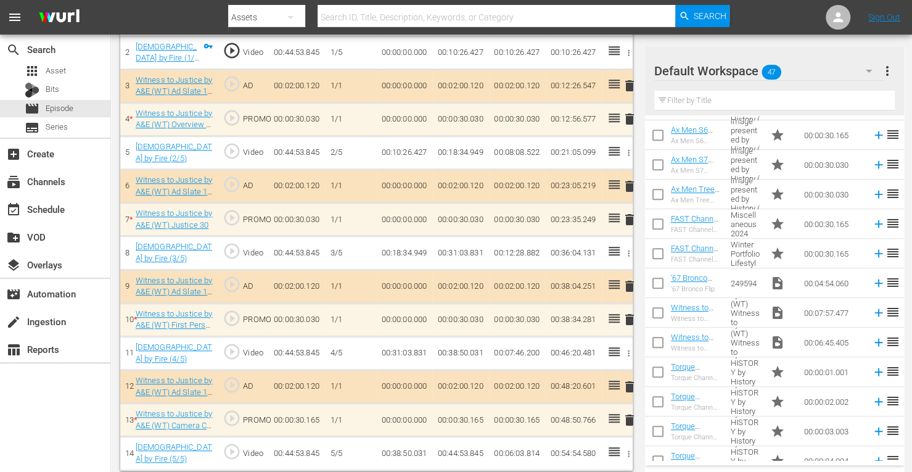
scroll to position [364, 0]
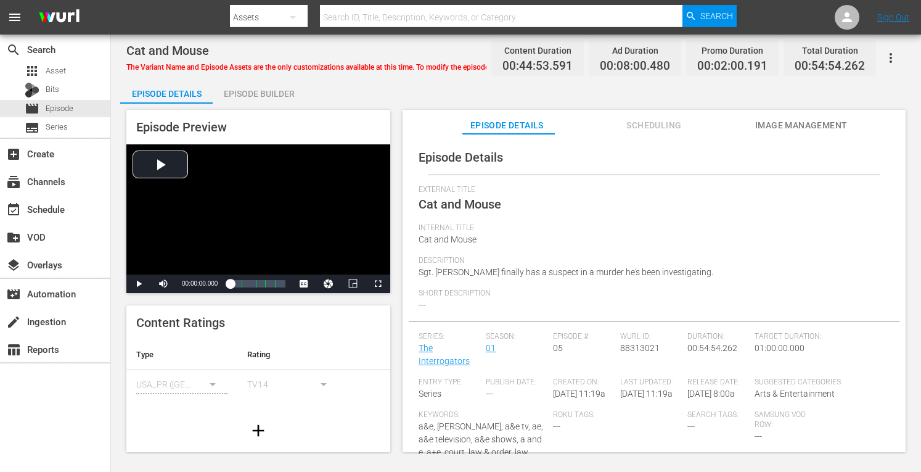
click at [263, 94] on div "Episode Builder" at bounding box center [259, 94] width 92 height 30
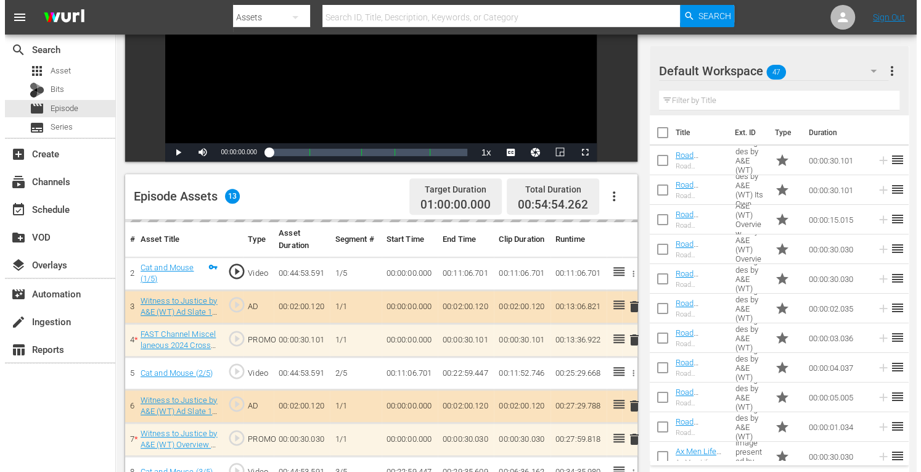
scroll to position [403, 0]
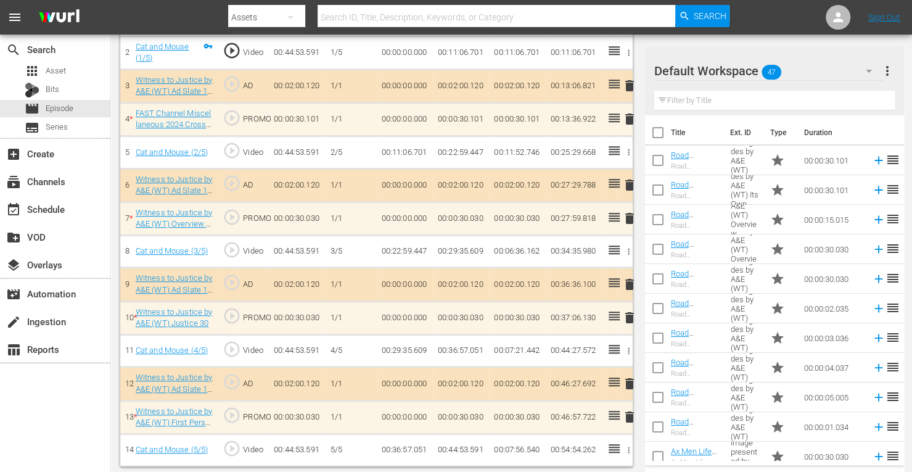
click at [626, 412] on span "delete" at bounding box center [629, 416] width 15 height 15
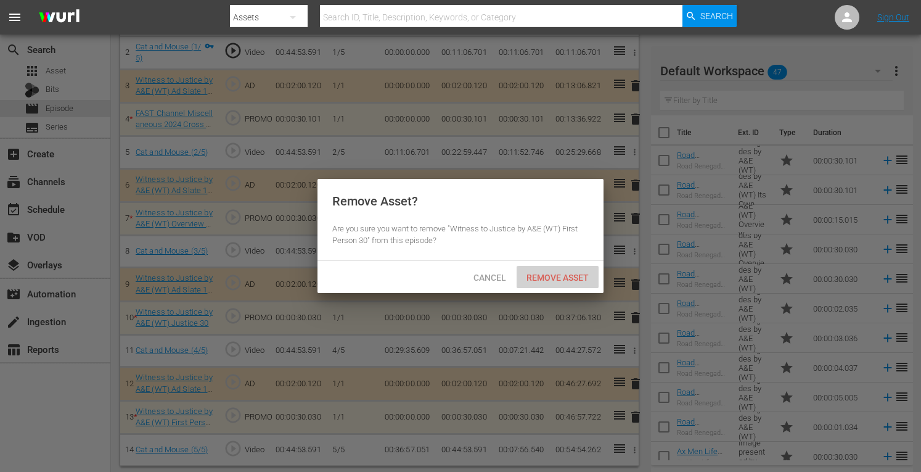
click at [570, 275] on span "Remove Asset" at bounding box center [558, 277] width 82 height 10
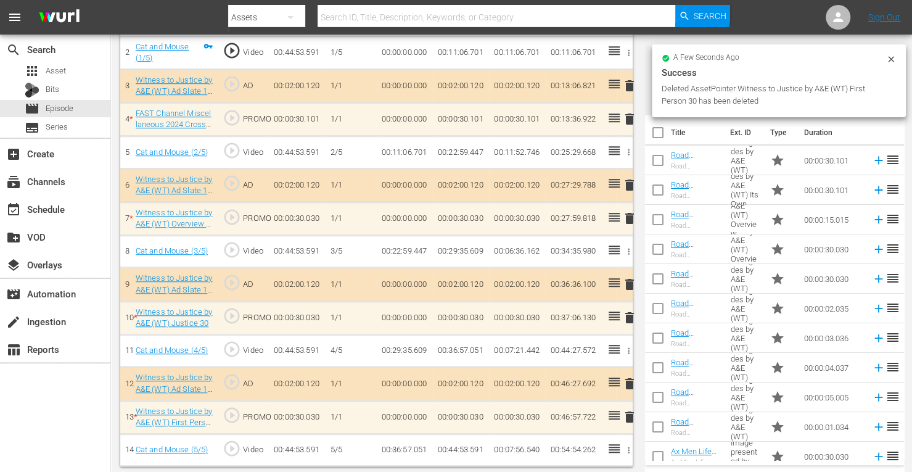
click at [626, 317] on span "delete" at bounding box center [629, 317] width 15 height 15
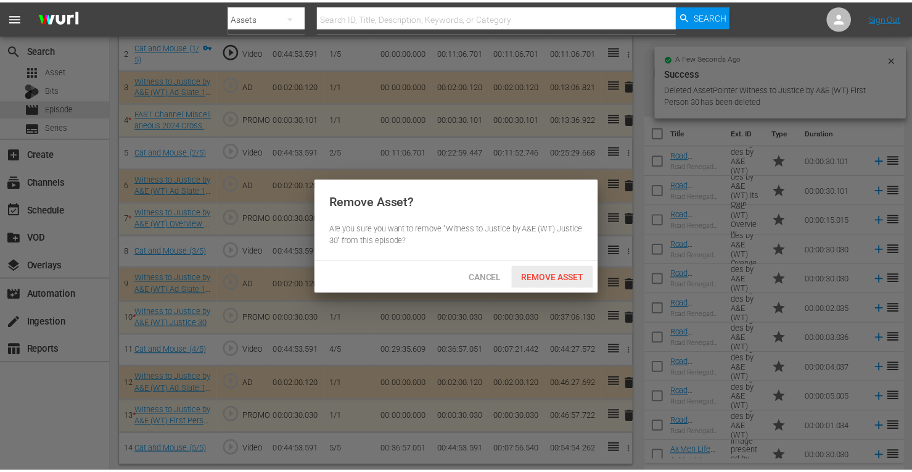
scroll to position [370, 0]
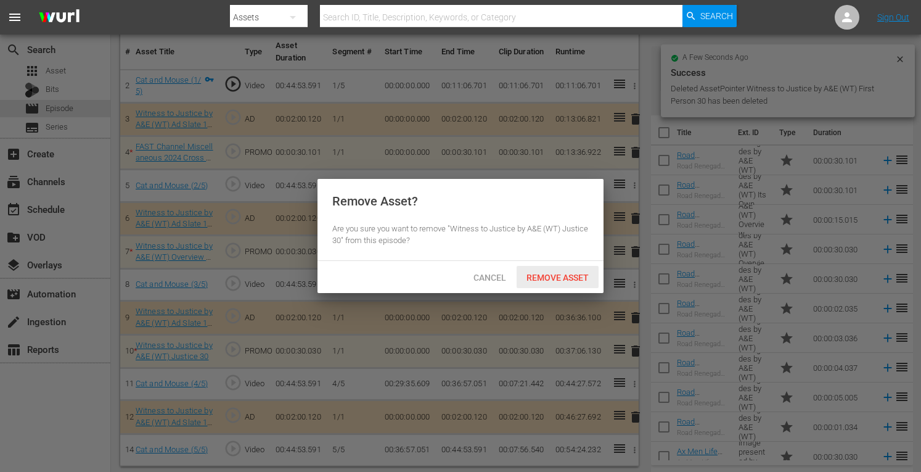
click at [581, 274] on span "Remove Asset" at bounding box center [558, 277] width 82 height 10
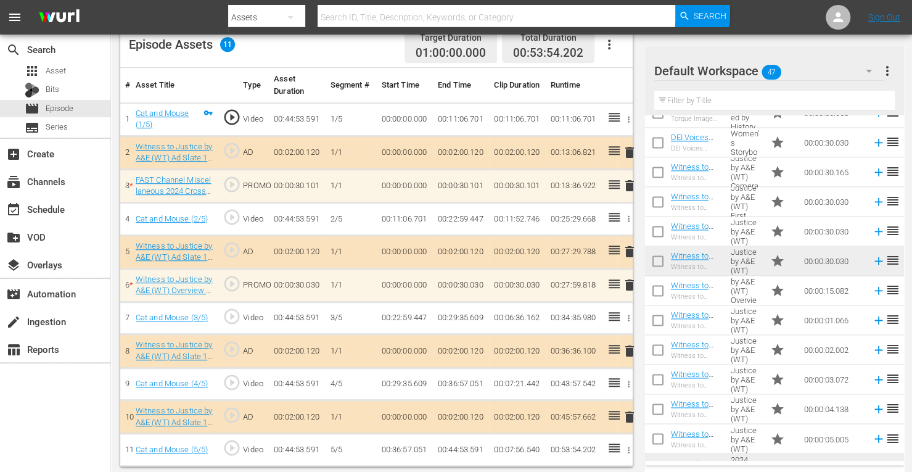
scroll to position [1076, 0]
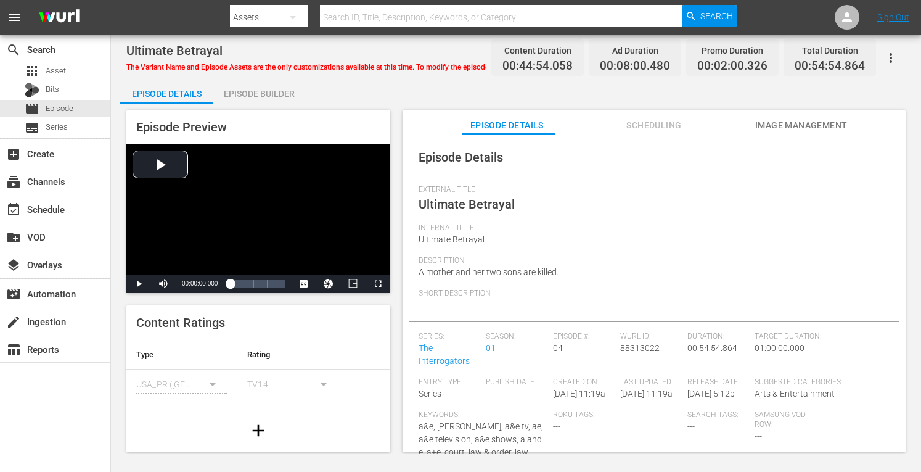
click at [276, 92] on div "Episode Builder" at bounding box center [259, 94] width 92 height 30
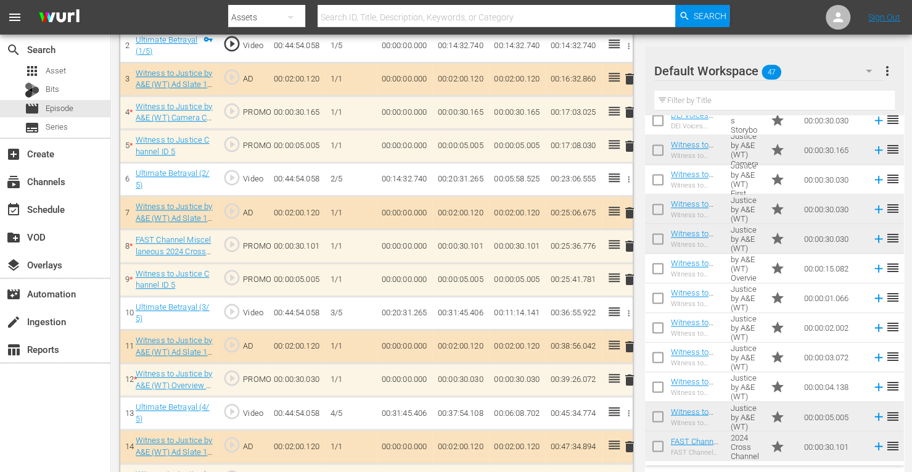
scroll to position [407, 0]
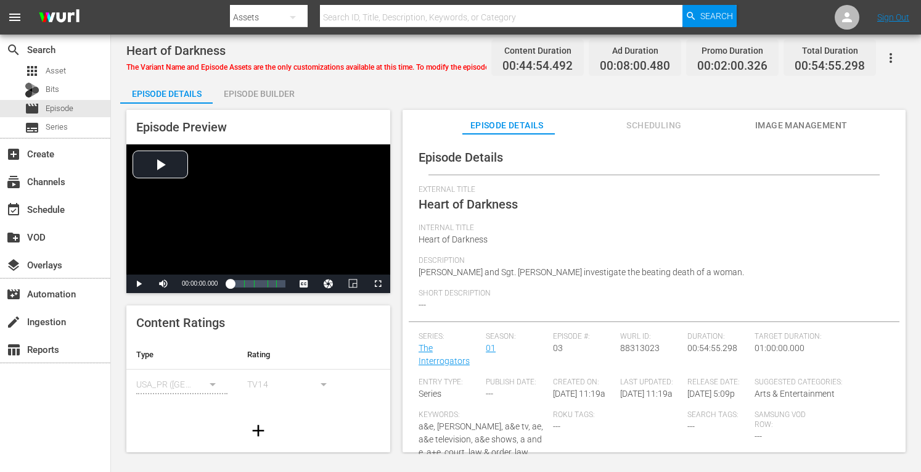
click at [268, 91] on div "Episode Builder" at bounding box center [259, 94] width 92 height 30
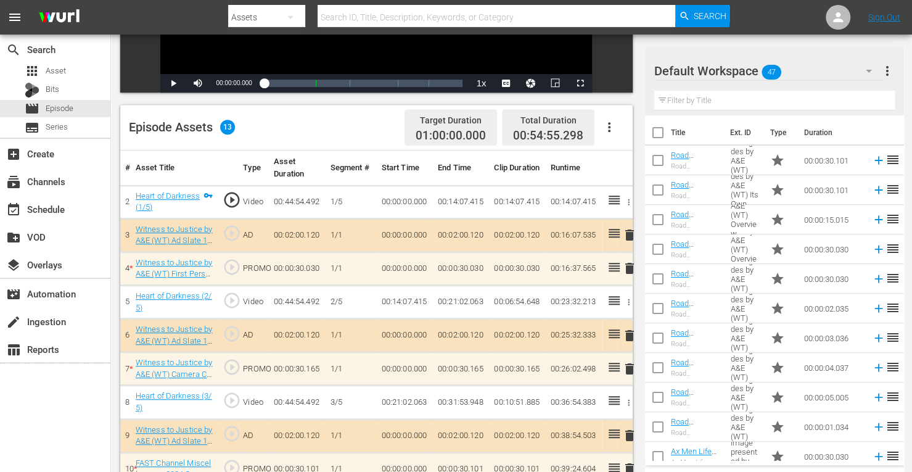
scroll to position [407, 0]
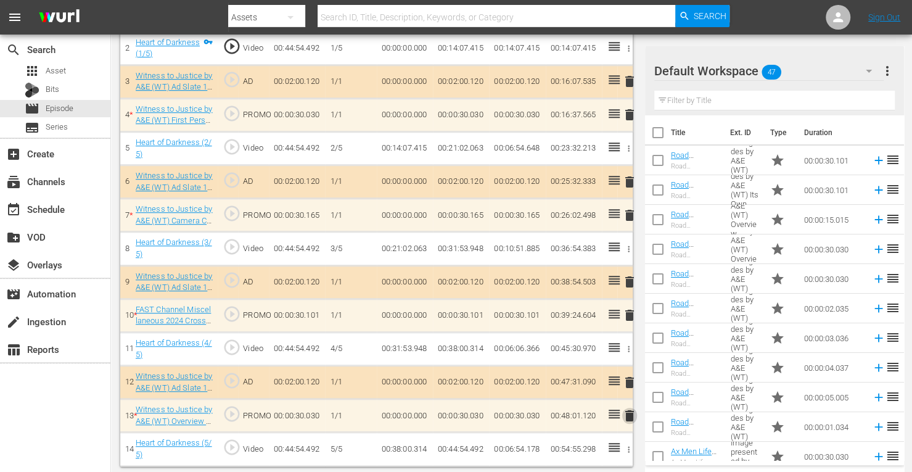
click at [627, 410] on span "delete" at bounding box center [629, 415] width 15 height 15
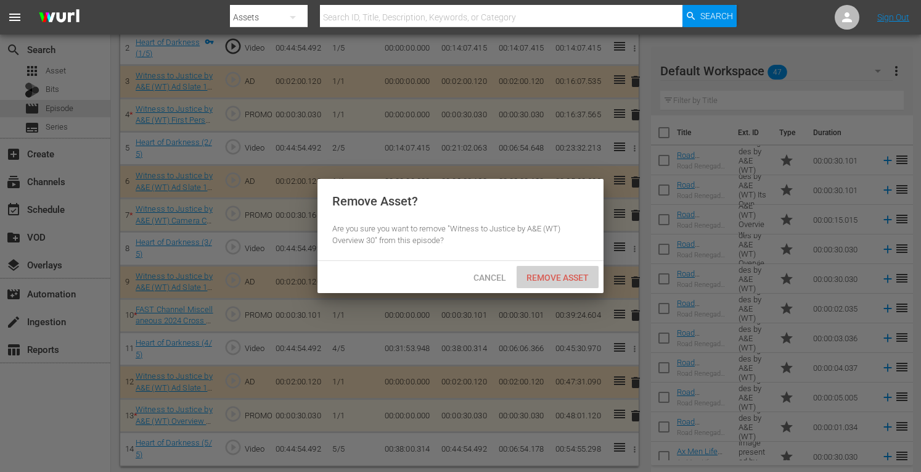
click at [562, 282] on div "Remove Asset" at bounding box center [558, 277] width 82 height 23
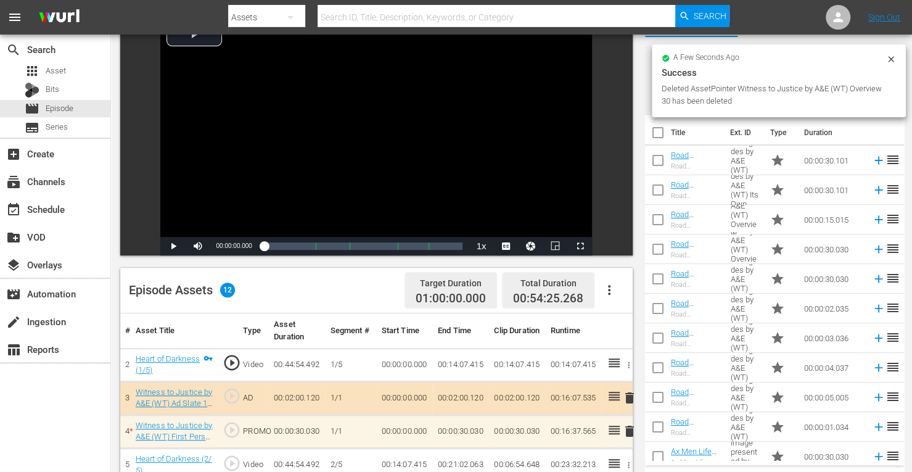
scroll to position [87, 0]
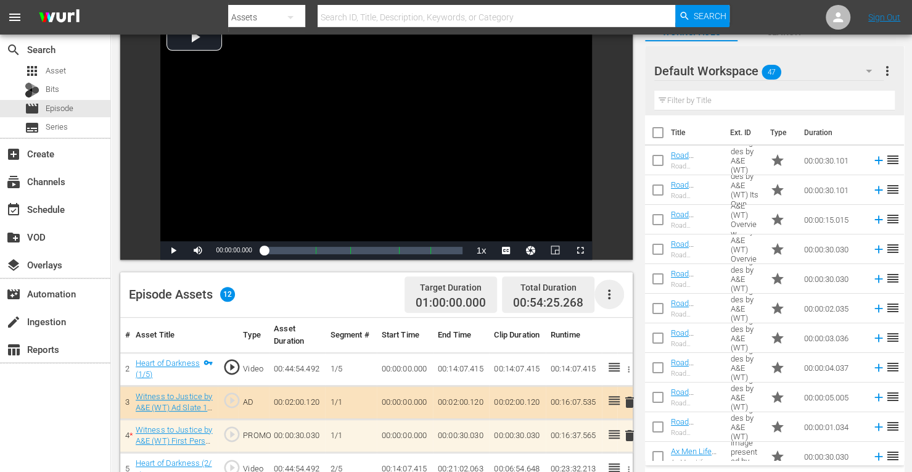
click at [609, 287] on icon "button" at bounding box center [609, 294] width 15 height 15
click at [621, 330] on div "Clear Ads" at bounding box center [646, 329] width 84 height 30
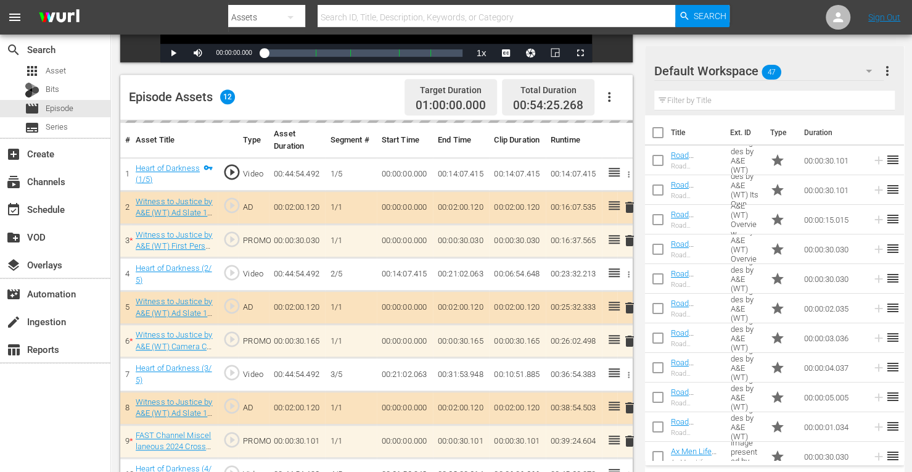
scroll to position [287, 0]
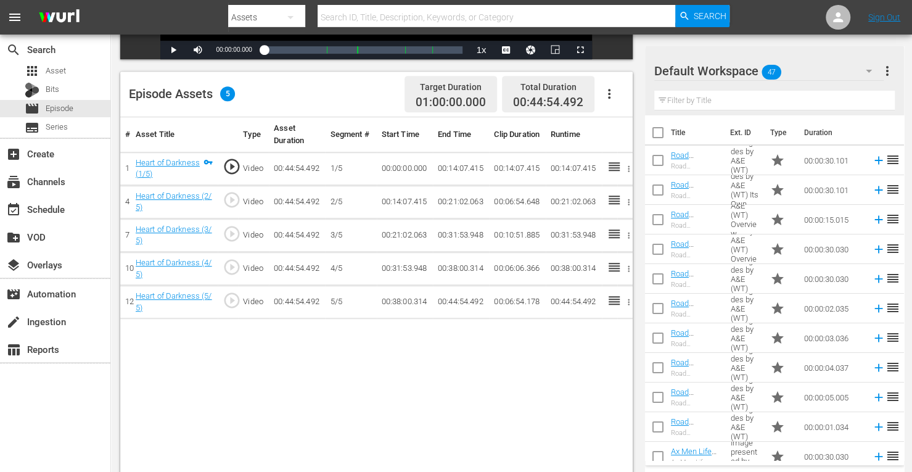
click at [606, 92] on icon "button" at bounding box center [609, 93] width 15 height 15
click at [619, 96] on div "Fill with Ads" at bounding box center [646, 98] width 84 height 30
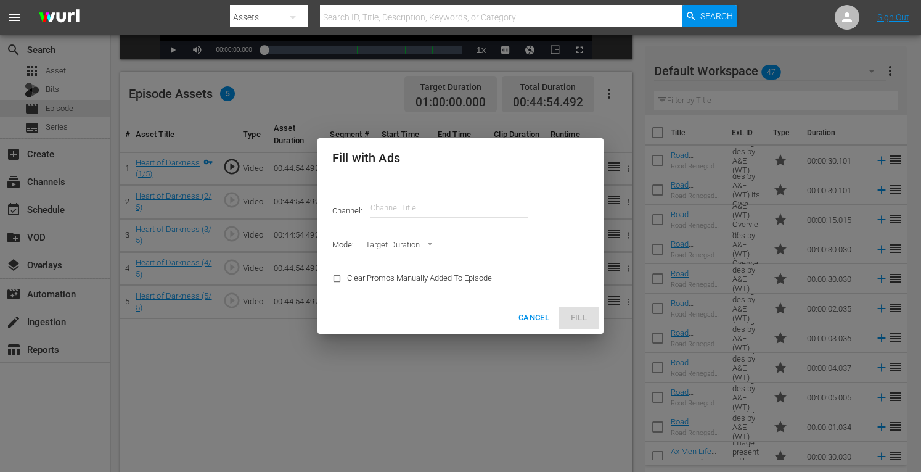
click at [431, 205] on input "text" at bounding box center [449, 208] width 158 height 30
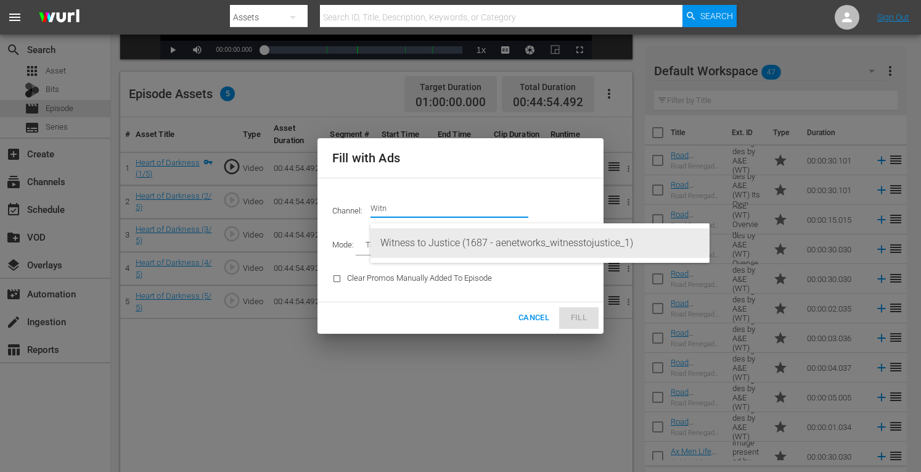
click at [427, 238] on div "Witness to Justice (1687 - aenetworks_witnesstojustice_1)" at bounding box center [539, 243] width 319 height 30
type input "Witness to Justice (1687)"
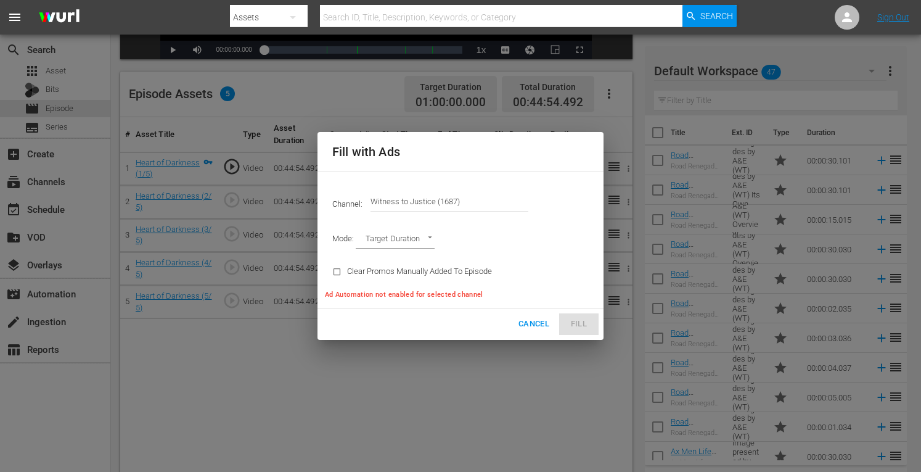
type input "AD_BREAK_DURATION"
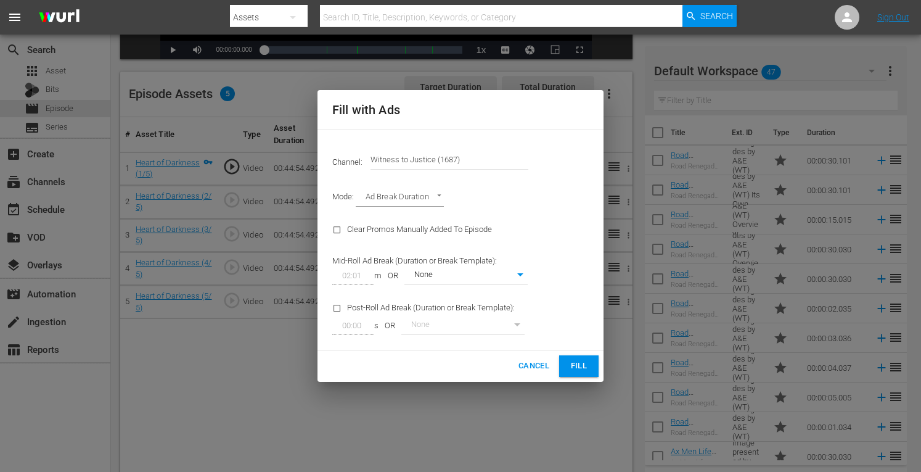
click at [574, 361] on span "Fill" at bounding box center [579, 366] width 20 height 14
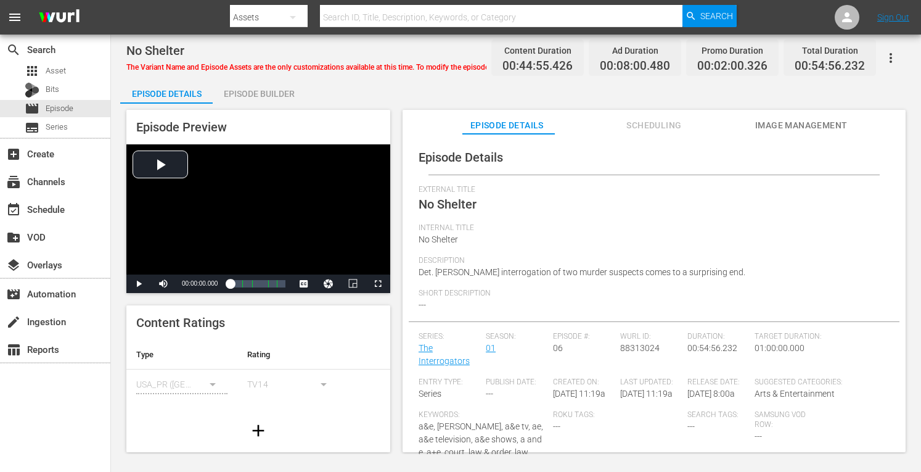
click at [266, 92] on div "Episode Builder" at bounding box center [259, 94] width 92 height 30
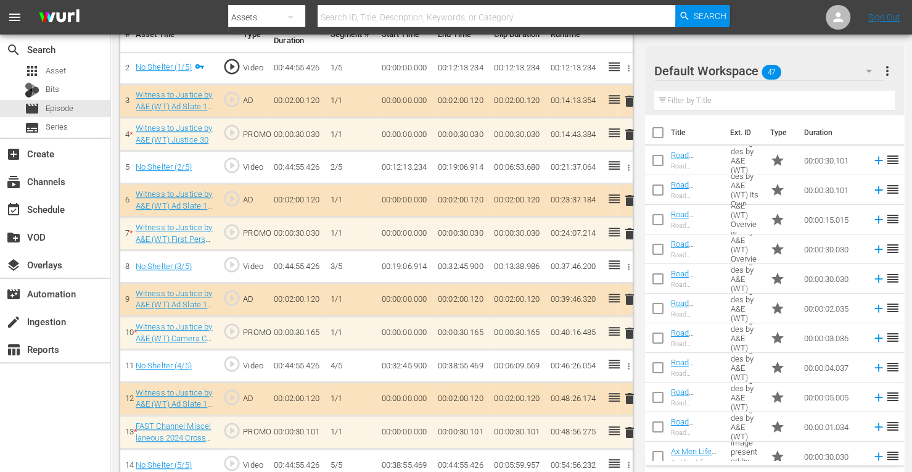
scroll to position [402, 0]
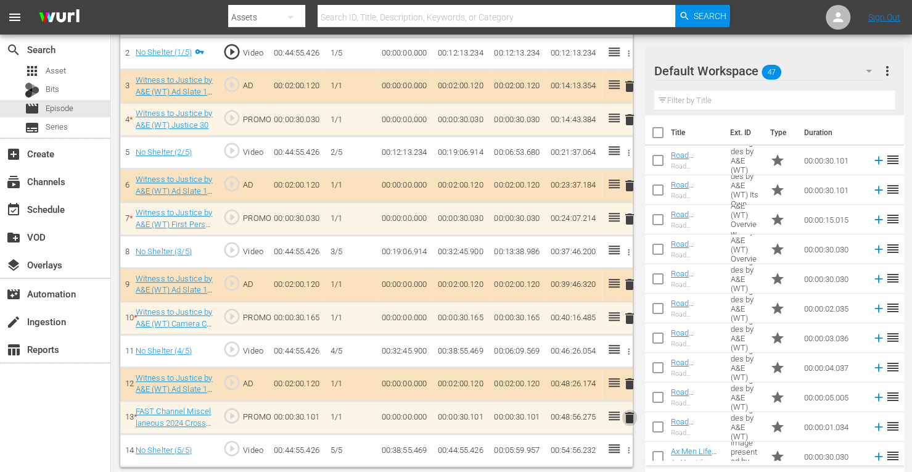
click at [633, 411] on span "delete" at bounding box center [629, 417] width 15 height 15
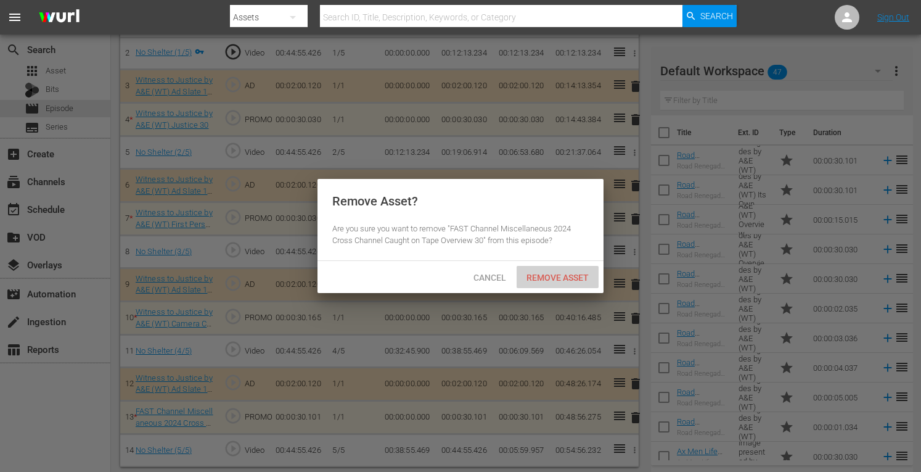
click at [554, 280] on span "Remove Asset" at bounding box center [558, 277] width 82 height 10
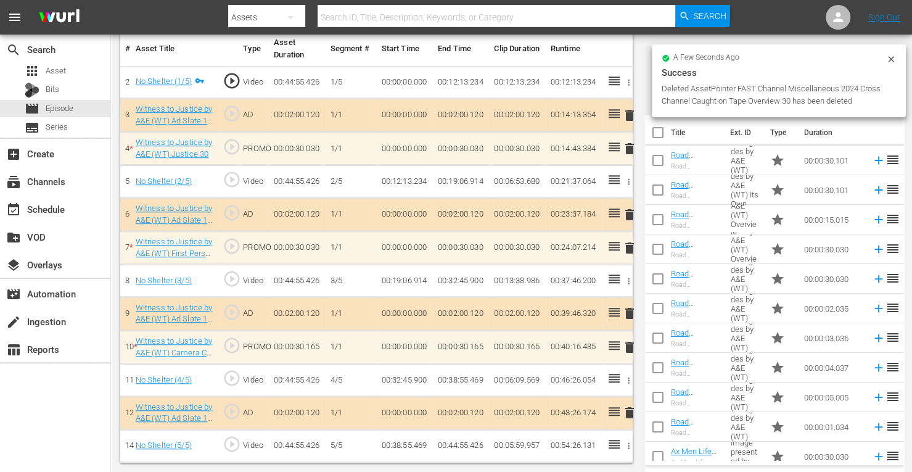
scroll to position [369, 0]
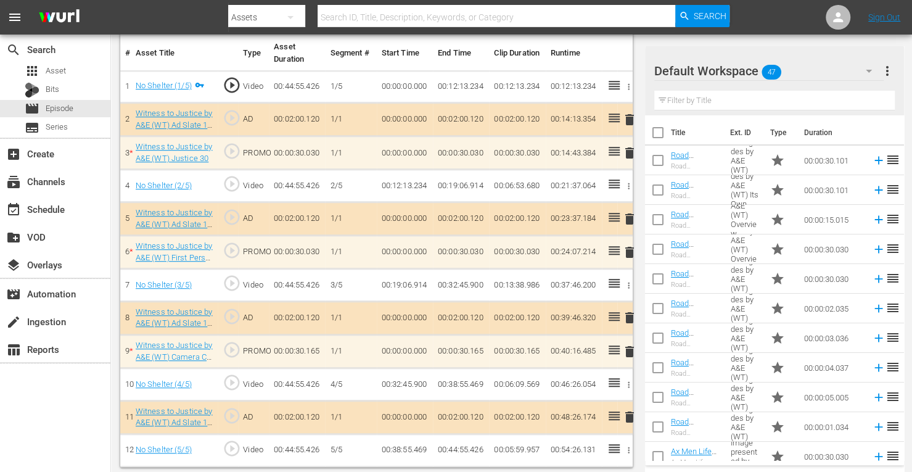
click at [628, 353] on span "delete" at bounding box center [629, 351] width 15 height 15
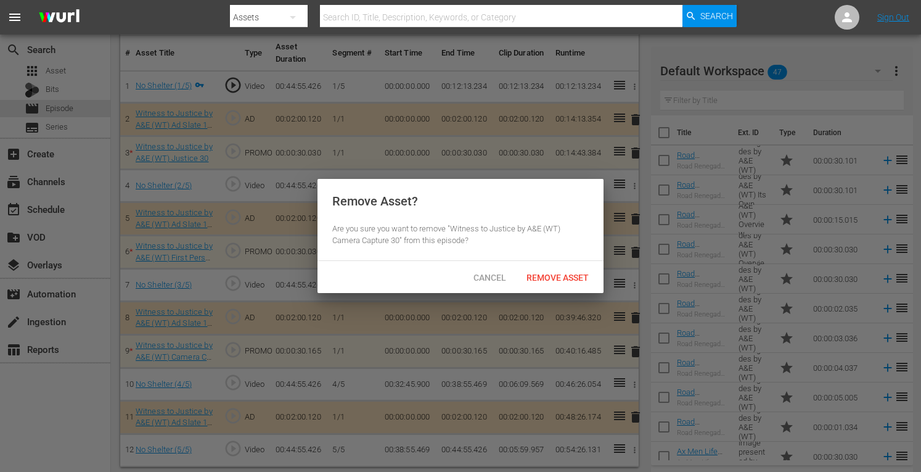
click at [546, 264] on div "Cancel Remove Asset" at bounding box center [460, 277] width 286 height 32
click at [547, 278] on span "Remove Asset" at bounding box center [558, 277] width 82 height 10
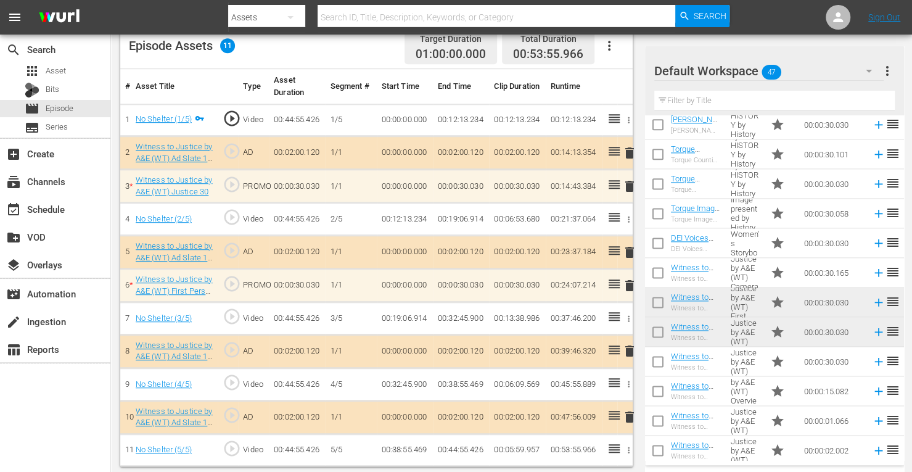
scroll to position [1076, 0]
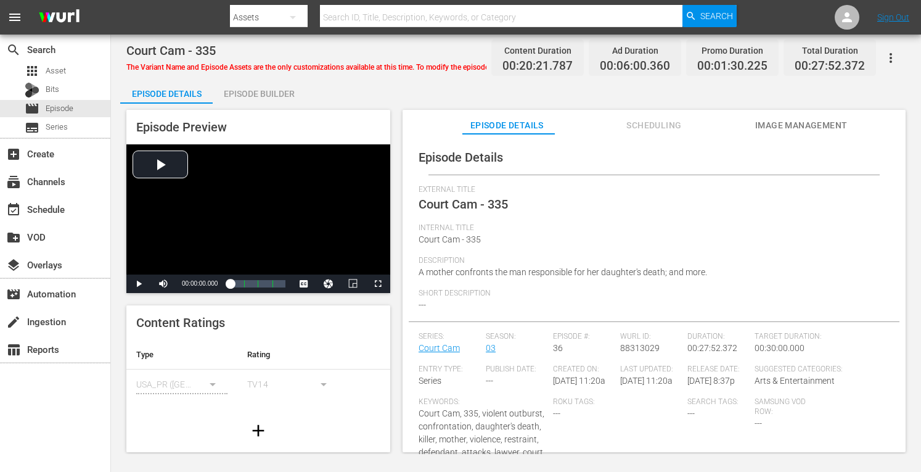
click at [238, 91] on div "Episode Builder" at bounding box center [259, 94] width 92 height 30
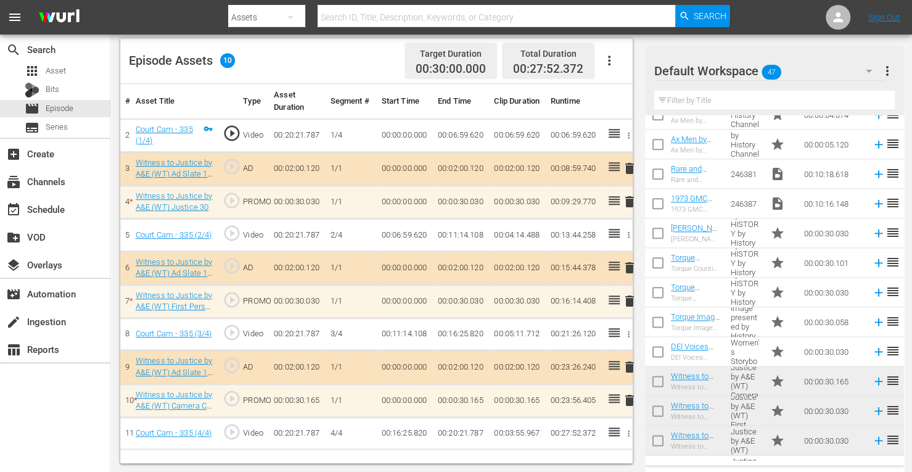
scroll to position [1076, 0]
